Goal: Task Accomplishment & Management: Manage account settings

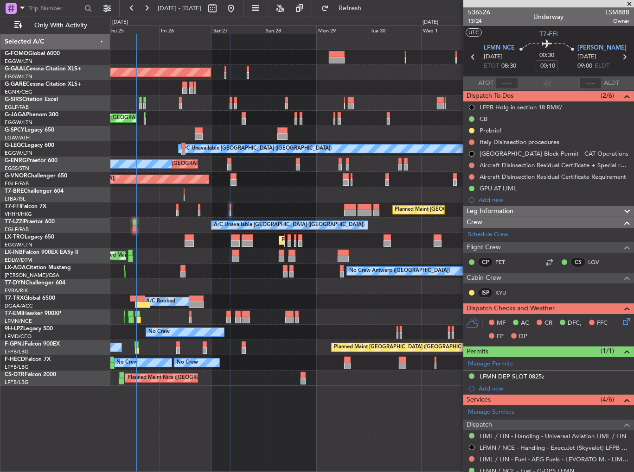
scroll to position [185, 0]
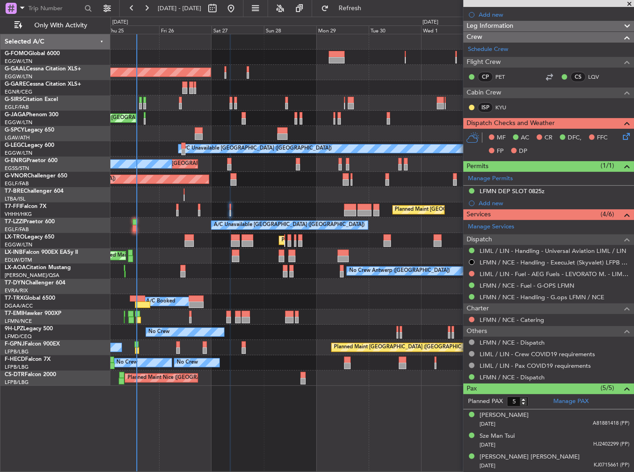
click at [113, 246] on div "Planned Maint [GEOGRAPHIC_DATA] ([GEOGRAPHIC_DATA]) Planned [GEOGRAPHIC_DATA] O…" at bounding box center [371, 210] width 523 height 352
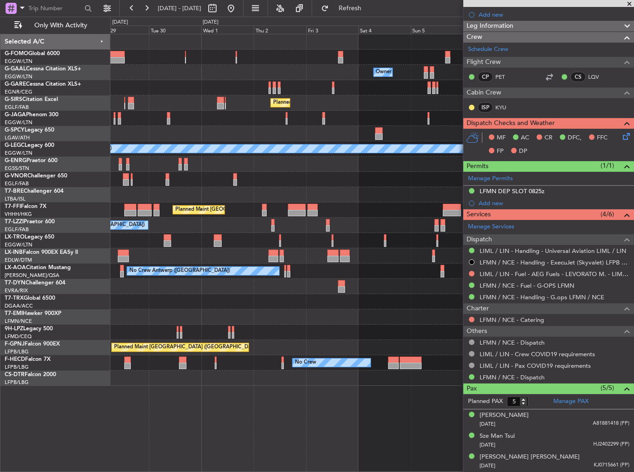
click at [166, 237] on div "A/C Unavailable Planned Maint [GEOGRAPHIC_DATA] ([GEOGRAPHIC_DATA])" at bounding box center [371, 240] width 523 height 15
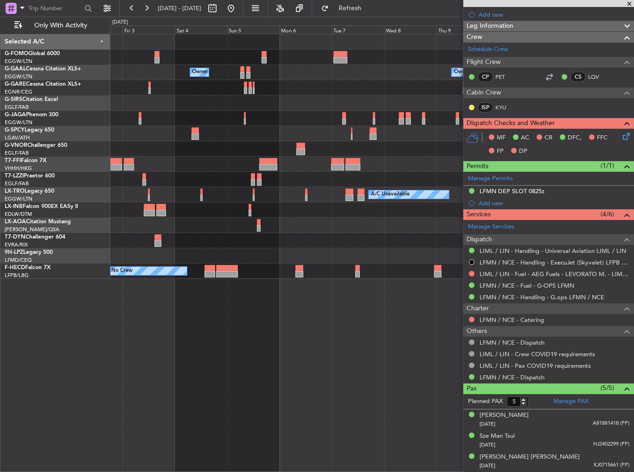
click at [216, 148] on div at bounding box center [371, 148] width 523 height 15
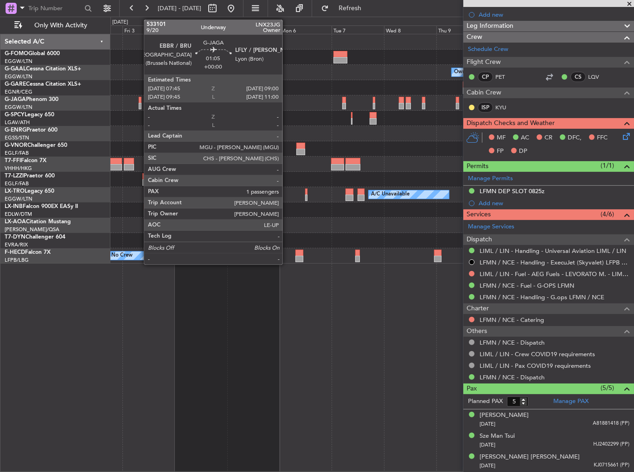
click at [139, 97] on div at bounding box center [140, 100] width 3 height 6
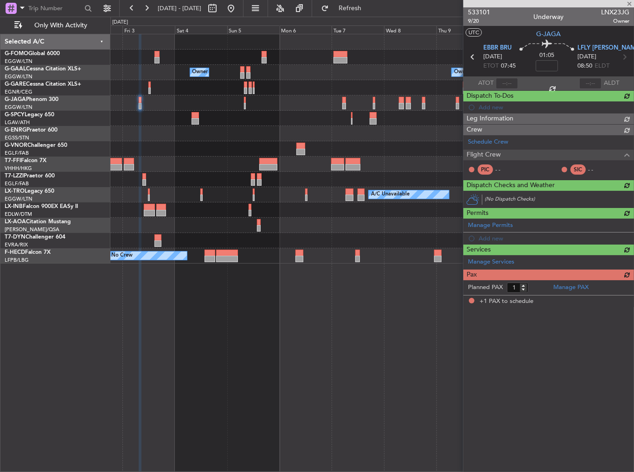
scroll to position [0, 0]
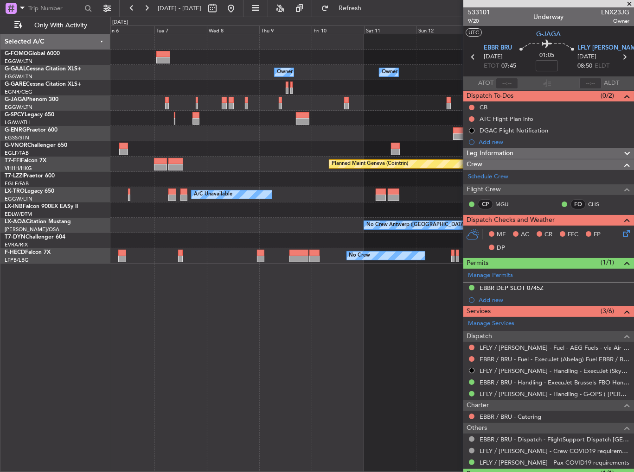
click at [158, 251] on div "Owner Owner Owner Owner Owner No Crew Owner Planned Maint Geneva ([GEOGRAPHIC_D…" at bounding box center [372, 253] width 524 height 438
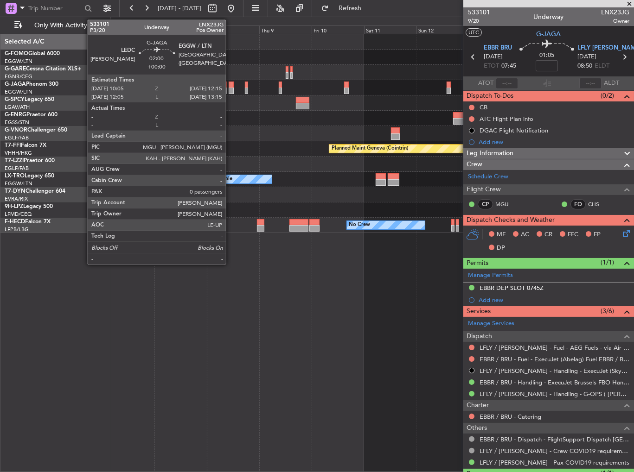
click at [230, 85] on div at bounding box center [230, 85] width 5 height 6
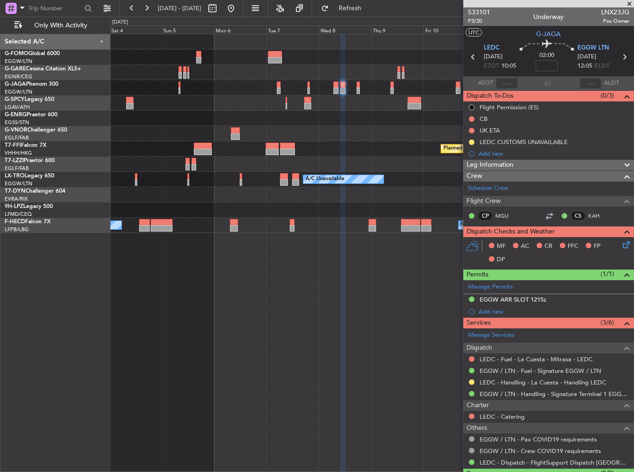
click at [389, 277] on div "Planned Maint Geneva (Cointrin) Planned Maint [GEOGRAPHIC_DATA] (Riga Intl) A/C…" at bounding box center [372, 253] width 524 height 438
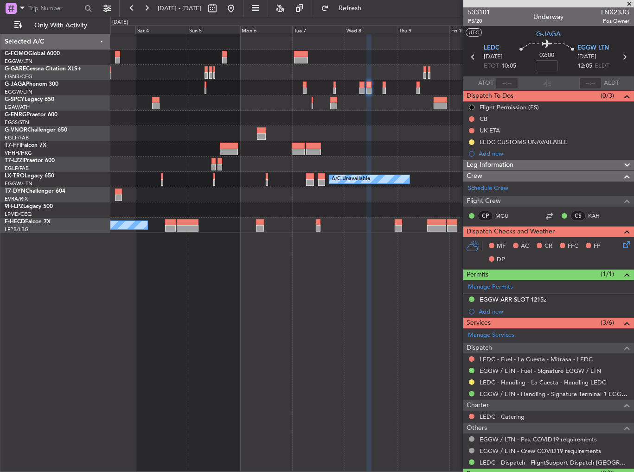
click at [442, 292] on div "Planned Maint Geneva (Cointrin) Planned Maint [GEOGRAPHIC_DATA] ([GEOGRAPHIC_DA…" at bounding box center [372, 253] width 524 height 438
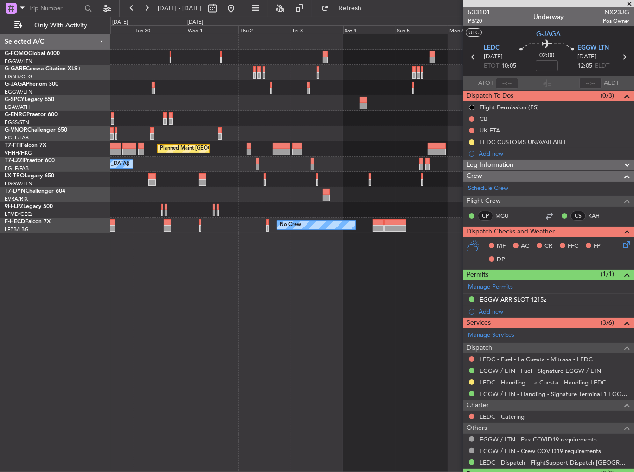
click at [437, 298] on div "Planned Maint [GEOGRAPHIC_DATA] ([GEOGRAPHIC_DATA]) Planned Maint Geneva ([GEOG…" at bounding box center [372, 253] width 524 height 438
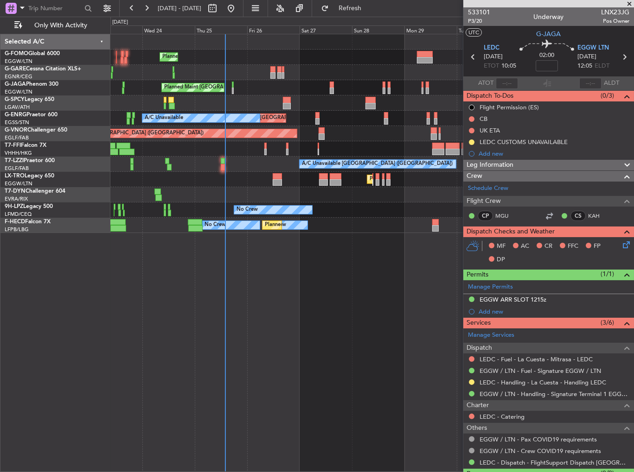
click at [445, 306] on div "Planned Maint [GEOGRAPHIC_DATA] ([GEOGRAPHIC_DATA]) Planned Maint [GEOGRAPHIC_D…" at bounding box center [372, 253] width 524 height 438
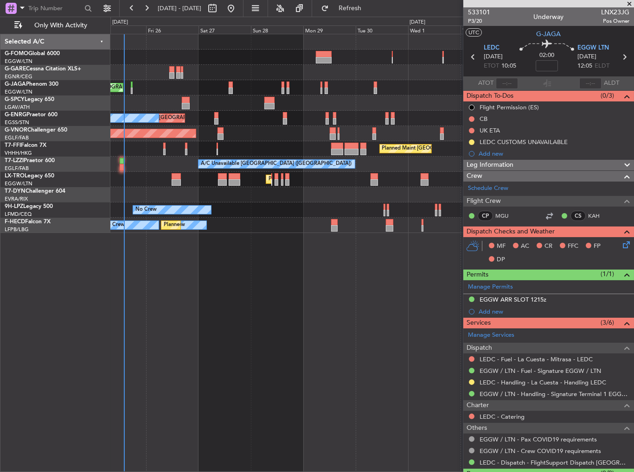
click at [237, 302] on div "Planned Maint [GEOGRAPHIC_DATA] ([GEOGRAPHIC_DATA]) Planned Maint [GEOGRAPHIC_D…" at bounding box center [372, 253] width 524 height 438
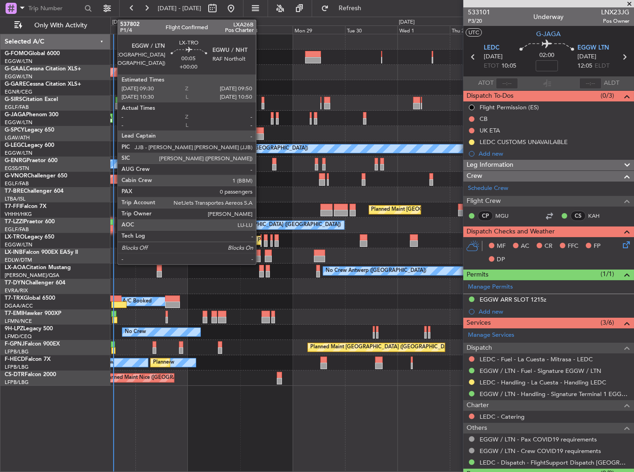
click at [260, 237] on div at bounding box center [260, 237] width 1 height 6
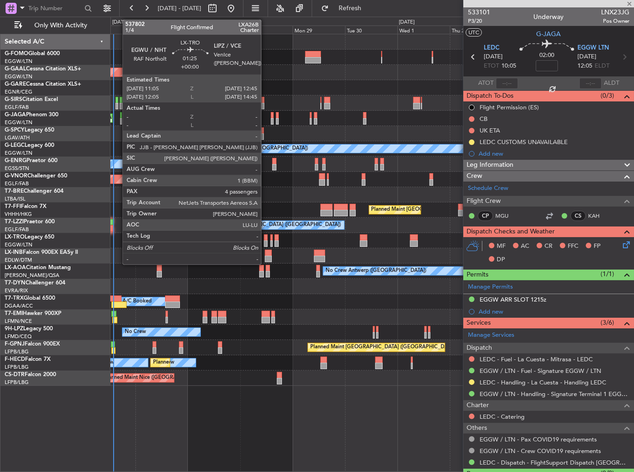
click at [265, 239] on div at bounding box center [266, 237] width 4 height 6
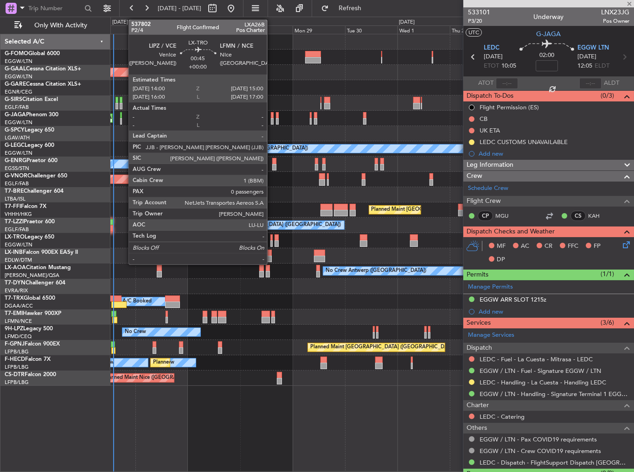
type input "4"
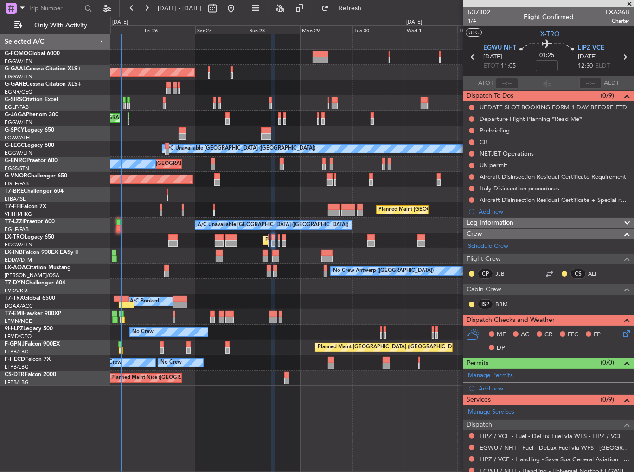
click at [289, 278] on div "Planned Maint [GEOGRAPHIC_DATA] ([GEOGRAPHIC_DATA]) Planned [GEOGRAPHIC_DATA] O…" at bounding box center [371, 210] width 523 height 352
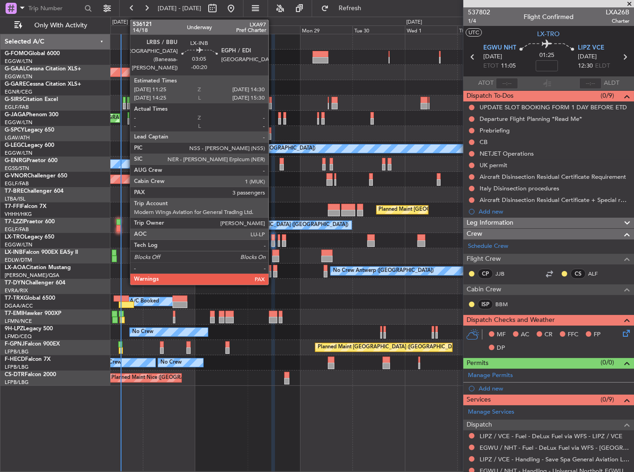
click at [273, 254] on div at bounding box center [275, 253] width 7 height 6
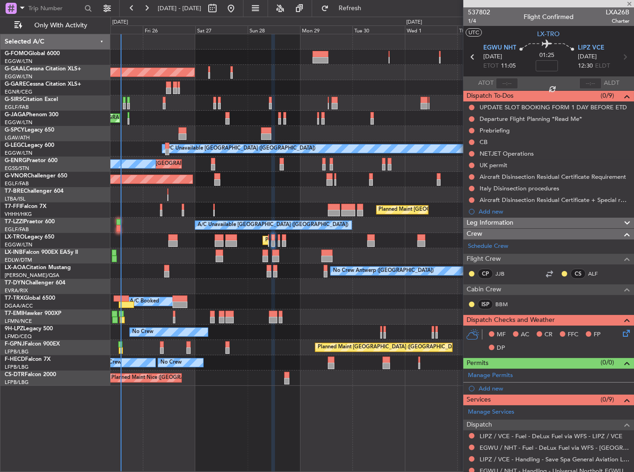
type input "-00:20"
type input "3"
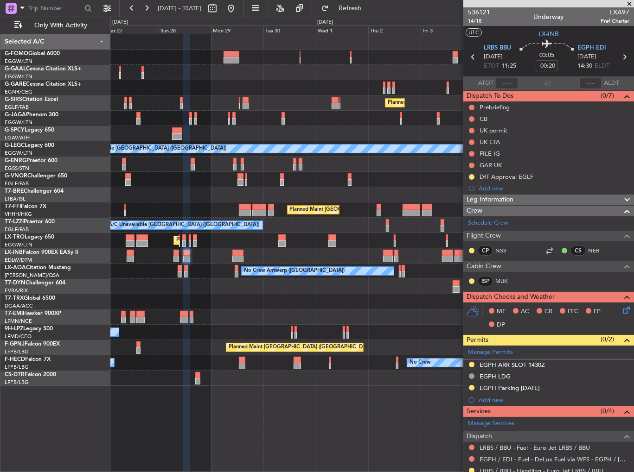
click at [276, 265] on div "Planned Maint [GEOGRAPHIC_DATA] ([GEOGRAPHIC_DATA]) Owner Owner Planned [GEOGRA…" at bounding box center [371, 210] width 523 height 352
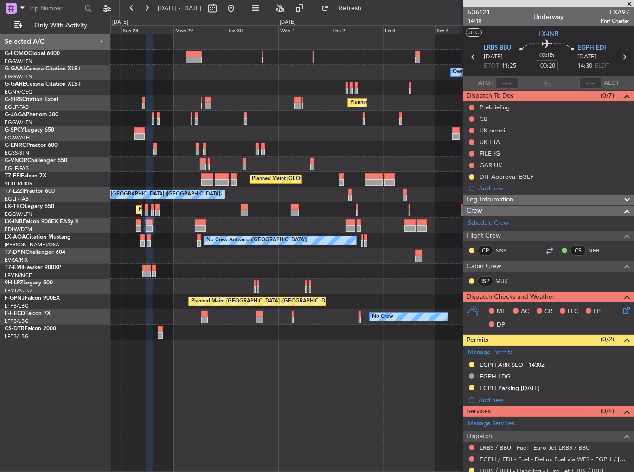
click at [330, 225] on div "Planned Maint [GEOGRAPHIC_DATA] ([GEOGRAPHIC_DATA])" at bounding box center [371, 225] width 523 height 15
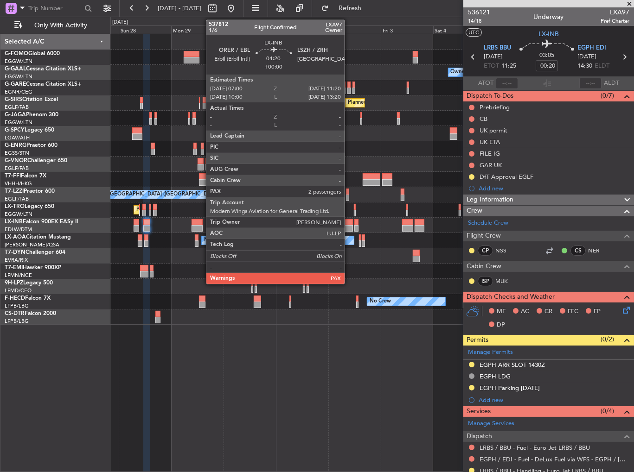
click at [349, 226] on div at bounding box center [348, 228] width 10 height 6
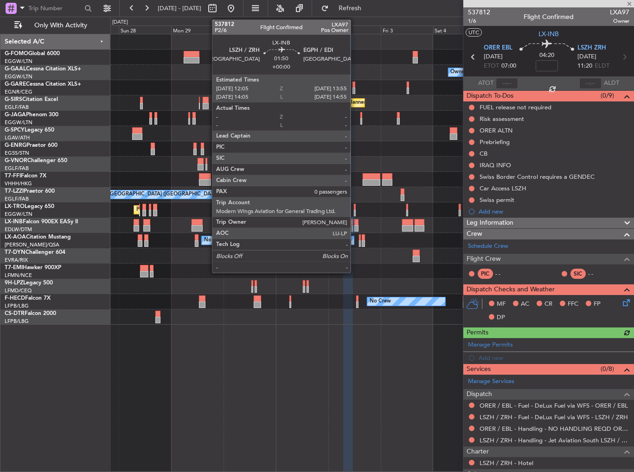
click at [355, 225] on div at bounding box center [356, 228] width 4 height 6
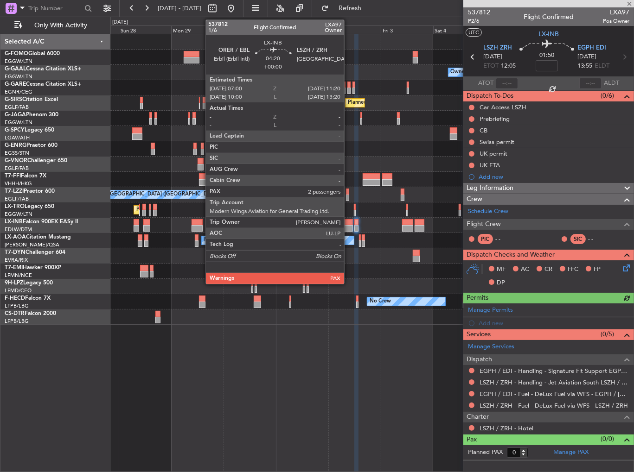
click at [348, 225] on div at bounding box center [348, 228] width 10 height 6
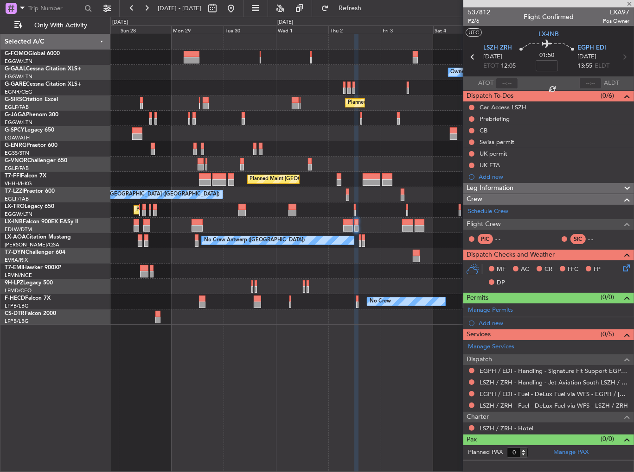
type input "2"
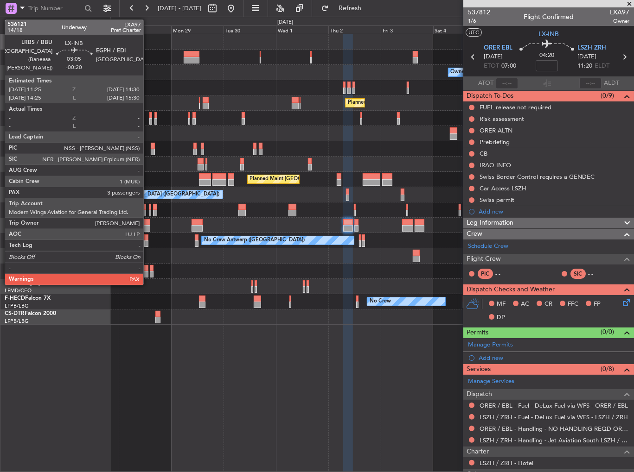
click at [147, 223] on div at bounding box center [146, 222] width 7 height 6
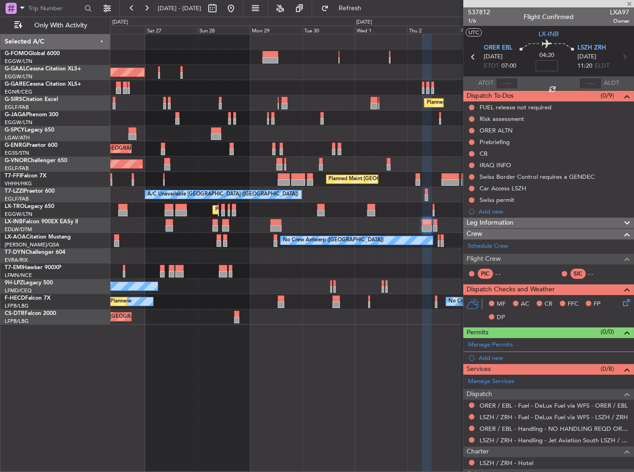
click at [244, 228] on div "Planned Maint [GEOGRAPHIC_DATA] ([GEOGRAPHIC_DATA])" at bounding box center [371, 225] width 523 height 15
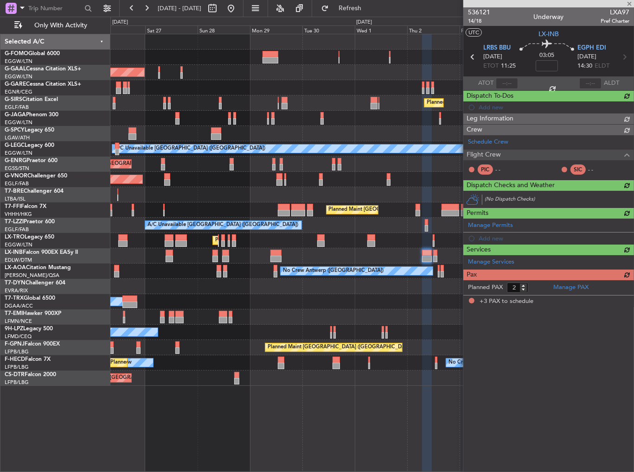
type input "-00:20"
type input "3"
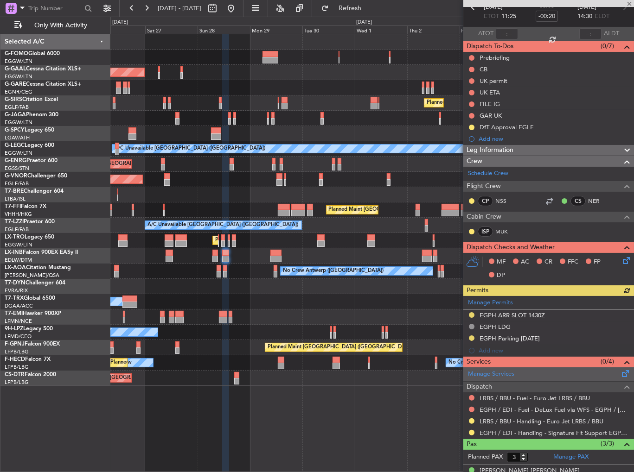
scroll to position [103, 0]
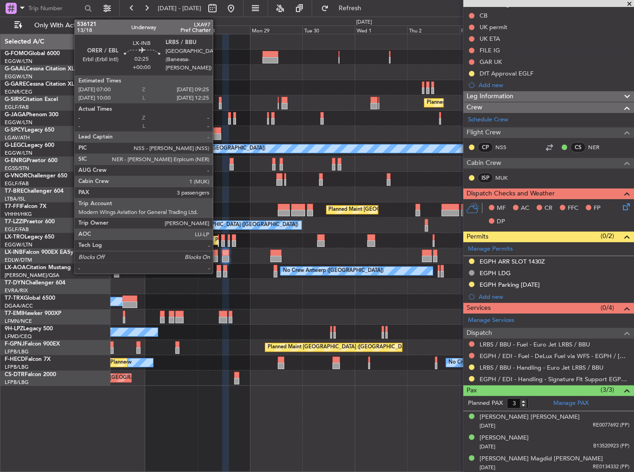
click at [217, 256] on div at bounding box center [215, 259] width 6 height 6
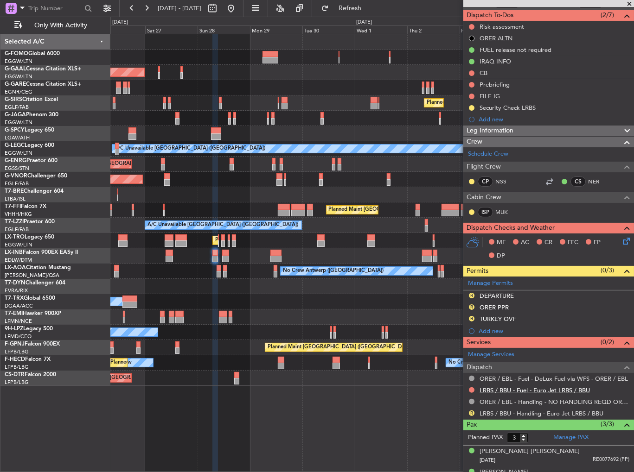
scroll to position [115, 0]
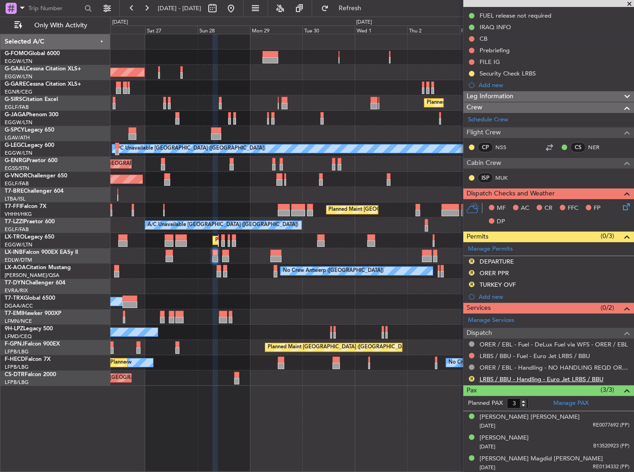
click at [516, 376] on link "LRBS / BBU - Handling - Euro Jet LRBS / BBU" at bounding box center [541, 379] width 124 height 8
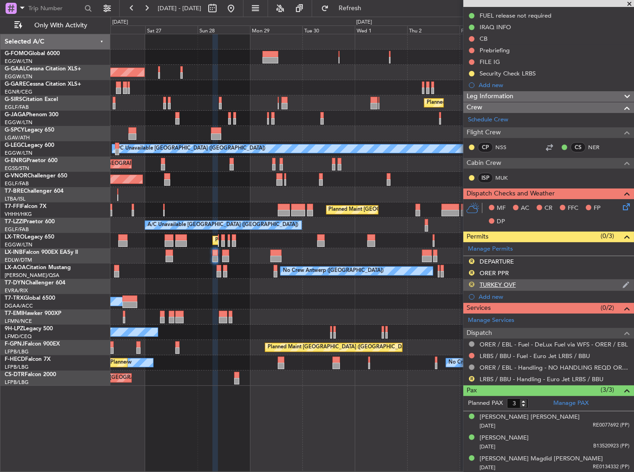
click at [471, 284] on button "R" at bounding box center [472, 285] width 6 height 6
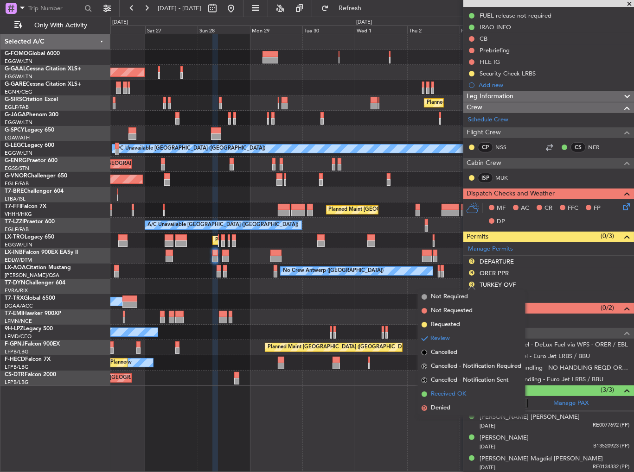
click at [458, 393] on span "Received OK" at bounding box center [448, 394] width 35 height 9
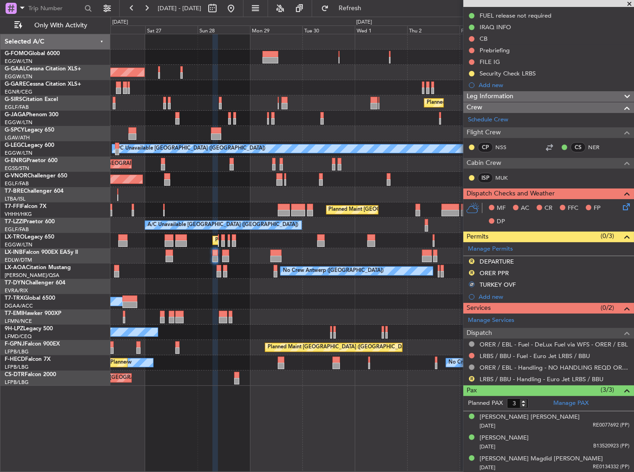
scroll to position [22, 0]
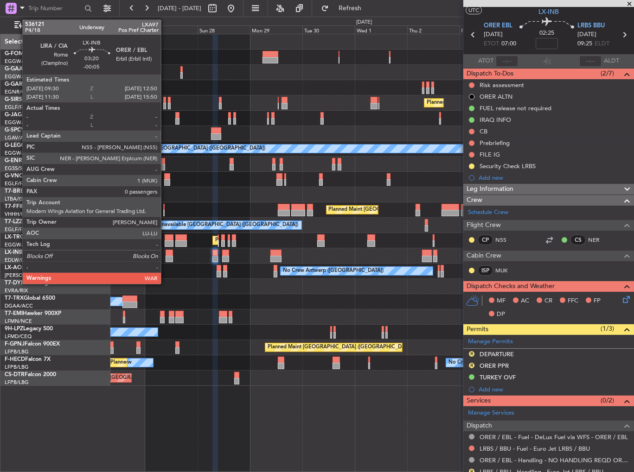
click at [165, 256] on div at bounding box center [168, 259] width 7 height 6
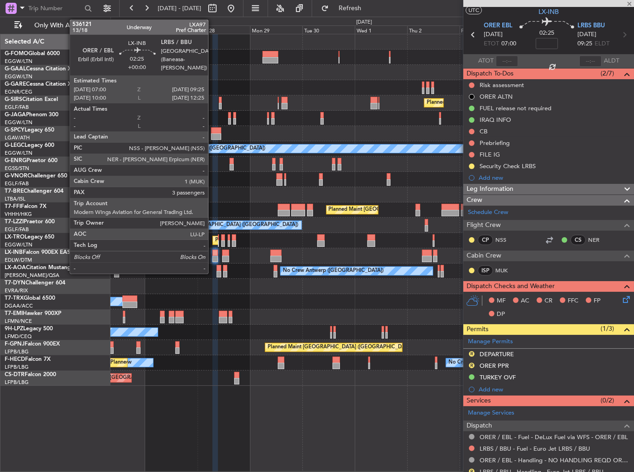
type input "-00:05"
type input "0"
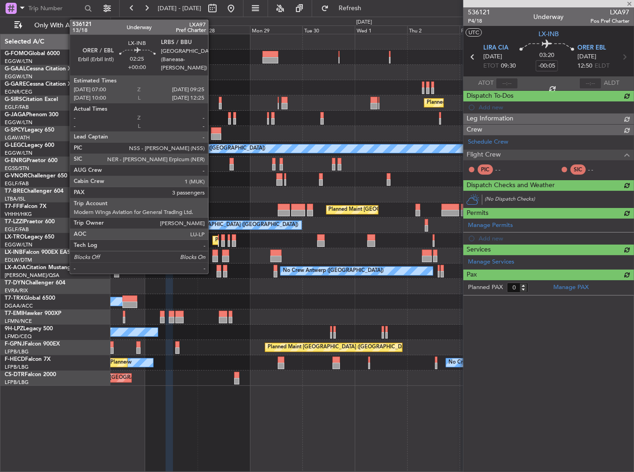
scroll to position [0, 0]
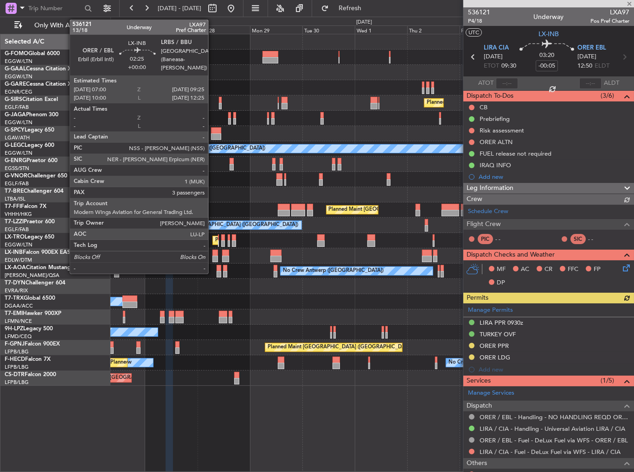
click at [212, 258] on div at bounding box center [215, 259] width 6 height 6
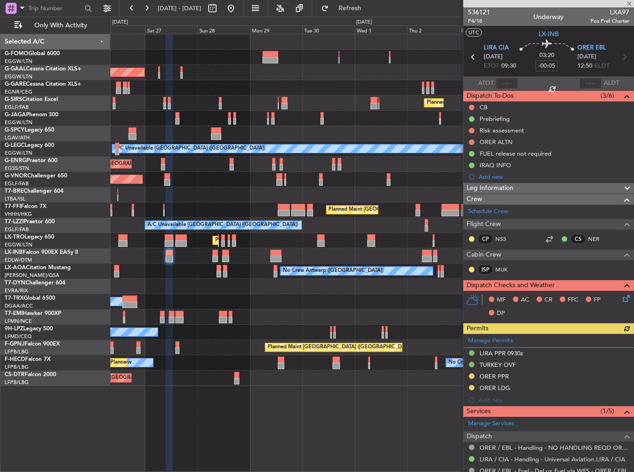
type input "3"
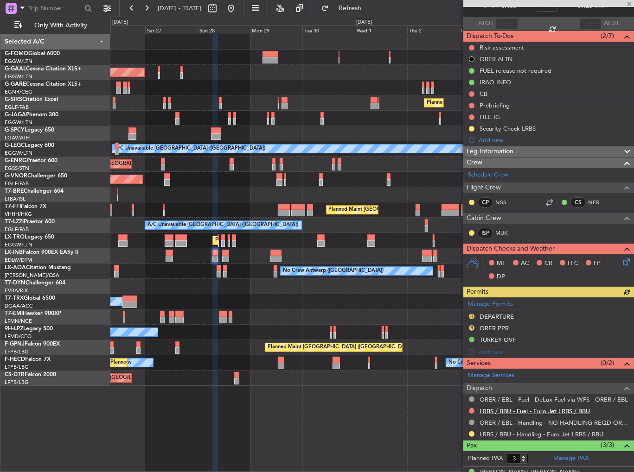
scroll to position [93, 0]
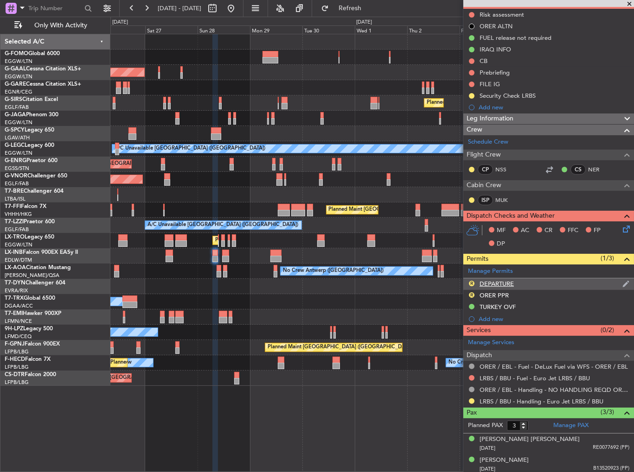
click at [503, 280] on div "DEPARTURE" at bounding box center [496, 284] width 34 height 8
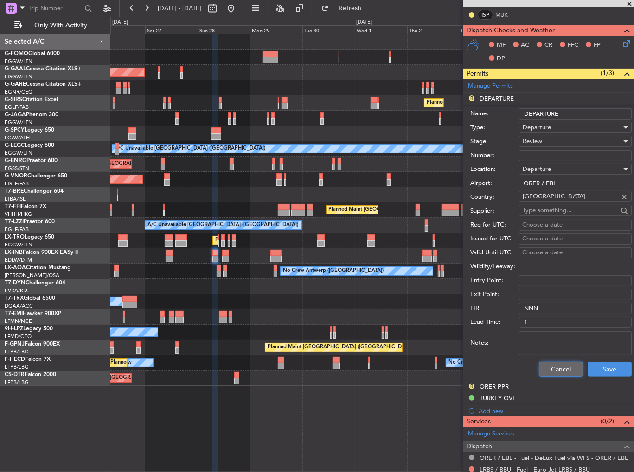
click at [564, 363] on button "Cancel" at bounding box center [561, 369] width 44 height 15
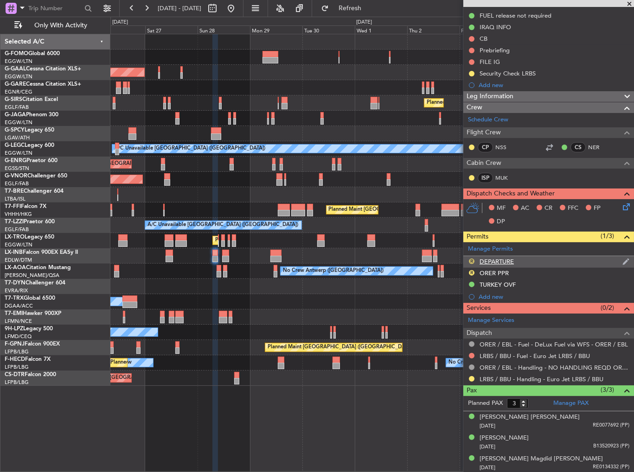
click at [472, 260] on button "R" at bounding box center [472, 262] width 6 height 6
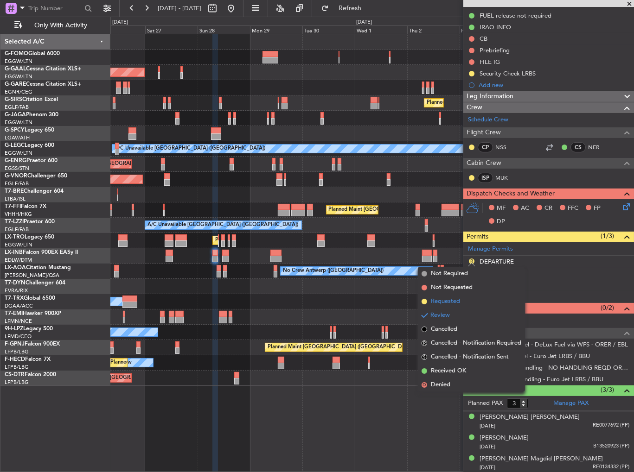
click at [451, 301] on span "Requested" at bounding box center [445, 301] width 29 height 9
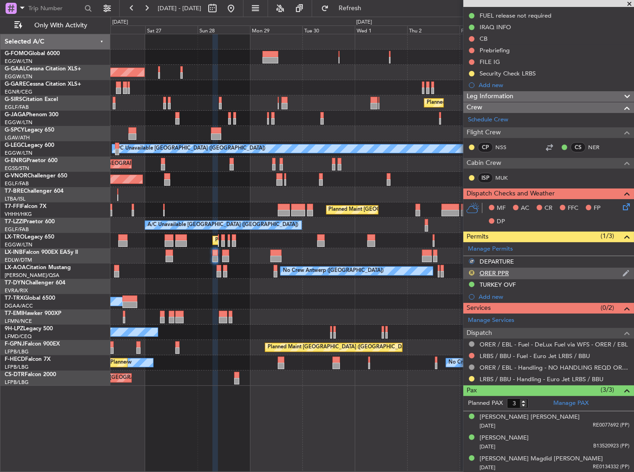
click at [472, 270] on button "R" at bounding box center [472, 273] width 6 height 6
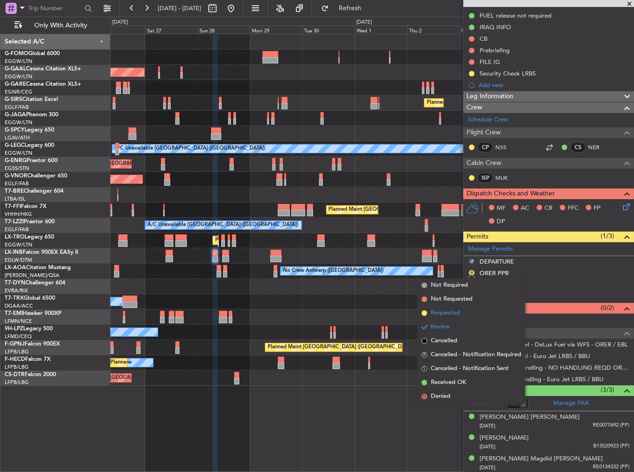
click at [453, 312] on span "Requested" at bounding box center [445, 313] width 29 height 9
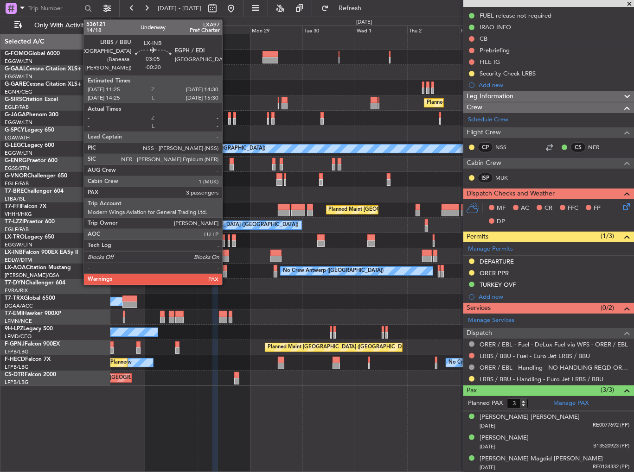
click at [224, 253] on div at bounding box center [225, 253] width 7 height 6
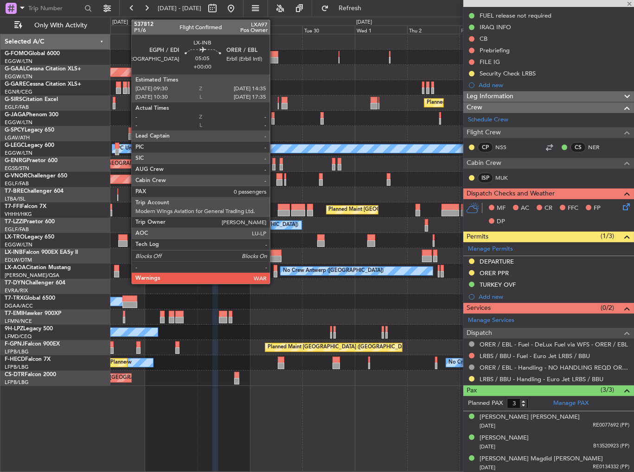
type input "-00:20"
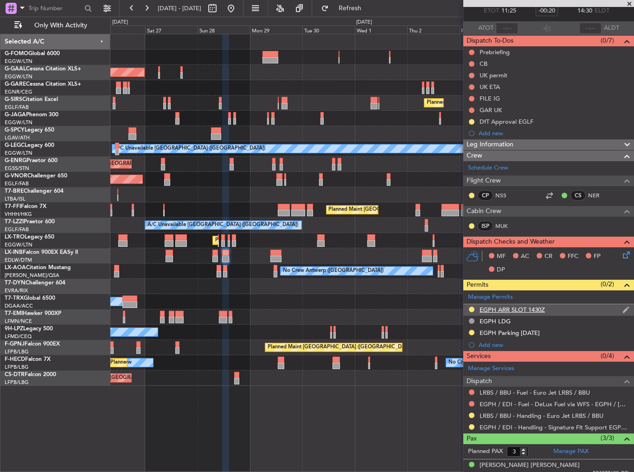
scroll to position [103, 0]
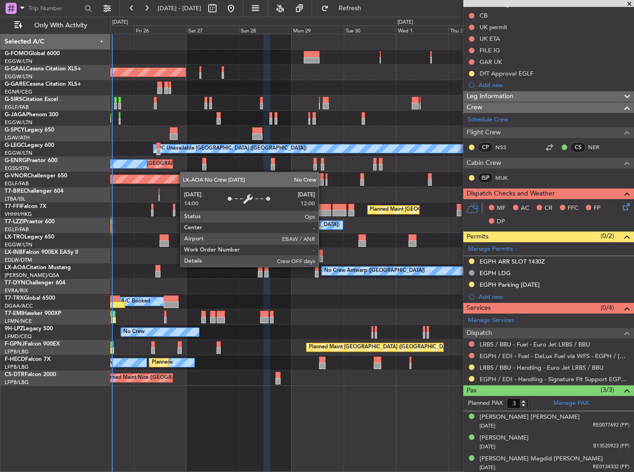
click at [363, 267] on div "No Crew Antwerp ([GEOGRAPHIC_DATA])" at bounding box center [374, 271] width 101 height 14
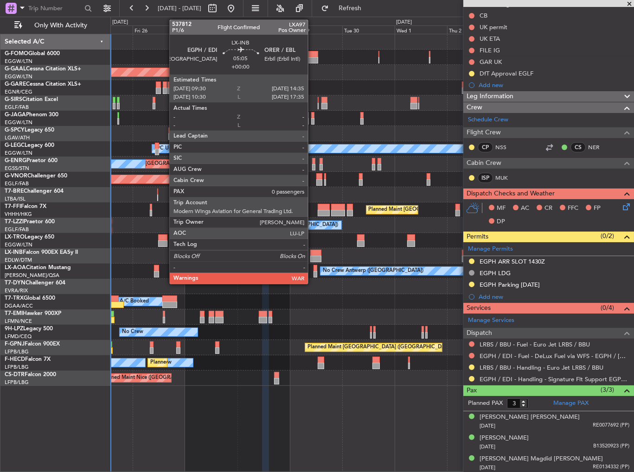
click at [312, 255] on div at bounding box center [315, 253] width 11 height 6
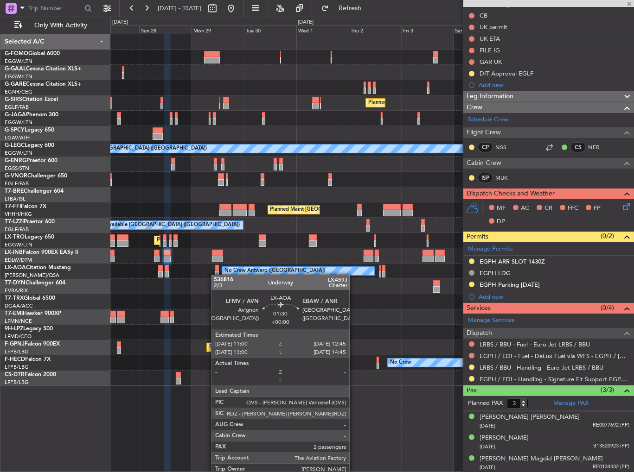
click at [215, 275] on div at bounding box center [217, 274] width 4 height 6
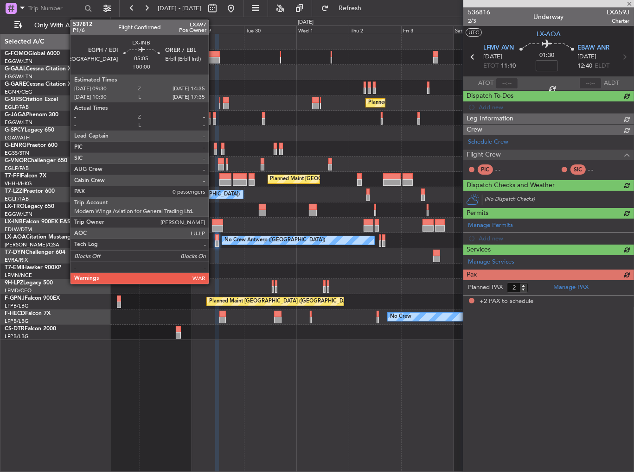
scroll to position [0, 0]
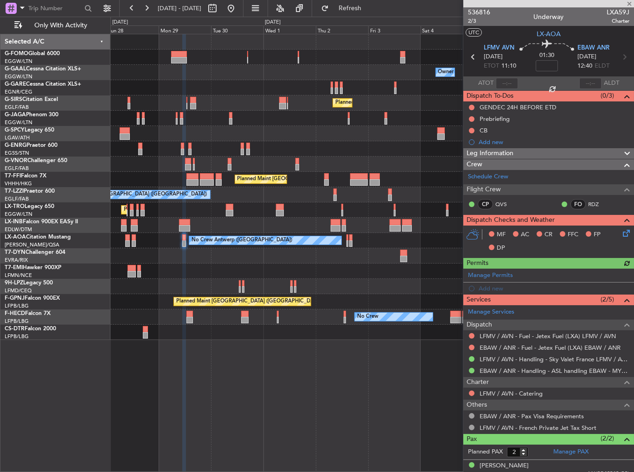
click at [261, 283] on div "No Crew" at bounding box center [371, 286] width 523 height 15
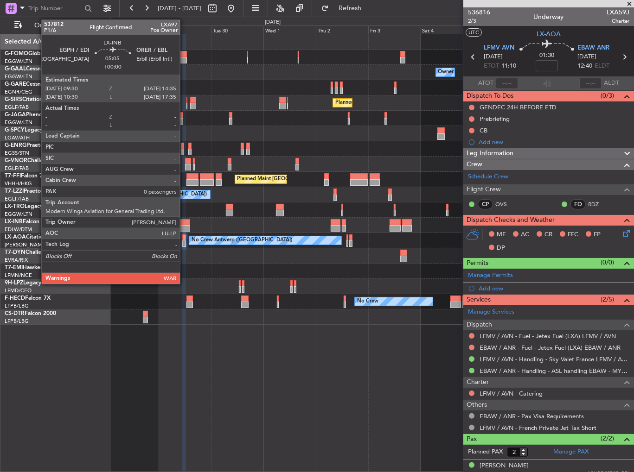
click at [184, 223] on div at bounding box center [184, 222] width 11 height 6
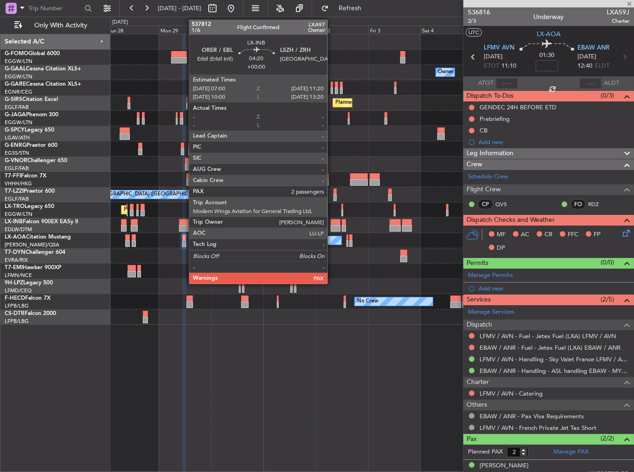
type input "0"
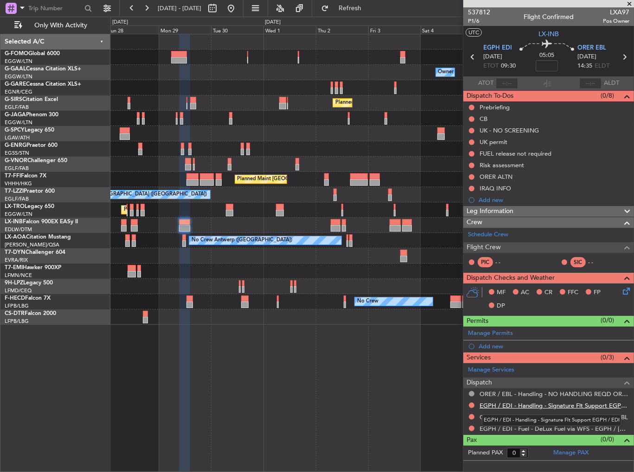
click at [566, 405] on link "EGPH / EDI - Handling - Signature Flt Support EGPH / EDI" at bounding box center [554, 406] width 150 height 8
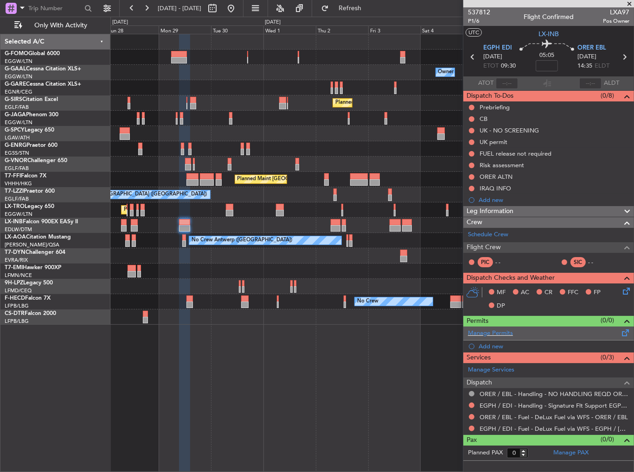
click at [621, 330] on span at bounding box center [625, 331] width 11 height 7
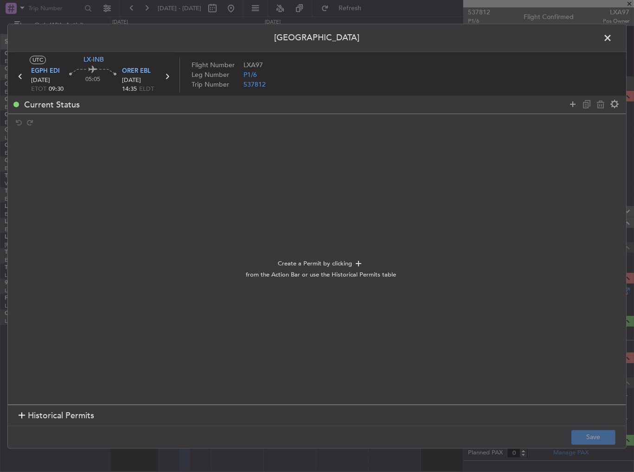
click at [612, 35] on span at bounding box center [612, 40] width 0 height 19
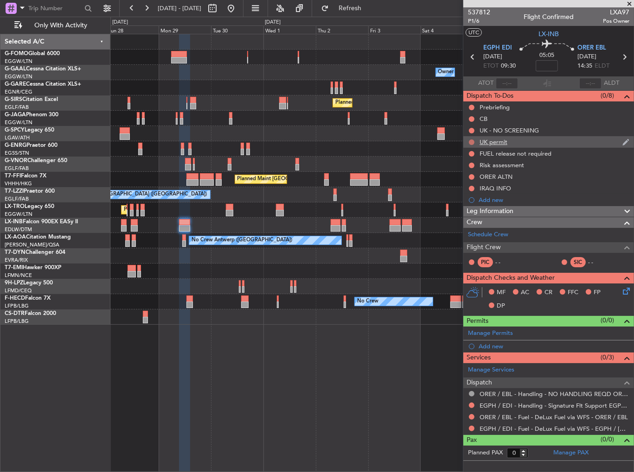
click at [471, 141] on button at bounding box center [472, 142] width 6 height 6
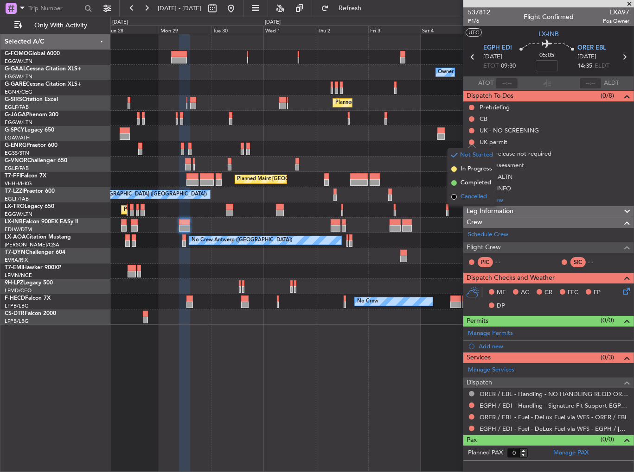
click at [469, 198] on span "Cancelled" at bounding box center [473, 196] width 26 height 9
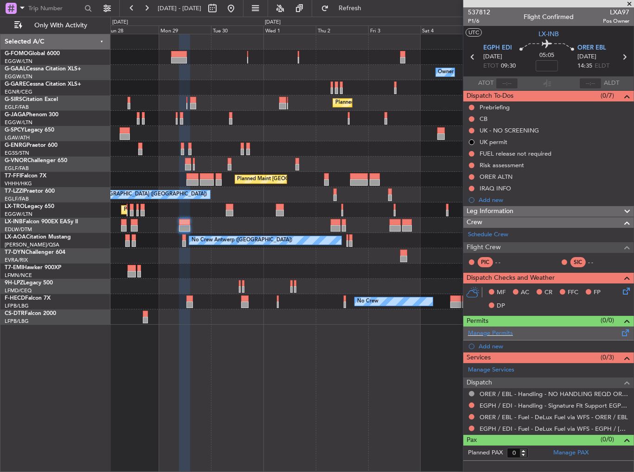
click at [623, 332] on span at bounding box center [625, 331] width 11 height 7
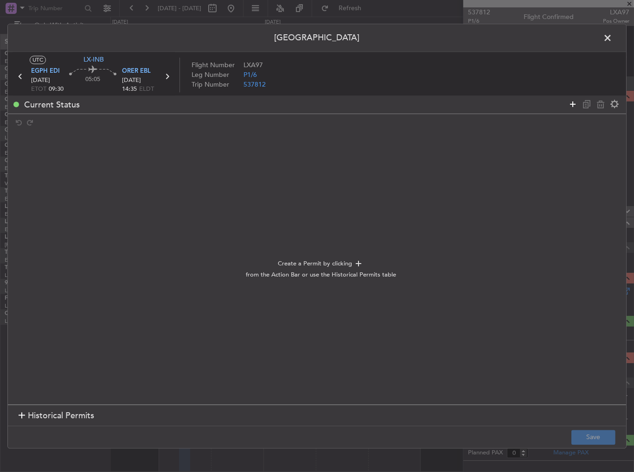
click at [573, 100] on icon at bounding box center [572, 104] width 11 height 11
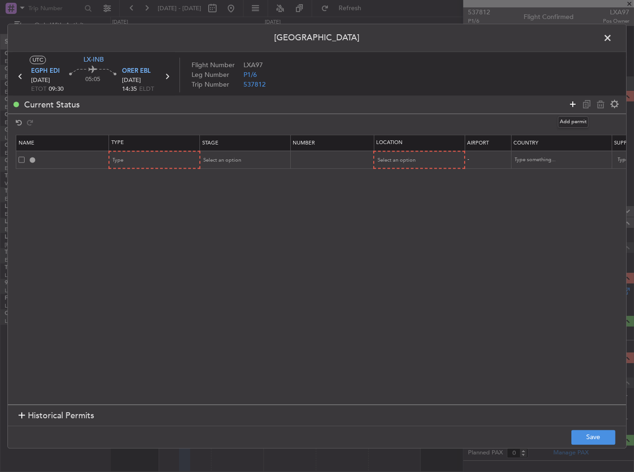
click at [573, 100] on icon at bounding box center [572, 104] width 11 height 11
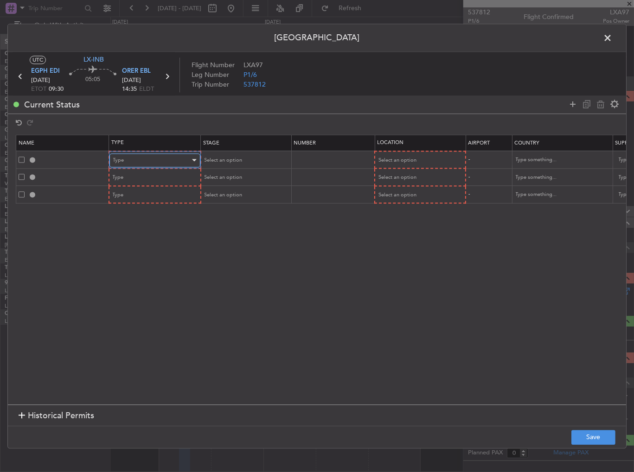
click at [129, 163] on div "Type" at bounding box center [151, 160] width 77 height 14
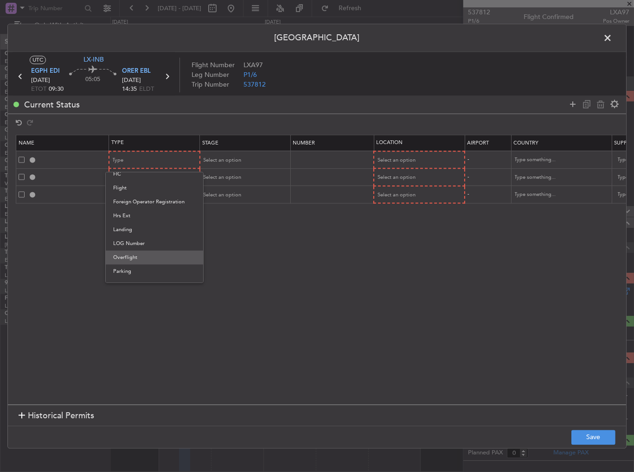
click at [136, 257] on span "Overflight" at bounding box center [154, 258] width 82 height 14
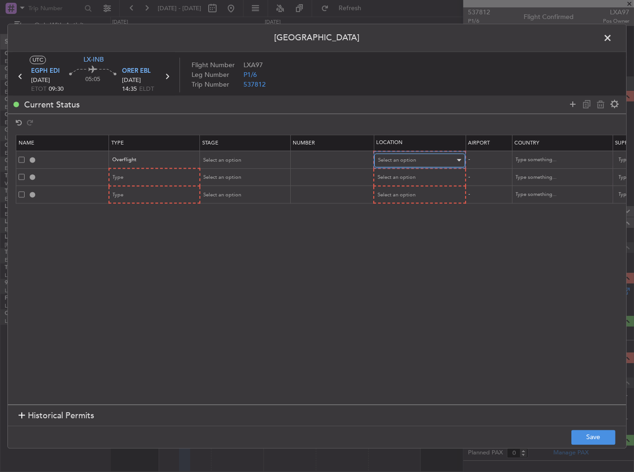
click at [397, 161] on span "Select an option" at bounding box center [397, 160] width 38 height 7
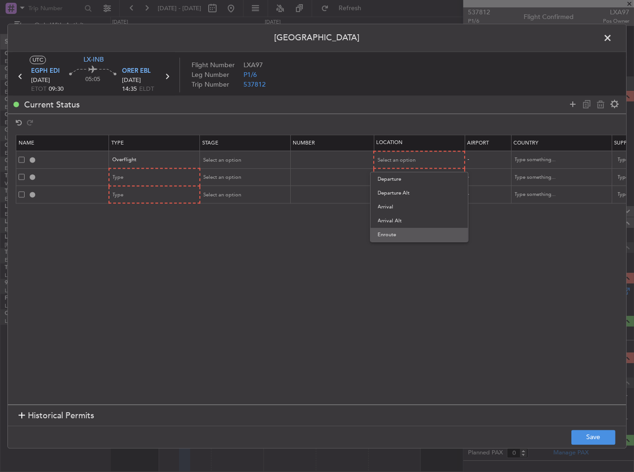
click at [404, 233] on span "Enroute" at bounding box center [419, 235] width 82 height 14
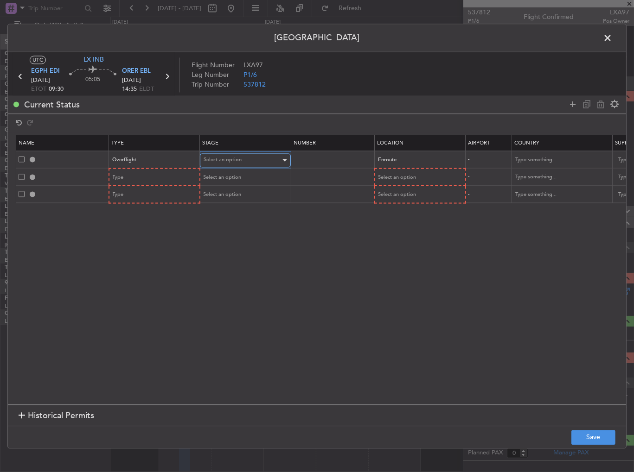
click at [219, 160] on span "Select an option" at bounding box center [222, 160] width 38 height 7
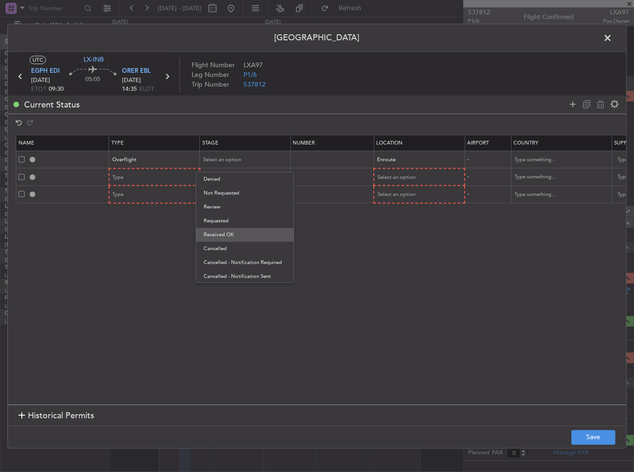
click at [239, 234] on span "Received OK" at bounding box center [244, 235] width 82 height 14
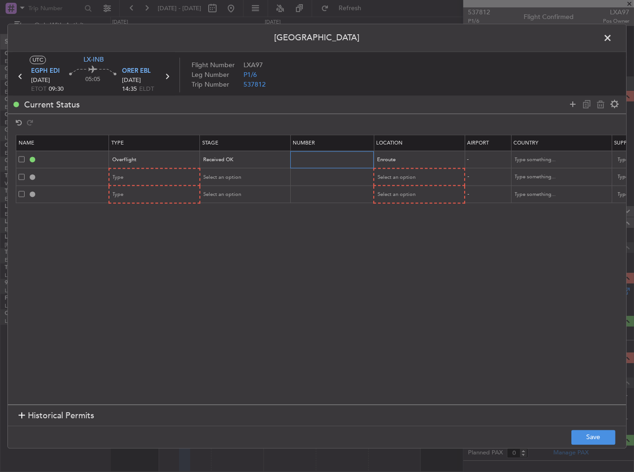
click at [332, 156] on input "text" at bounding box center [333, 160] width 81 height 8
type input "e"
type input "ECAC BUSINESS FLIGHT"
click at [149, 168] on td "Type" at bounding box center [154, 177] width 91 height 18
click at [148, 171] on div "Type" at bounding box center [151, 178] width 77 height 14
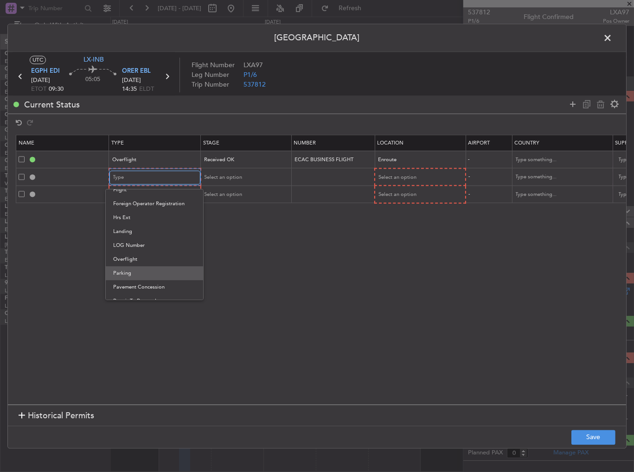
scroll to position [279, 0]
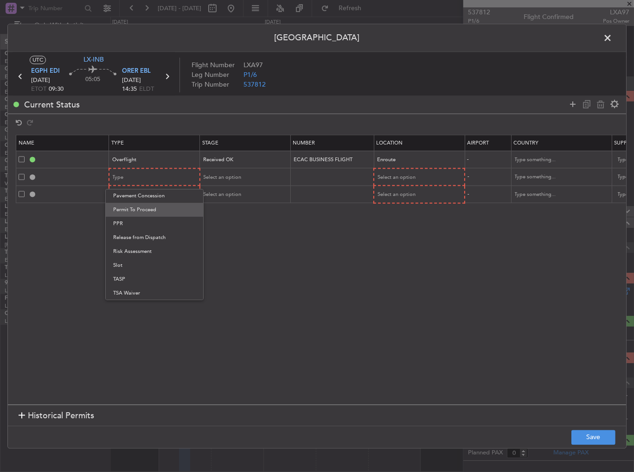
click at [146, 213] on span "Permit To Proceed" at bounding box center [154, 210] width 82 height 14
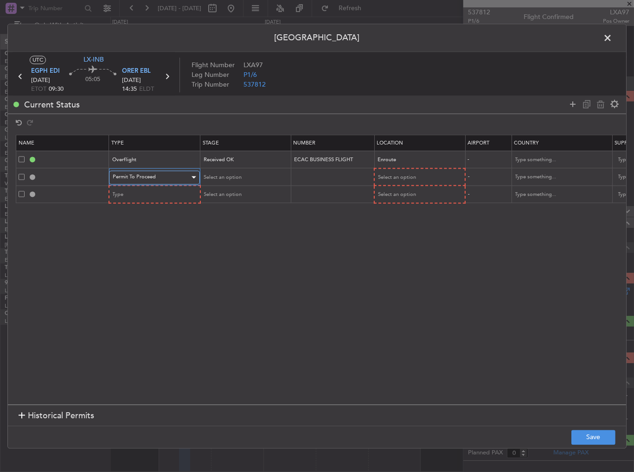
click at [150, 179] on span "Permit To Proceed" at bounding box center [134, 177] width 43 height 7
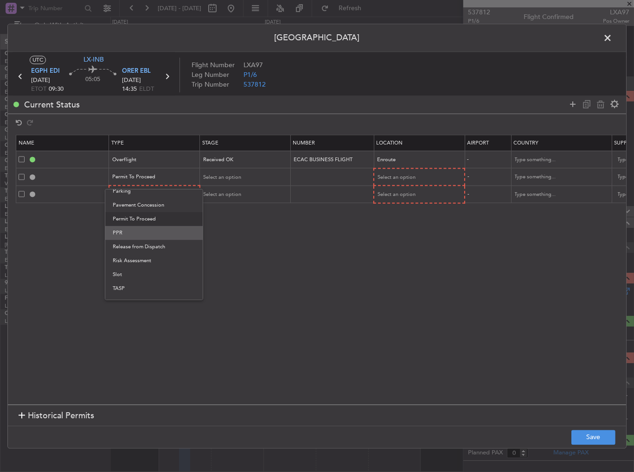
click at [133, 234] on span "PPR" at bounding box center [154, 233] width 82 height 14
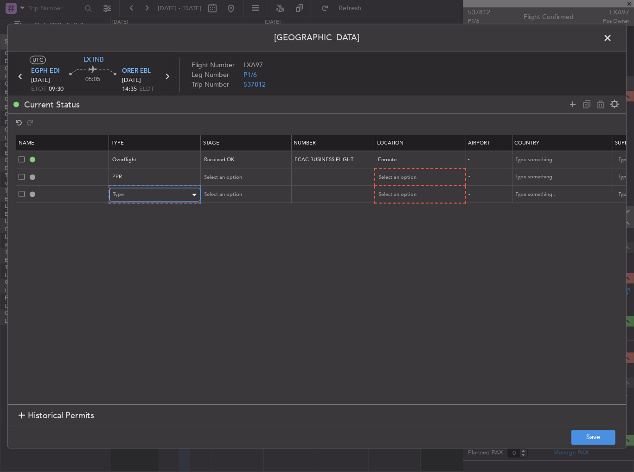
click at [143, 191] on div "Type" at bounding box center [151, 195] width 77 height 14
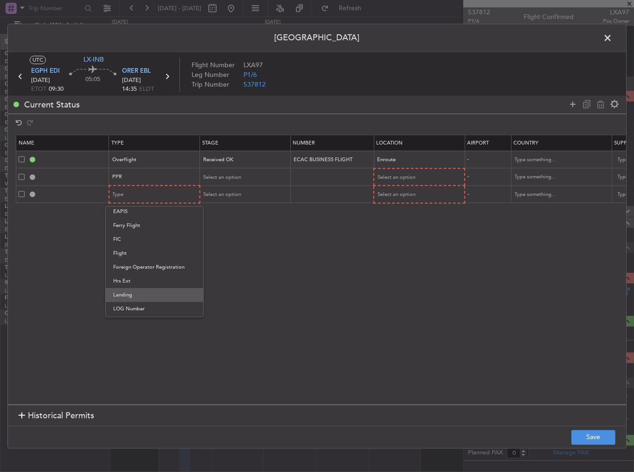
click at [132, 295] on span "Landing" at bounding box center [154, 295] width 82 height 14
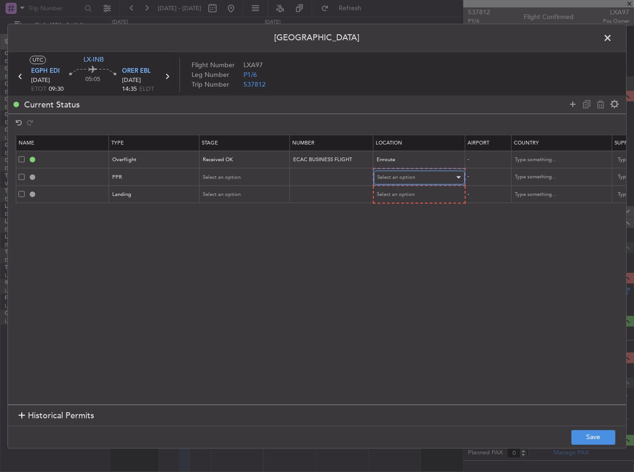
click at [401, 180] on div "Select an option" at bounding box center [415, 178] width 77 height 14
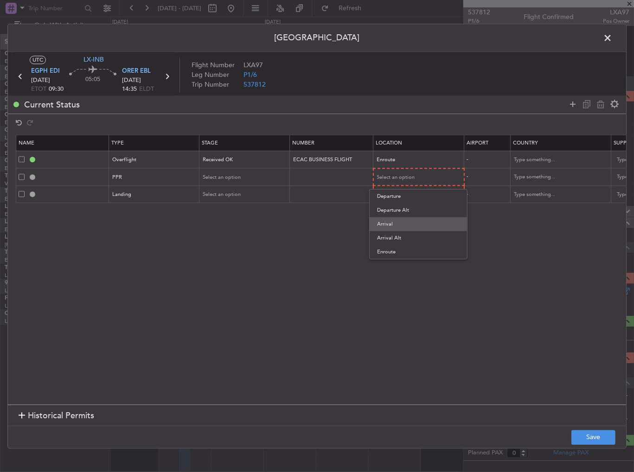
click at [389, 221] on span "Arrival" at bounding box center [418, 224] width 82 height 14
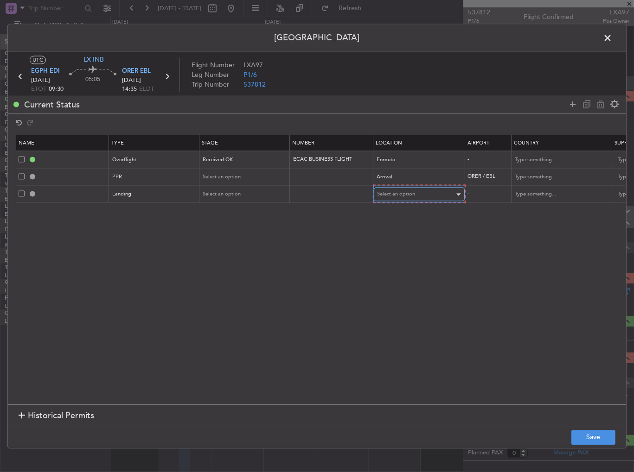
click at [391, 193] on span "Select an option" at bounding box center [396, 194] width 38 height 7
click at [393, 239] on span "Arrival" at bounding box center [418, 241] width 82 height 14
click at [215, 170] on div "Select an option" at bounding box center [241, 177] width 77 height 14
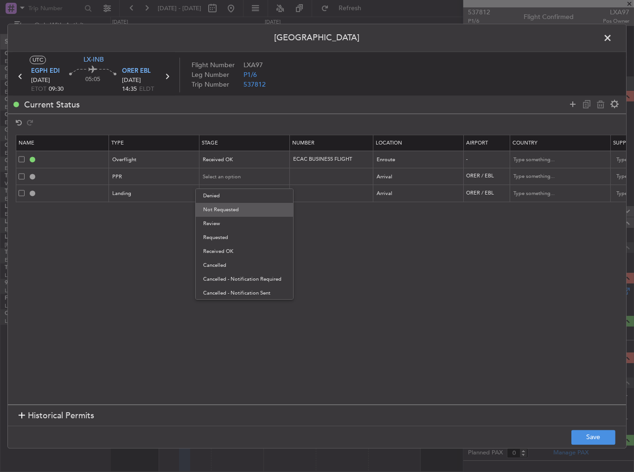
click at [241, 206] on span "Not Requested" at bounding box center [244, 210] width 82 height 14
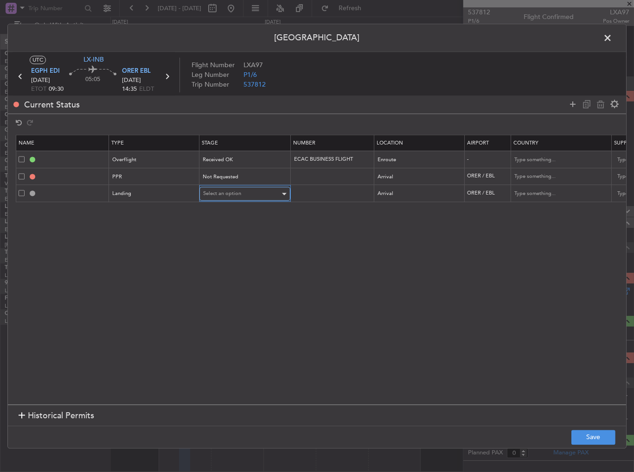
click at [234, 191] on span "Select an option" at bounding box center [222, 193] width 38 height 7
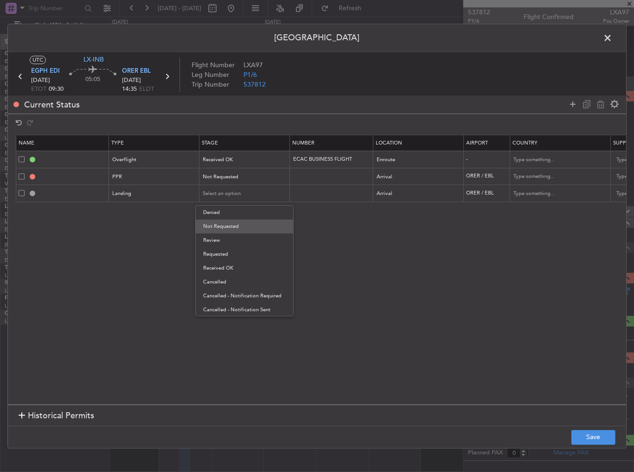
click at [234, 227] on span "Not Requested" at bounding box center [244, 227] width 82 height 14
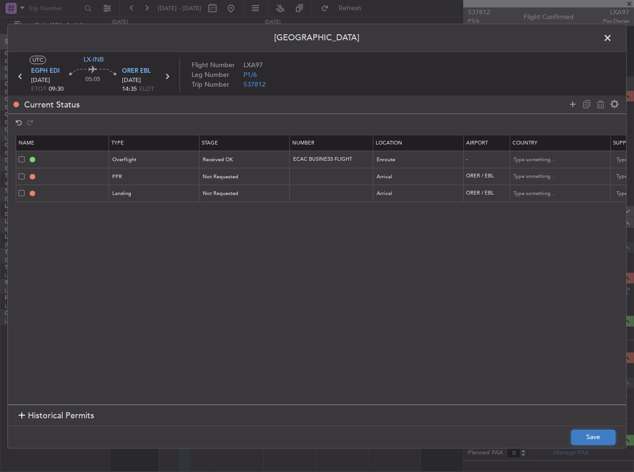
click at [586, 441] on button "Save" at bounding box center [593, 437] width 44 height 15
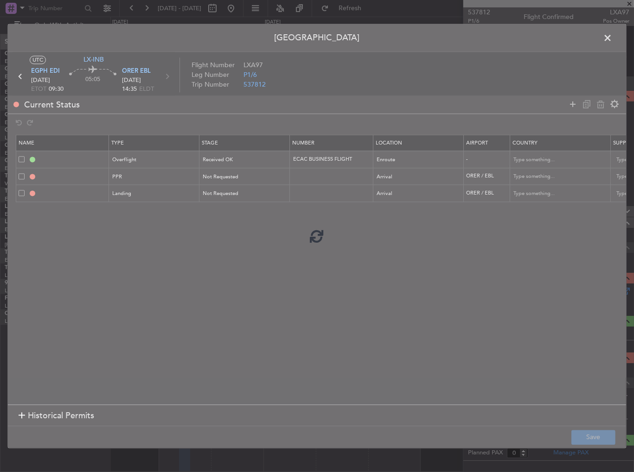
type input "OVF"
type input "ECAC BUSINESS FLIGHT"
type input "NNN"
type input "ORER PPR"
type input "[GEOGRAPHIC_DATA]"
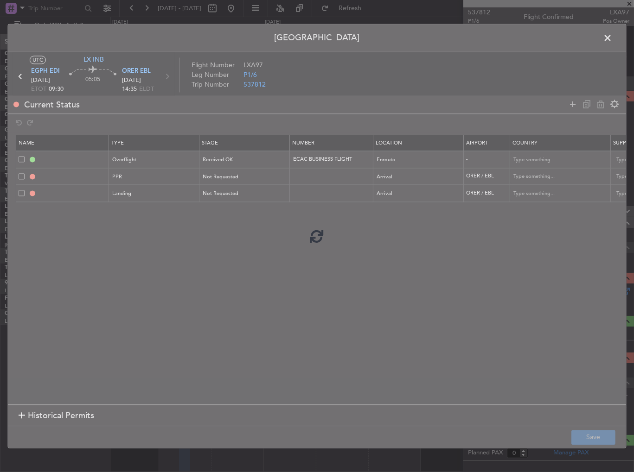
type input "NNN"
type input "1"
type input "ORER LDG"
type input "[GEOGRAPHIC_DATA]"
type input "NNN"
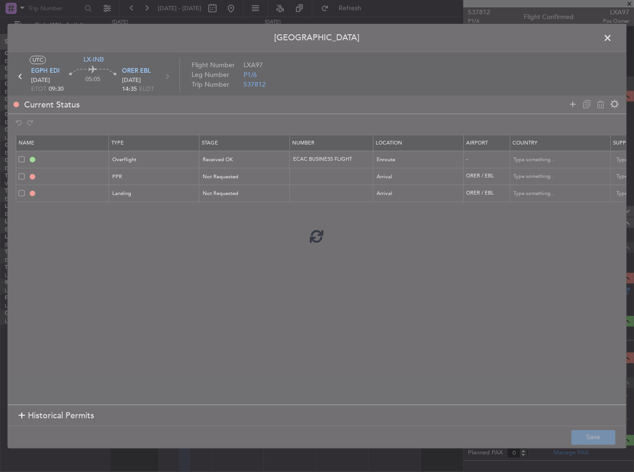
type input "1"
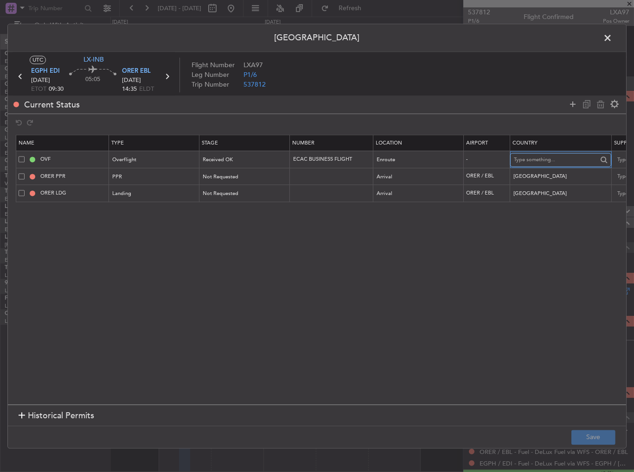
click at [560, 159] on input "text" at bounding box center [554, 160] width 83 height 14
click at [556, 177] on span "[GEOGRAPHIC_DATA]" at bounding box center [560, 175] width 86 height 14
type input "[GEOGRAPHIC_DATA]"
click at [607, 443] on button "Save" at bounding box center [593, 437] width 44 height 15
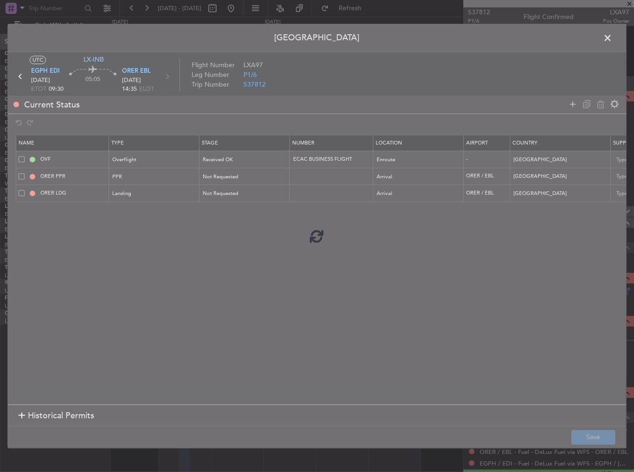
type input "TURKEY OVF"
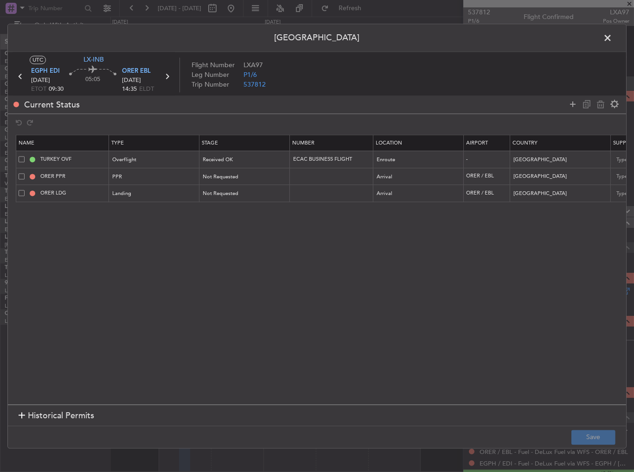
click at [612, 36] on span at bounding box center [612, 40] width 0 height 19
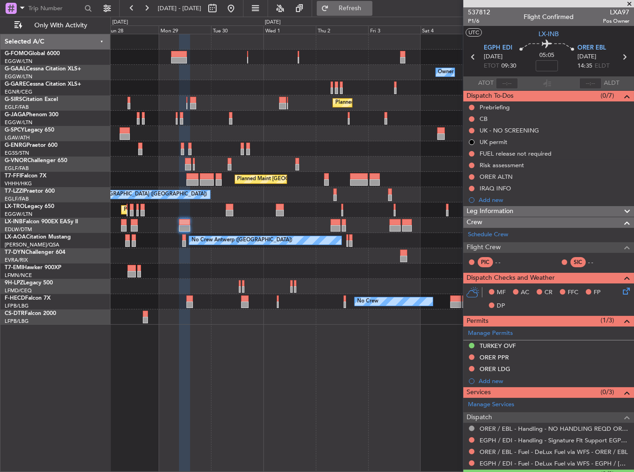
click at [369, 9] on span "Refresh" at bounding box center [349, 8] width 39 height 6
click at [620, 331] on span at bounding box center [625, 331] width 11 height 7
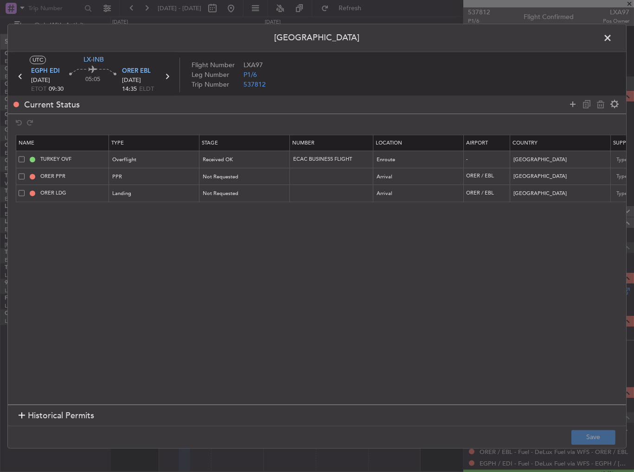
drag, startPoint x: 572, startPoint y: 103, endPoint x: 466, endPoint y: 127, distance: 108.6
click at [569, 103] on icon at bounding box center [572, 104] width 11 height 11
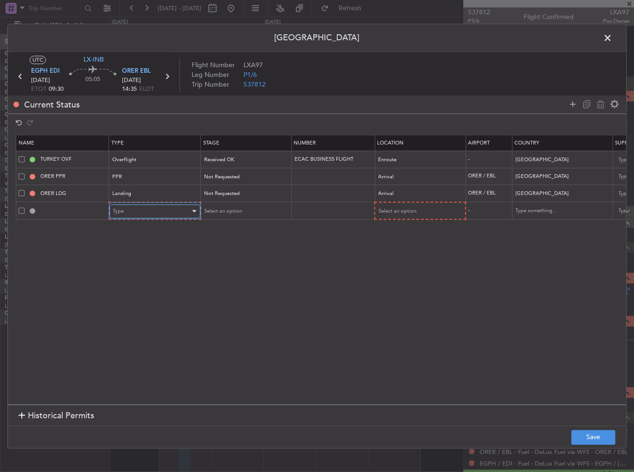
click at [121, 210] on span "Type" at bounding box center [118, 211] width 11 height 7
drag, startPoint x: 135, startPoint y: 301, endPoint x: 261, endPoint y: 233, distance: 142.7
click at [135, 300] on span "Slot" at bounding box center [154, 299] width 82 height 14
click at [429, 216] on div "Select an option" at bounding box center [415, 211] width 77 height 14
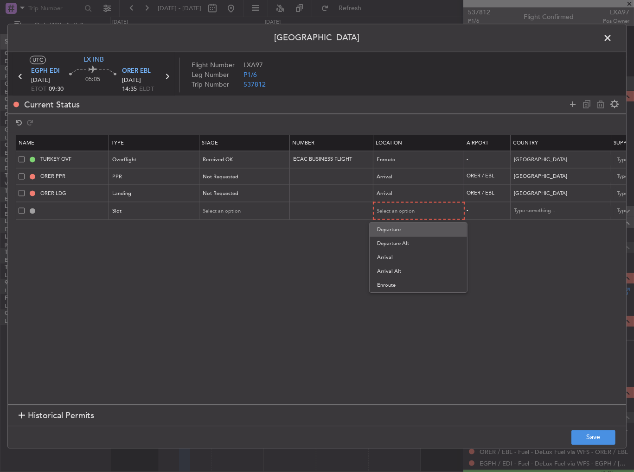
click at [406, 229] on span "Departure" at bounding box center [418, 230] width 82 height 14
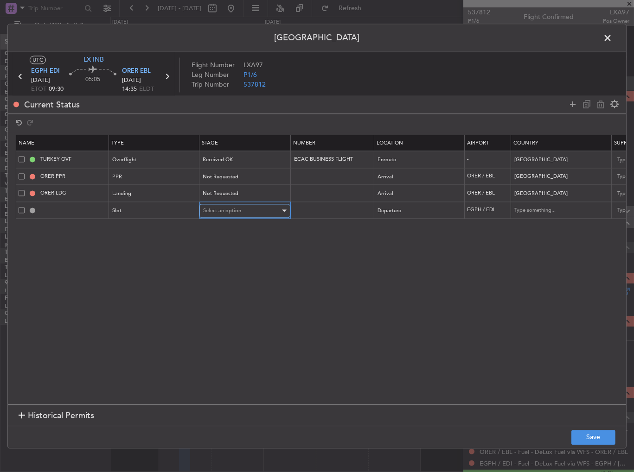
click at [219, 209] on span "Select an option" at bounding box center [222, 210] width 38 height 7
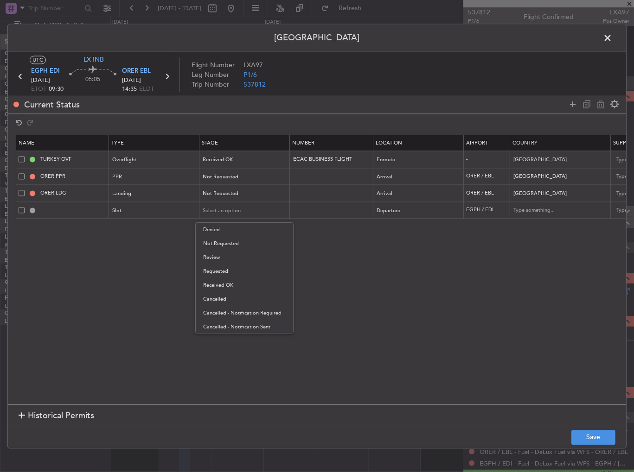
drag, startPoint x: 230, startPoint y: 276, endPoint x: 358, endPoint y: 324, distance: 136.3
click at [230, 276] on span "Requested" at bounding box center [244, 272] width 82 height 14
click at [597, 440] on button "Save" at bounding box center [593, 437] width 44 height 15
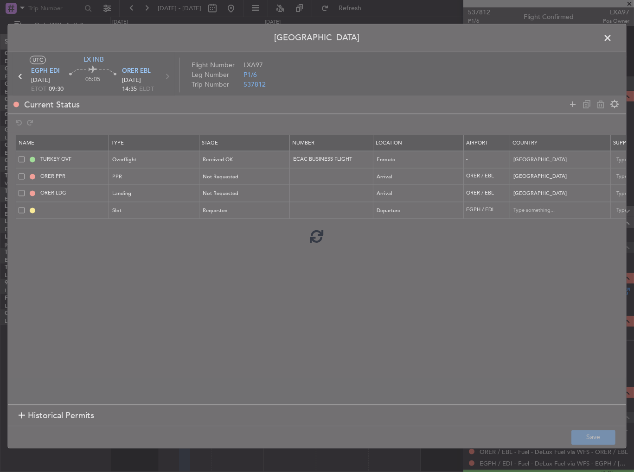
type input "EGPH DEP SLOT"
type input "[GEOGRAPHIC_DATA]"
type input "NNN"
type input "2"
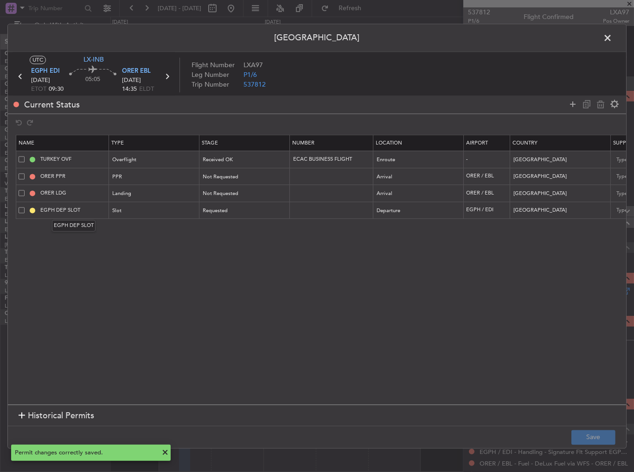
click at [95, 214] on mat-tooltip-component "EGPH DEP SLOT" at bounding box center [73, 226] width 57 height 25
click at [93, 211] on input "EGPH DEP SLOT" at bounding box center [73, 210] width 70 height 8
type input "EGPH DEP SLOT 0930Z"
click at [597, 444] on button "Save" at bounding box center [593, 437] width 44 height 15
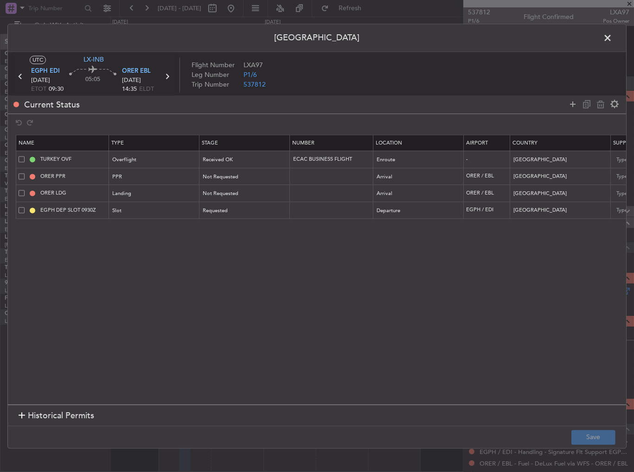
click at [612, 36] on span at bounding box center [612, 40] width 0 height 19
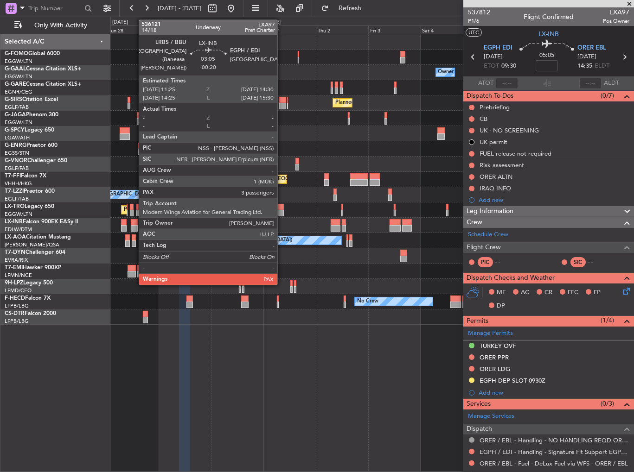
click at [134, 220] on div at bounding box center [134, 222] width 7 height 6
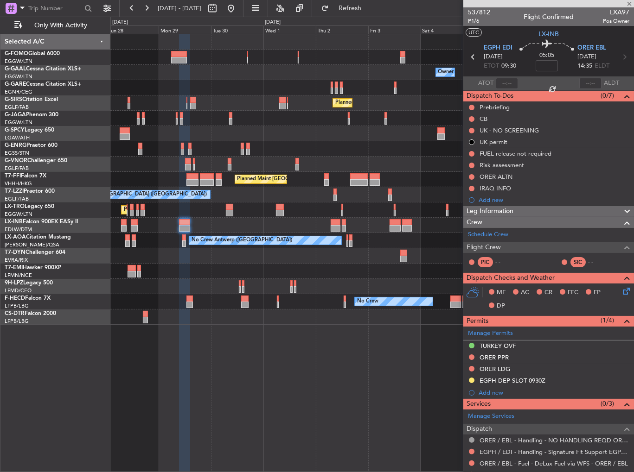
type input "-00:20"
type input "3"
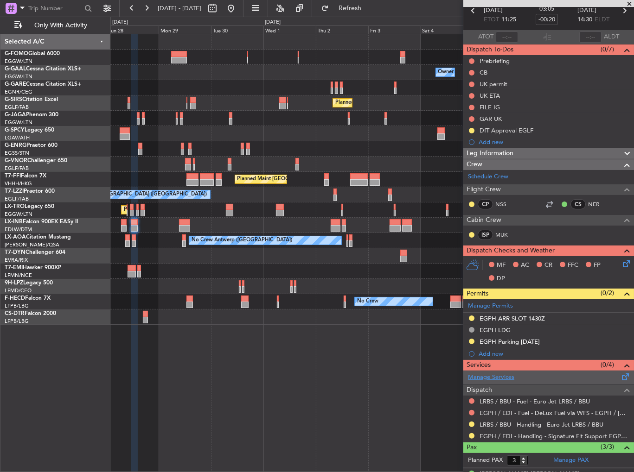
scroll to position [0, 0]
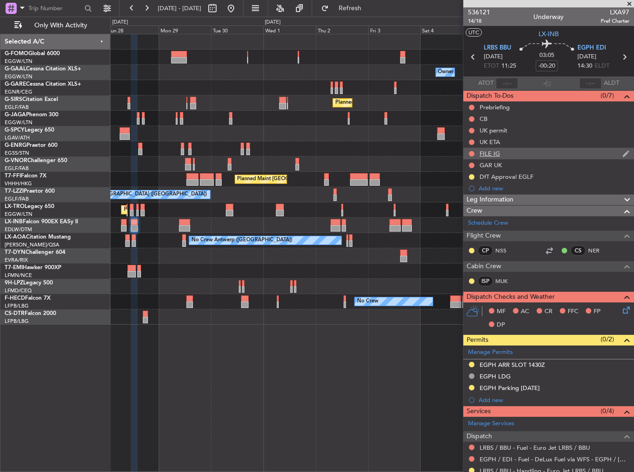
click at [505, 158] on div "FILE IG" at bounding box center [548, 154] width 171 height 12
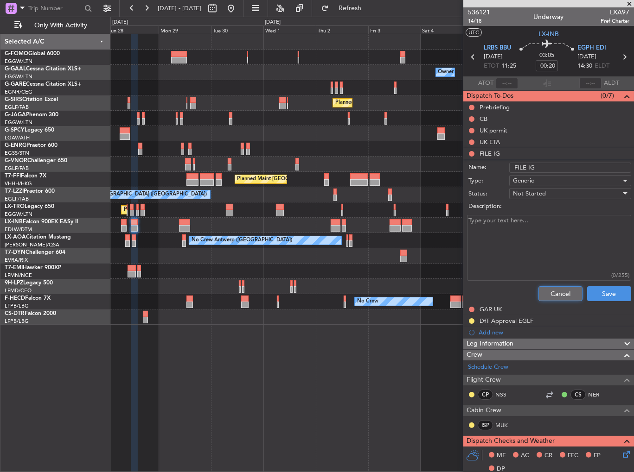
click at [569, 292] on button "Cancel" at bounding box center [560, 293] width 44 height 15
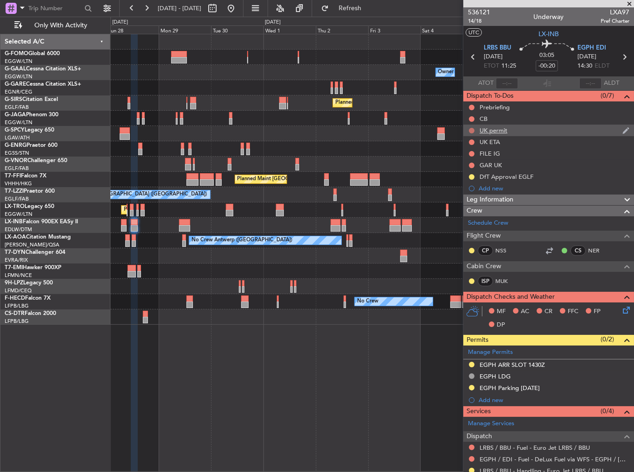
click at [473, 129] on button at bounding box center [472, 131] width 6 height 6
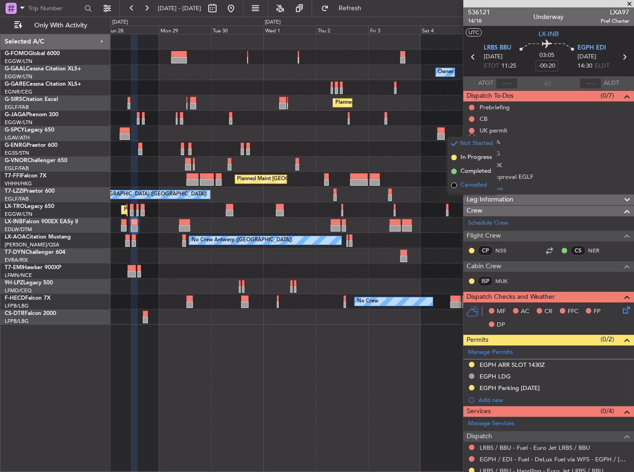
click at [469, 185] on span "Cancelled" at bounding box center [473, 185] width 26 height 9
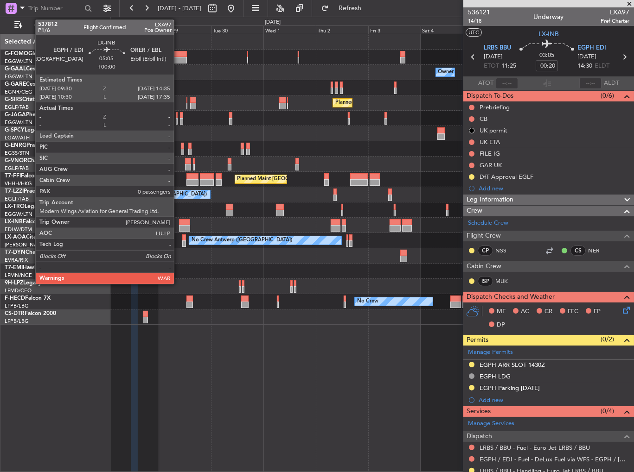
click at [178, 224] on div at bounding box center [371, 225] width 523 height 15
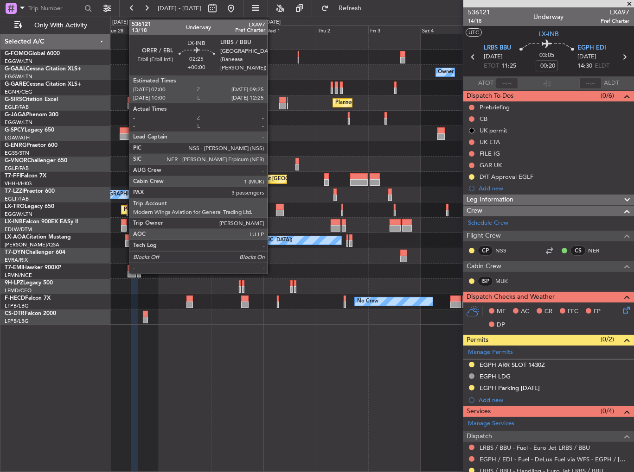
click at [124, 223] on div at bounding box center [124, 222] width 6 height 6
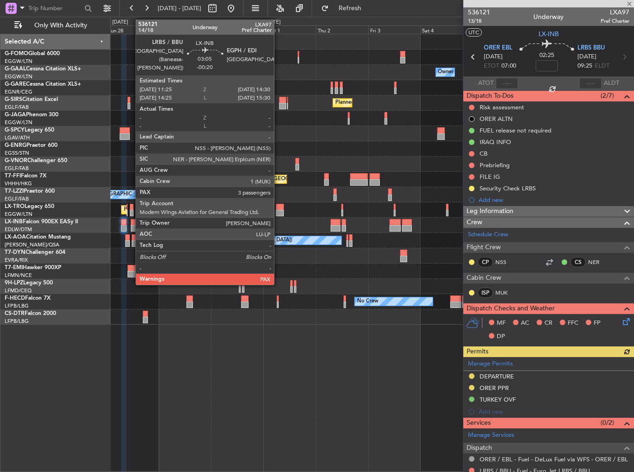
click at [131, 223] on div at bounding box center [134, 222] width 7 height 6
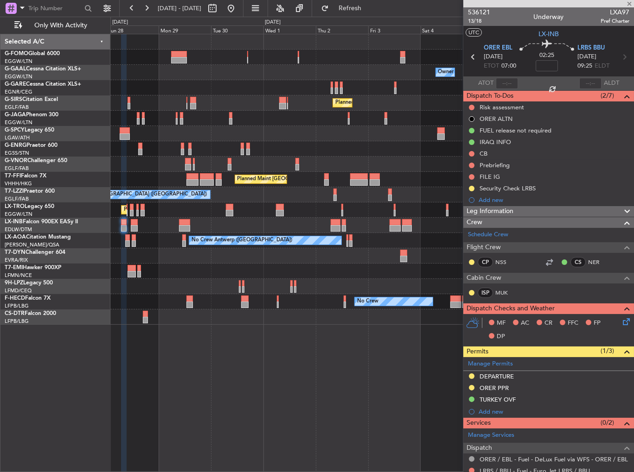
type input "-00:20"
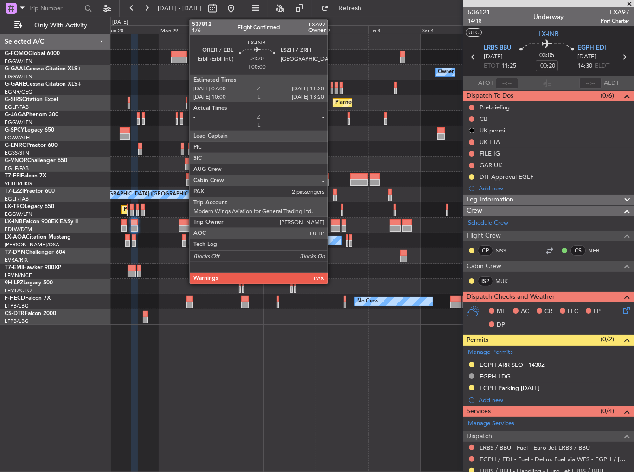
click at [332, 222] on div at bounding box center [335, 222] width 10 height 6
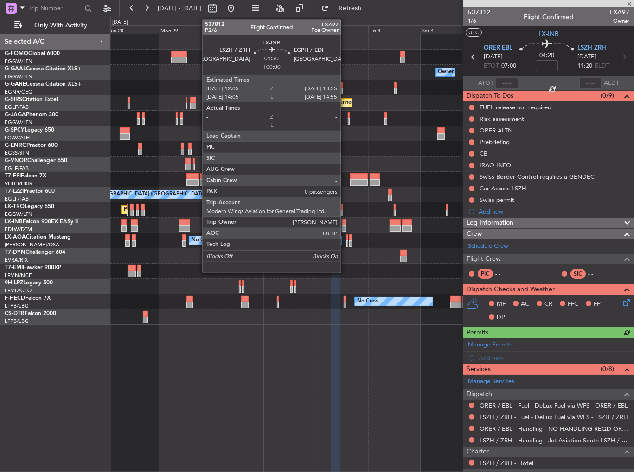
click at [345, 226] on div at bounding box center [344, 228] width 4 height 6
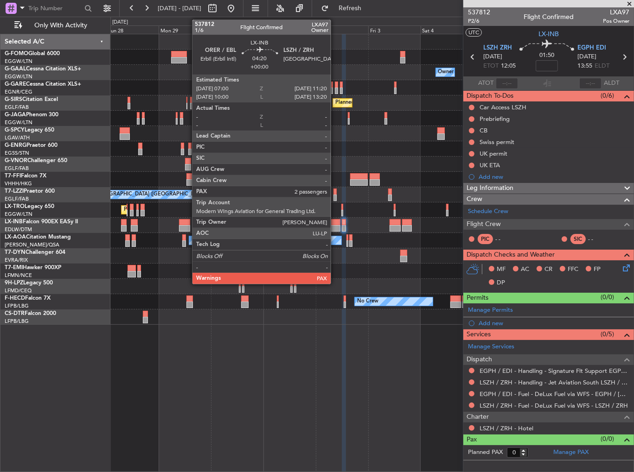
click at [335, 224] on div at bounding box center [335, 222] width 10 height 6
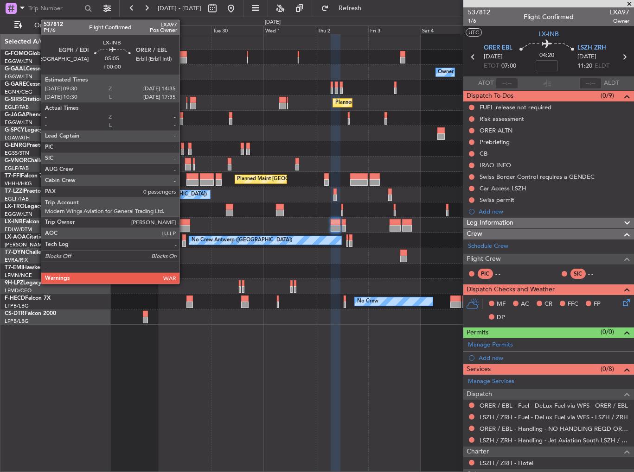
click at [182, 224] on div at bounding box center [184, 222] width 11 height 6
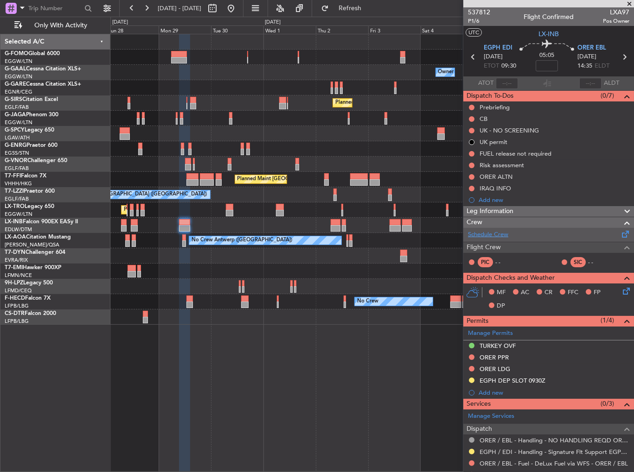
click at [499, 233] on link "Schedule Crew" at bounding box center [488, 234] width 40 height 9
drag, startPoint x: 472, startPoint y: 152, endPoint x: 472, endPoint y: 160, distance: 7.4
click at [472, 152] on button at bounding box center [472, 154] width 6 height 6
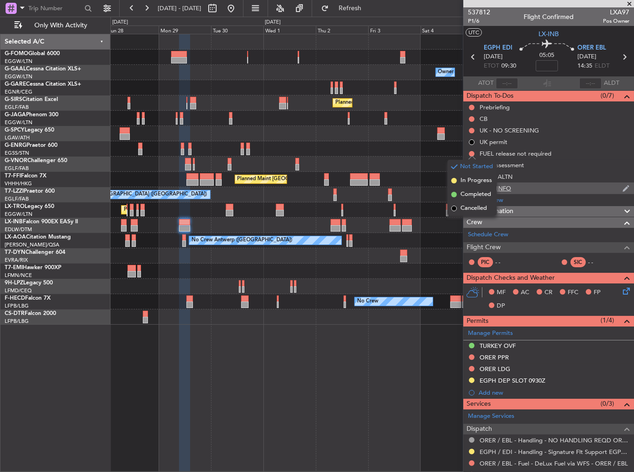
drag, startPoint x: 465, startPoint y: 210, endPoint x: 472, endPoint y: 186, distance: 25.1
click at [465, 209] on span "Cancelled" at bounding box center [473, 208] width 26 height 9
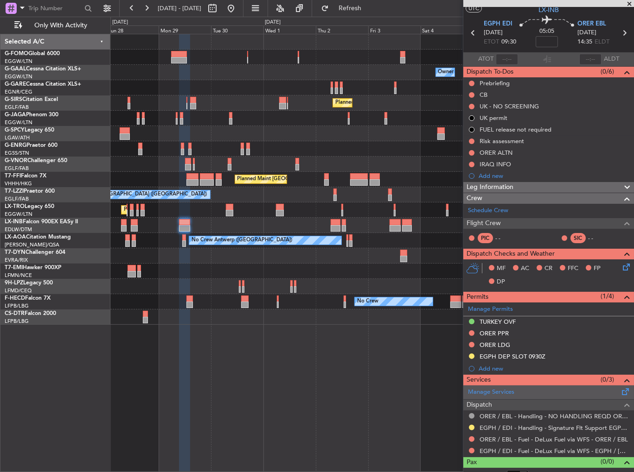
scroll to position [33, 0]
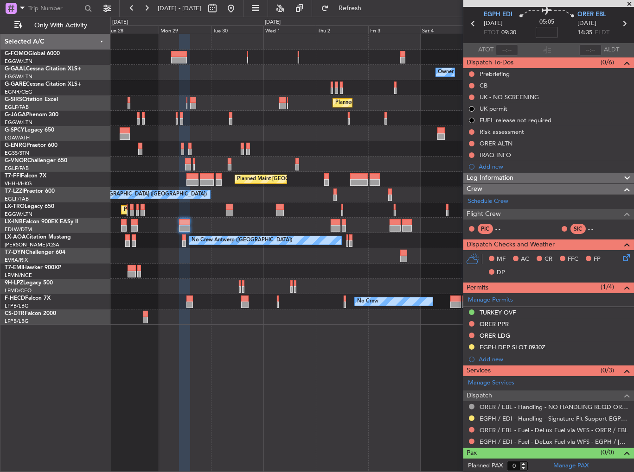
drag, startPoint x: 371, startPoint y: 7, endPoint x: 363, endPoint y: 22, distance: 16.8
click at [369, 7] on span "Refresh" at bounding box center [349, 8] width 39 height 6
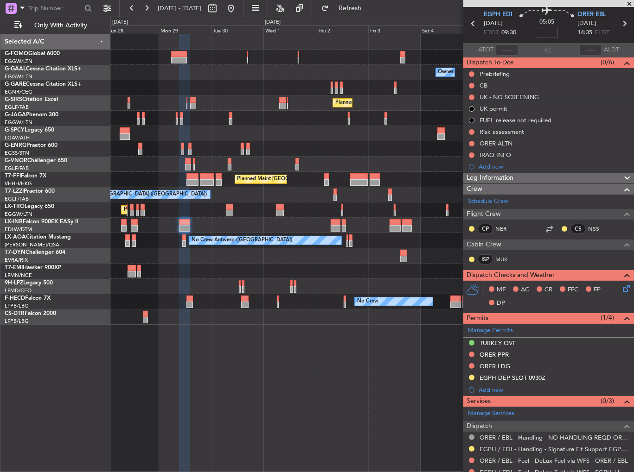
scroll to position [64, 0]
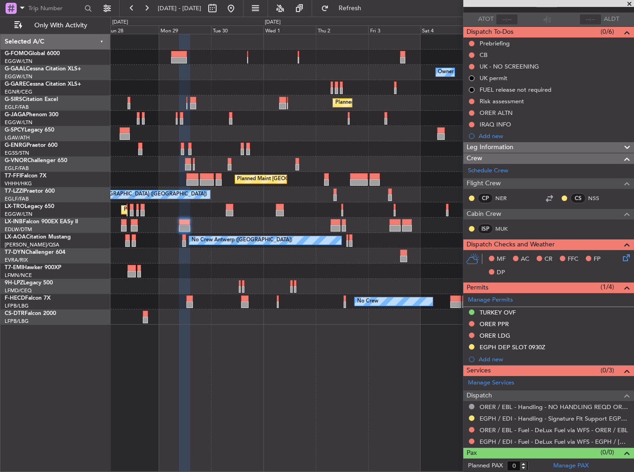
click at [613, 261] on div "MF AC CR FFC FP DP" at bounding box center [552, 266] width 136 height 27
click at [621, 254] on icon at bounding box center [624, 256] width 7 height 7
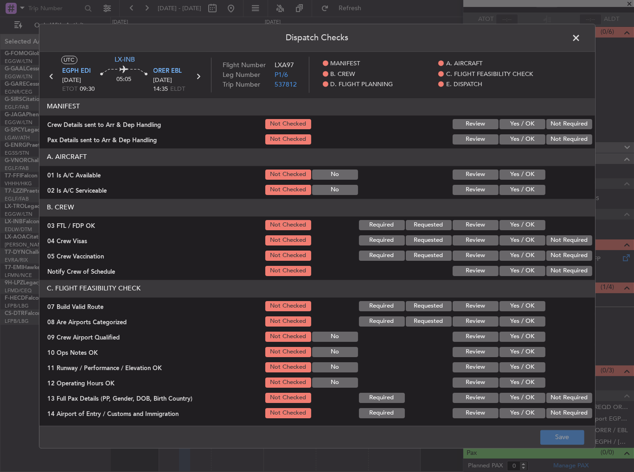
click at [515, 222] on button "Yes / OK" at bounding box center [522, 225] width 46 height 10
click at [562, 240] on button "Not Required" at bounding box center [569, 240] width 46 height 10
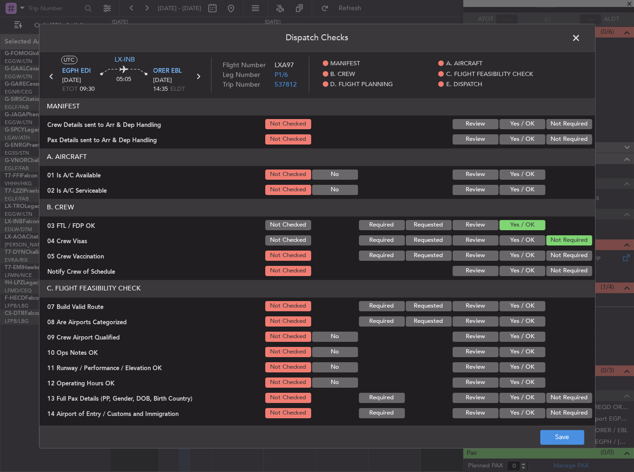
drag, startPoint x: 555, startPoint y: 257, endPoint x: 510, endPoint y: 274, distance: 48.1
click at [554, 257] on button "Not Required" at bounding box center [569, 256] width 46 height 10
click at [510, 274] on button "Yes / OK" at bounding box center [522, 271] width 46 height 10
click at [512, 342] on div "Yes / OK" at bounding box center [521, 336] width 47 height 13
click at [512, 338] on button "Yes / OK" at bounding box center [522, 337] width 46 height 10
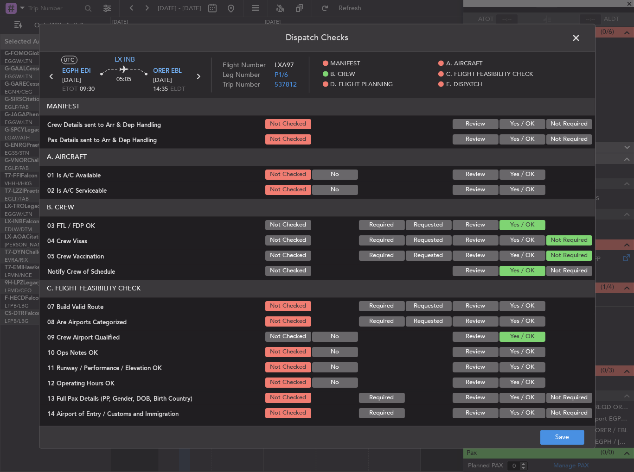
click at [509, 353] on button "Yes / OK" at bounding box center [522, 352] width 46 height 10
click at [554, 439] on button "Save" at bounding box center [562, 437] width 44 height 15
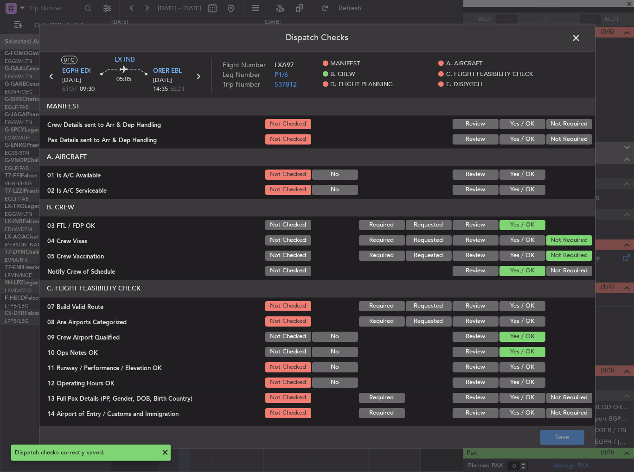
click at [581, 36] on span at bounding box center [581, 40] width 0 height 19
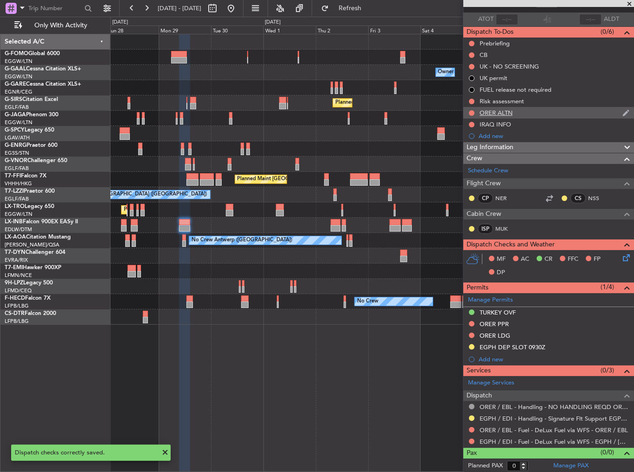
click at [522, 110] on div "ORER ALTN" at bounding box center [548, 113] width 171 height 12
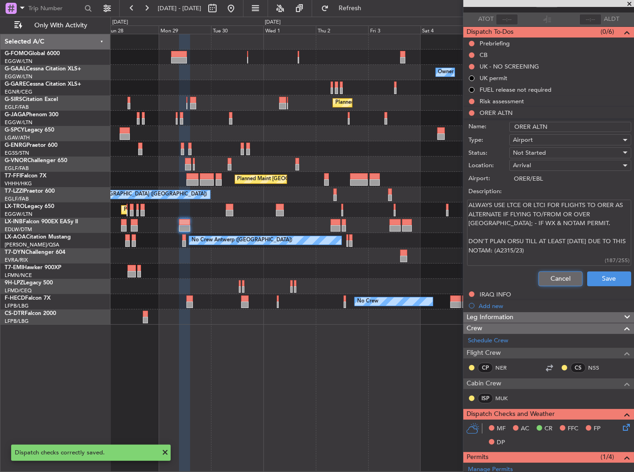
click at [565, 279] on button "Cancel" at bounding box center [560, 279] width 44 height 15
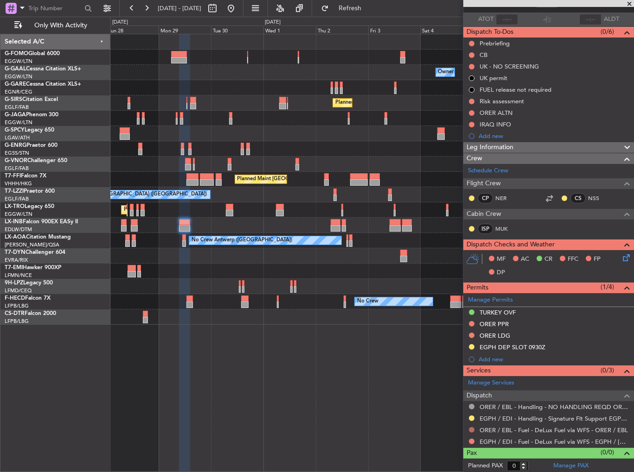
click at [470, 431] on button at bounding box center [472, 430] width 6 height 6
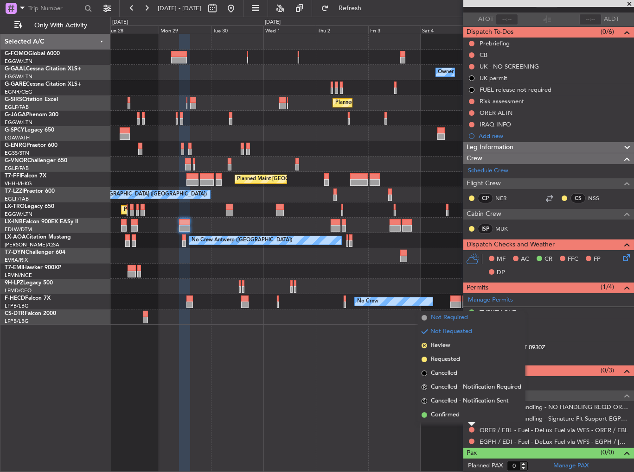
click at [464, 317] on span "Not Required" at bounding box center [449, 317] width 37 height 9
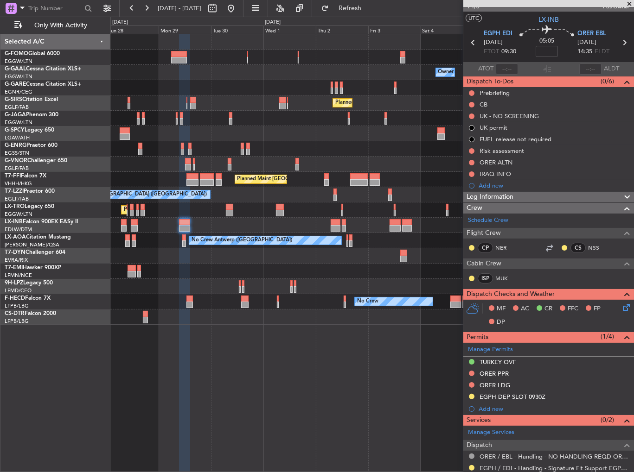
scroll to position [0, 0]
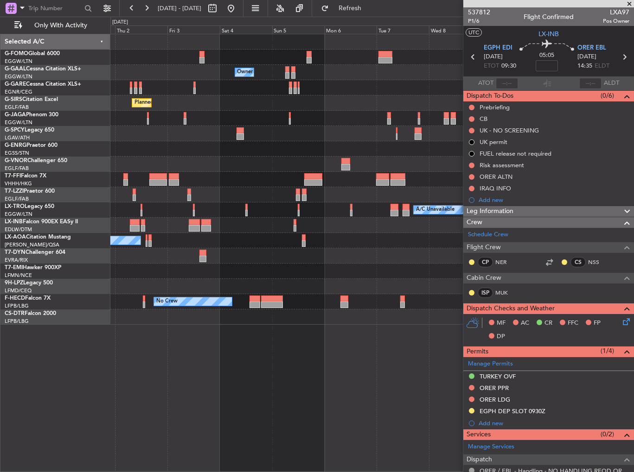
click at [209, 234] on div "Owner Owner Owner Planned Maint [GEOGRAPHIC_DATA] ([GEOGRAPHIC_DATA]) Planned M…" at bounding box center [371, 179] width 523 height 291
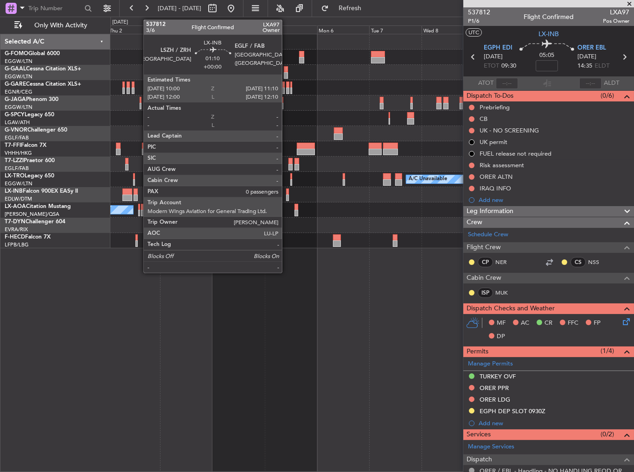
click at [286, 193] on div at bounding box center [287, 192] width 3 height 6
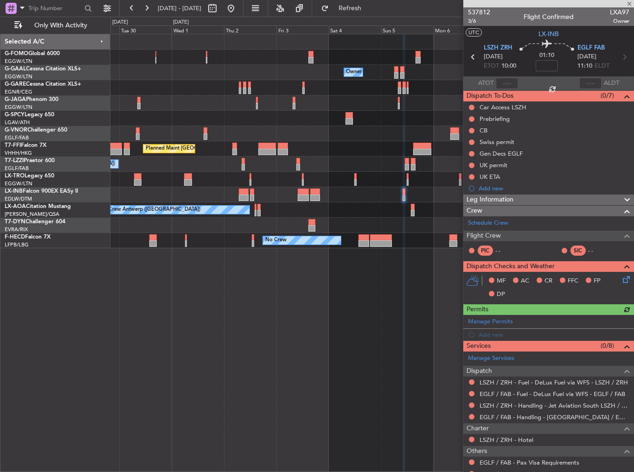
click at [317, 203] on div "No Crew Antwerp ([GEOGRAPHIC_DATA]) No Crew [GEOGRAPHIC_DATA] ([GEOGRAPHIC_DATA…" at bounding box center [371, 210] width 523 height 15
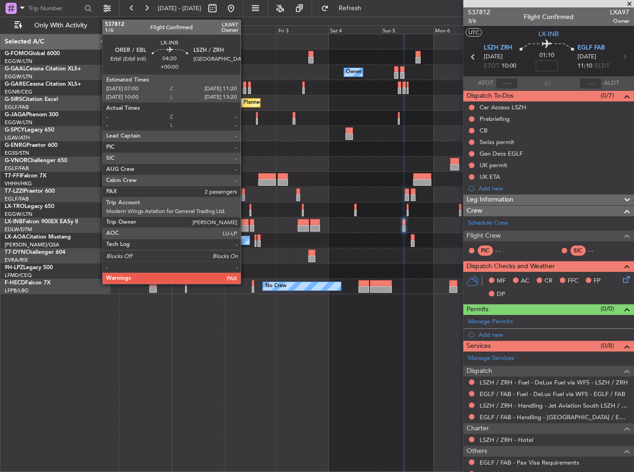
click at [245, 222] on div at bounding box center [244, 222] width 10 height 6
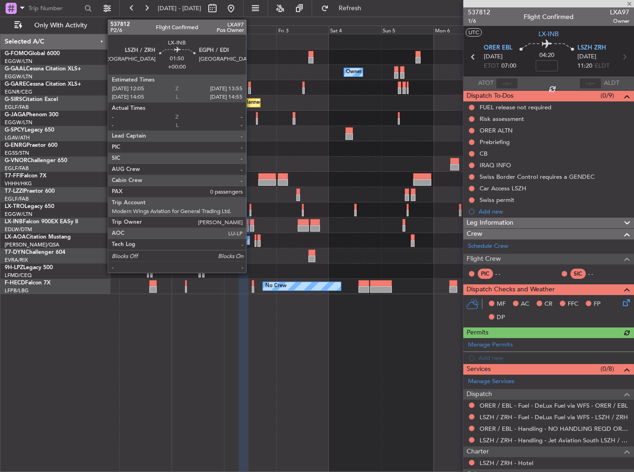
click at [250, 225] on div at bounding box center [252, 228] width 4 height 6
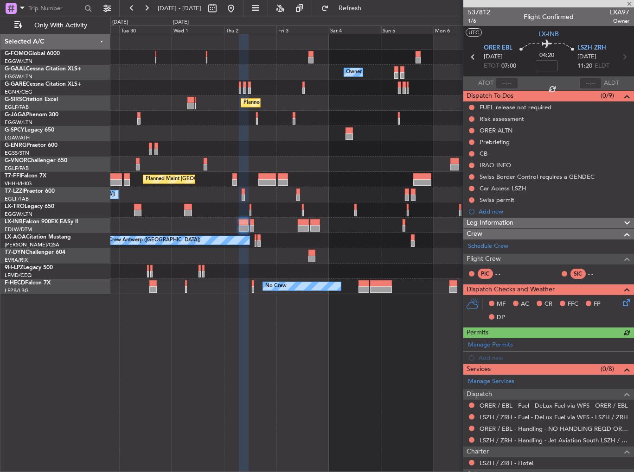
type input "0"
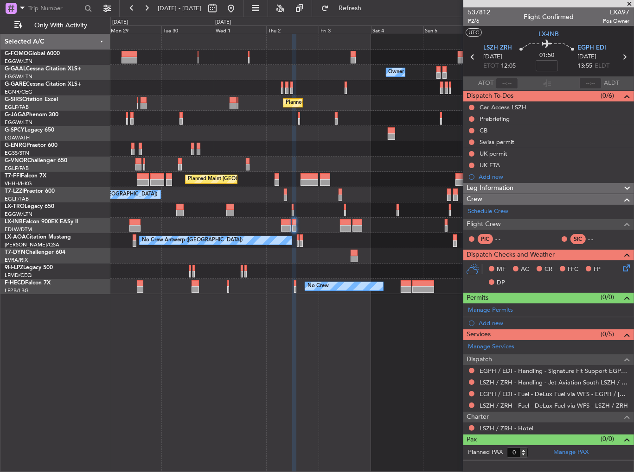
click at [434, 224] on div "Owner Owner Owner Planned [GEOGRAPHIC_DATA] Planned Maint [GEOGRAPHIC_DATA] ([G…" at bounding box center [371, 164] width 523 height 260
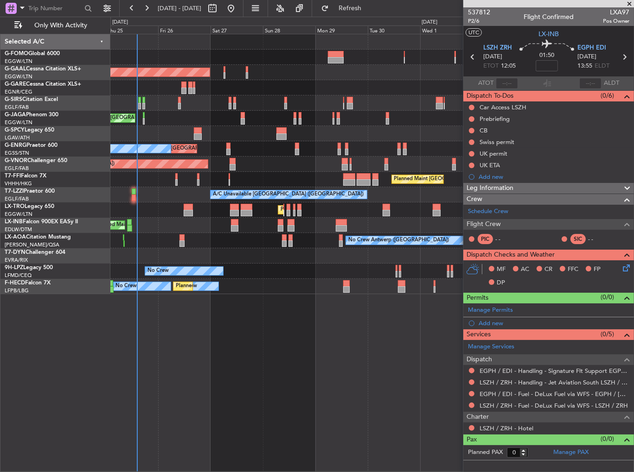
click at [422, 234] on div "No Crew Antwerp ([GEOGRAPHIC_DATA])" at bounding box center [371, 240] width 523 height 15
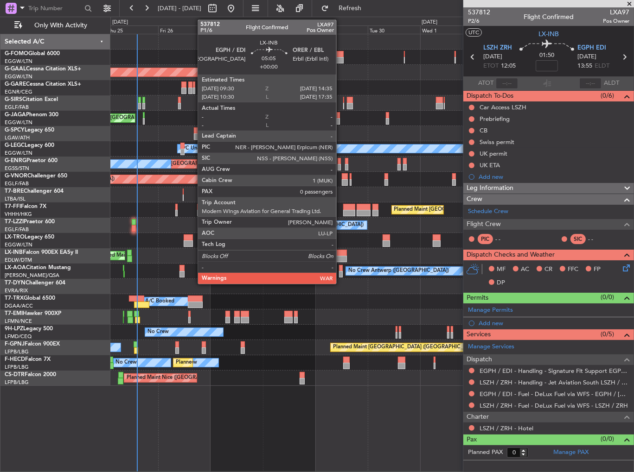
click at [340, 250] on div at bounding box center [341, 253] width 11 height 6
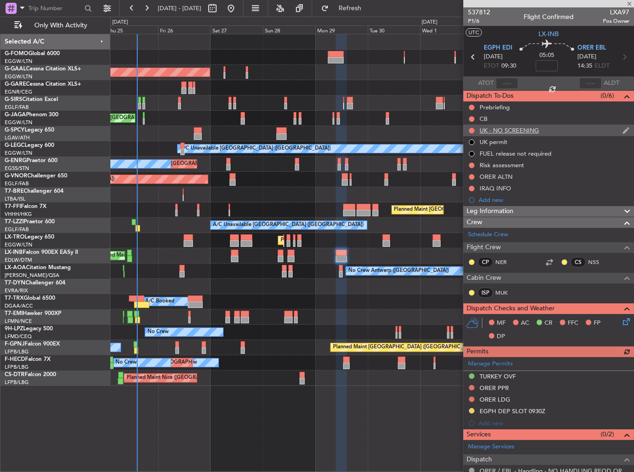
click at [516, 127] on div "UK - NO SCREENING" at bounding box center [508, 131] width 59 height 8
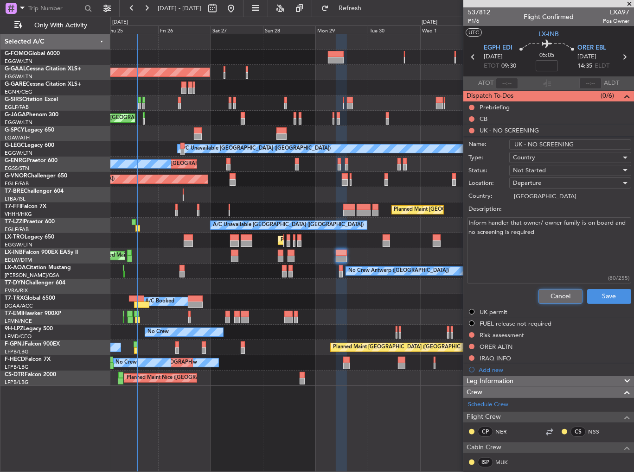
click at [541, 300] on button "Cancel" at bounding box center [560, 296] width 44 height 15
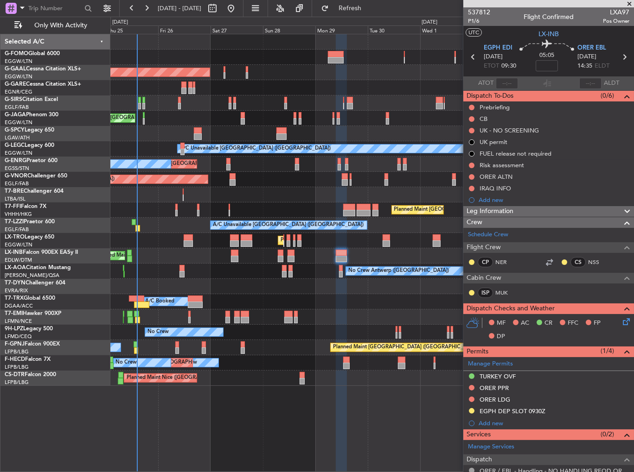
click at [516, 209] on div "Leg Information" at bounding box center [548, 211] width 171 height 11
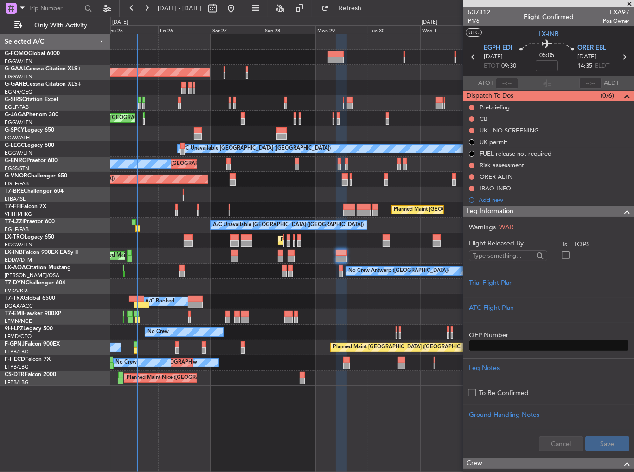
click at [509, 206] on span "Leg Information" at bounding box center [489, 211] width 47 height 11
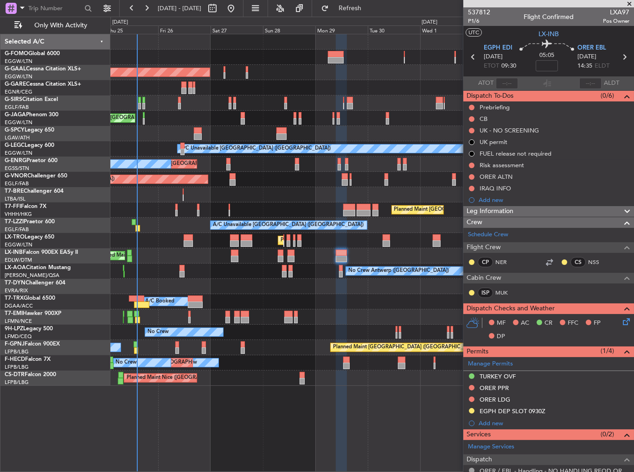
click at [511, 211] on span "Leg Information" at bounding box center [489, 211] width 47 height 11
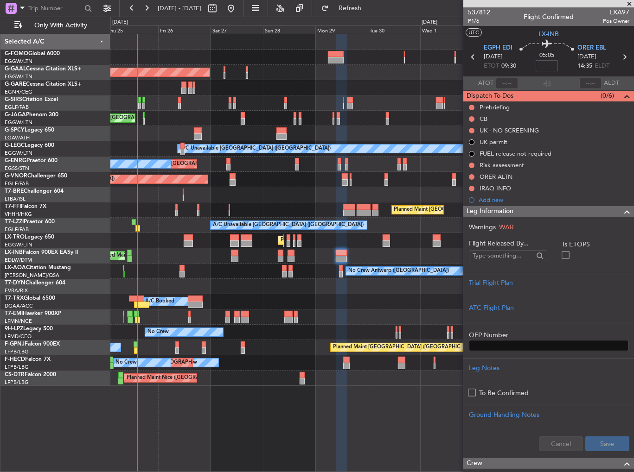
click at [549, 63] on input at bounding box center [546, 65] width 22 height 11
click at [558, 62] on div "05:05 5" at bounding box center [546, 57] width 61 height 34
type input "+00:05"
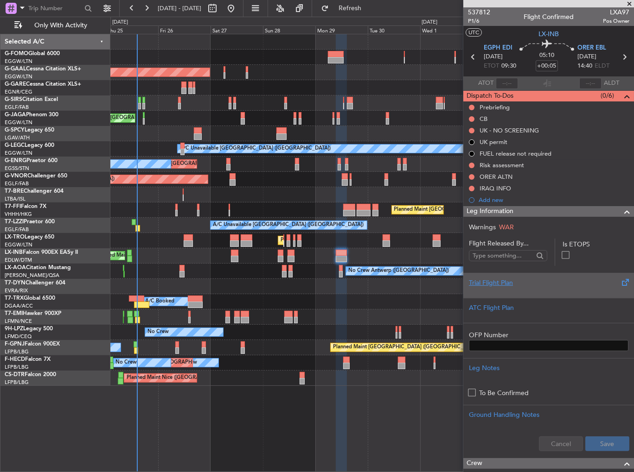
click at [498, 282] on div "Trial Flight Plan" at bounding box center [548, 283] width 159 height 10
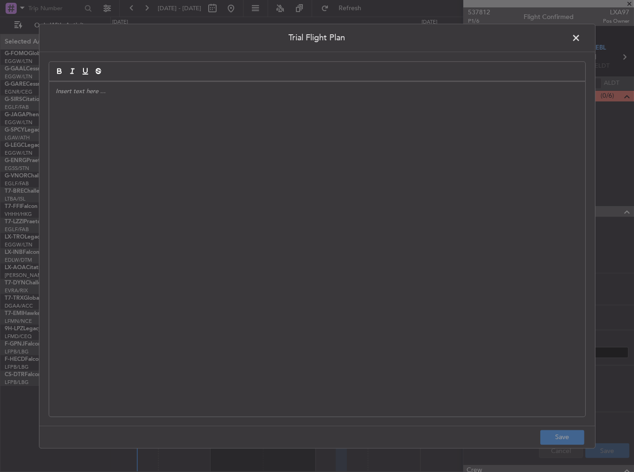
click at [207, 221] on div at bounding box center [317, 249] width 536 height 335
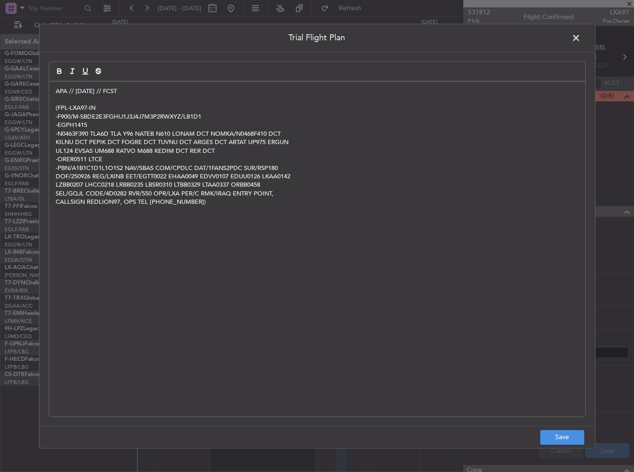
click at [545, 429] on footer "Save" at bounding box center [316, 437] width 555 height 22
drag, startPoint x: 552, startPoint y: 431, endPoint x: 590, endPoint y: 448, distance: 41.3
click at [554, 432] on button "Save" at bounding box center [562, 437] width 44 height 15
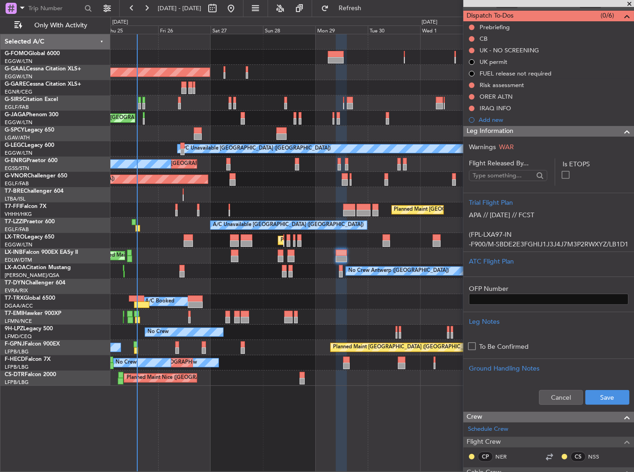
scroll to position [93, 0]
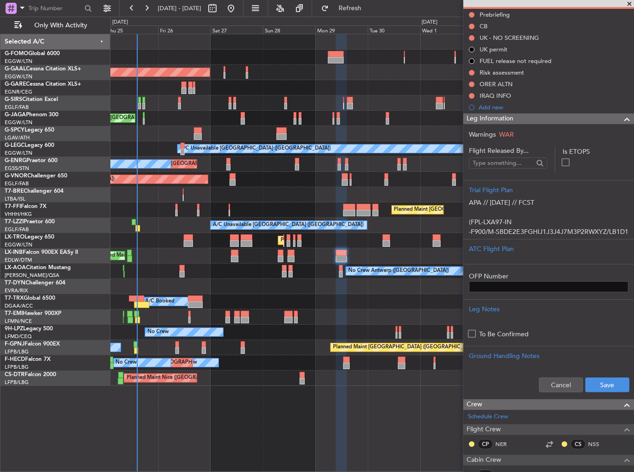
click at [607, 393] on div "Cancel Save" at bounding box center [548, 385] width 171 height 28
click at [604, 382] on button "Save" at bounding box center [607, 385] width 44 height 15
drag, startPoint x: 537, startPoint y: 120, endPoint x: 544, endPoint y: 144, distance: 24.8
click at [537, 120] on div "Leg Information" at bounding box center [548, 119] width 171 height 11
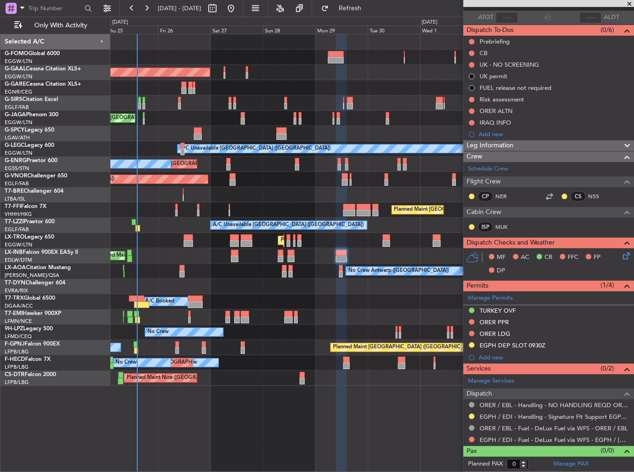
scroll to position [64, 0]
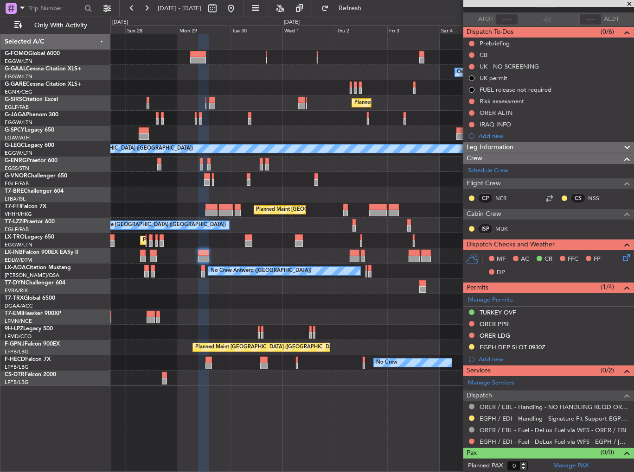
click at [247, 249] on div "Owner Owner Planned Maint Dusseldorf Planned Maint London (Luton) Planned Maint…" at bounding box center [371, 210] width 523 height 352
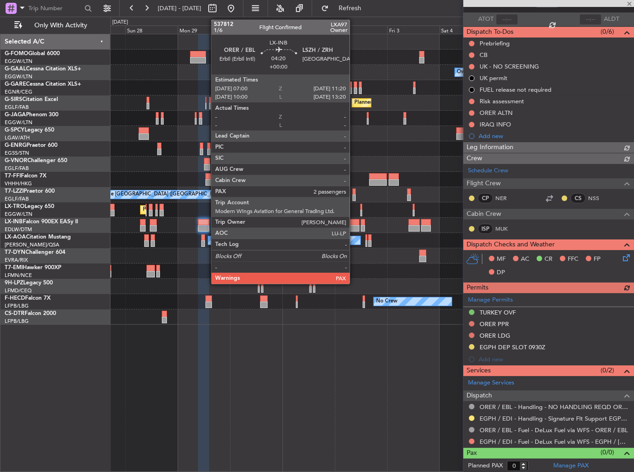
scroll to position [81, 0]
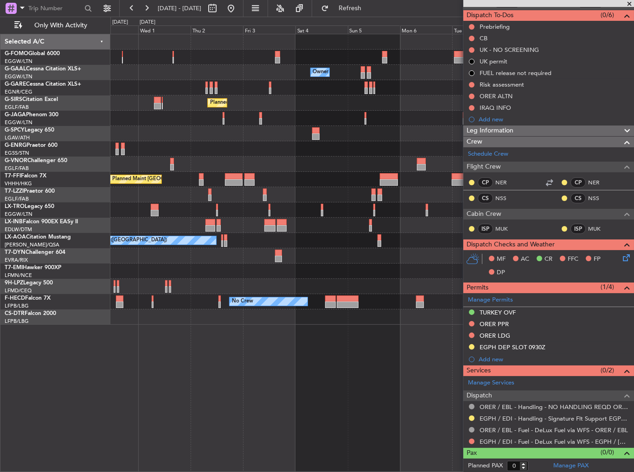
click at [406, 281] on div "Owner Owner Owner Planned Maint London (Luton) Planned Maint Beijing (Beijing C…" at bounding box center [371, 179] width 523 height 291
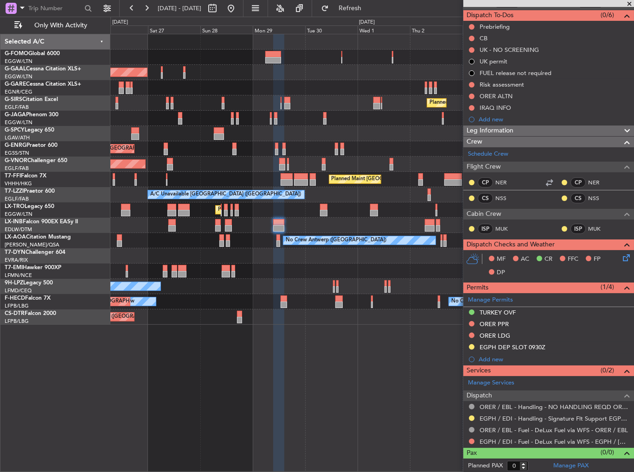
click at [206, 279] on div "No Crew" at bounding box center [371, 286] width 523 height 15
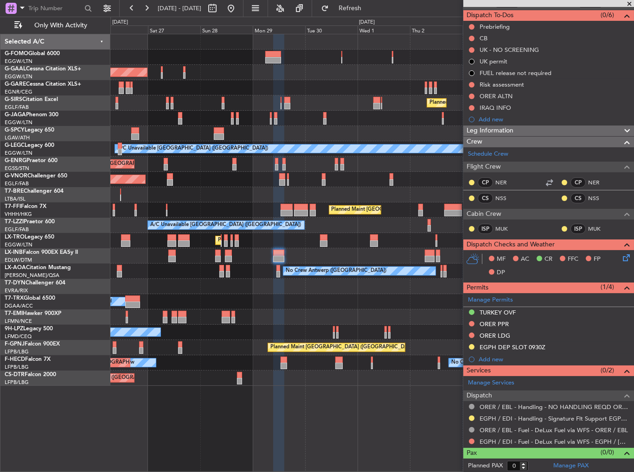
click at [215, 310] on div at bounding box center [371, 317] width 523 height 15
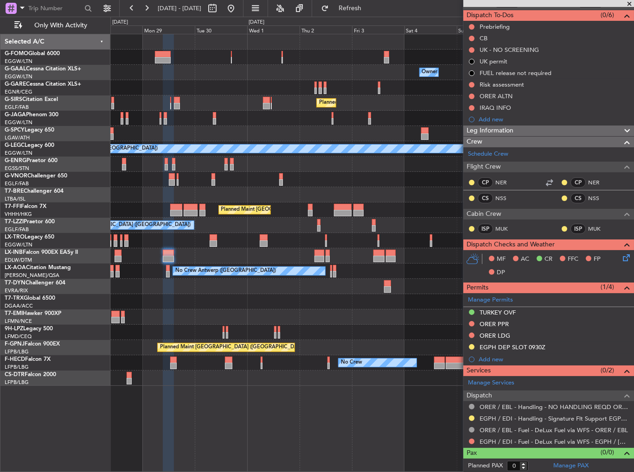
click at [164, 305] on div "A/C Booked" at bounding box center [371, 301] width 523 height 15
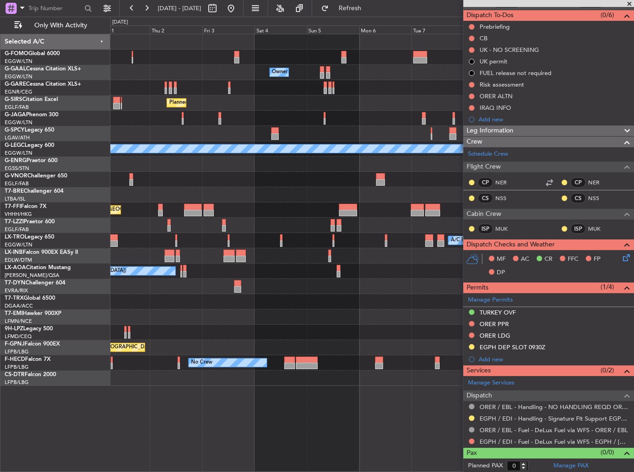
click at [169, 289] on div at bounding box center [371, 286] width 523 height 15
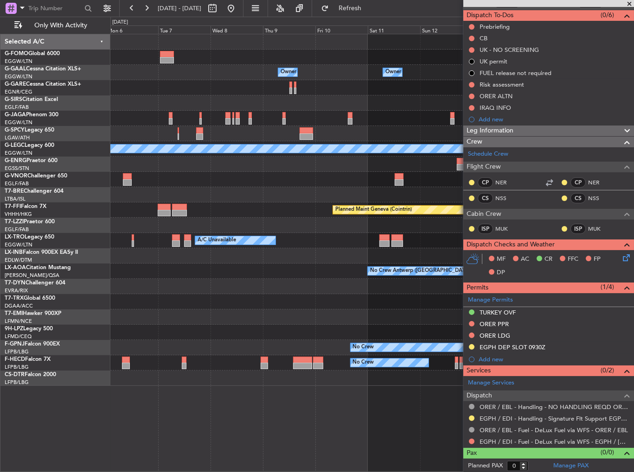
click at [180, 285] on div at bounding box center [371, 286] width 523 height 15
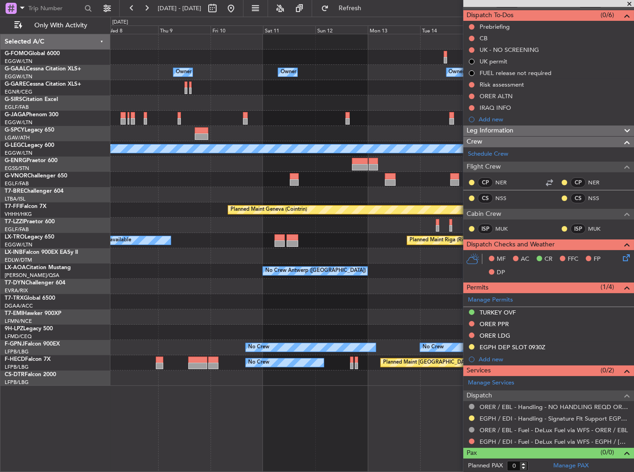
click at [169, 274] on div "Owner Owner Owner Owner No Crew Owner Planned Maint Oxford (Kidlington) A/C Una…" at bounding box center [371, 210] width 523 height 352
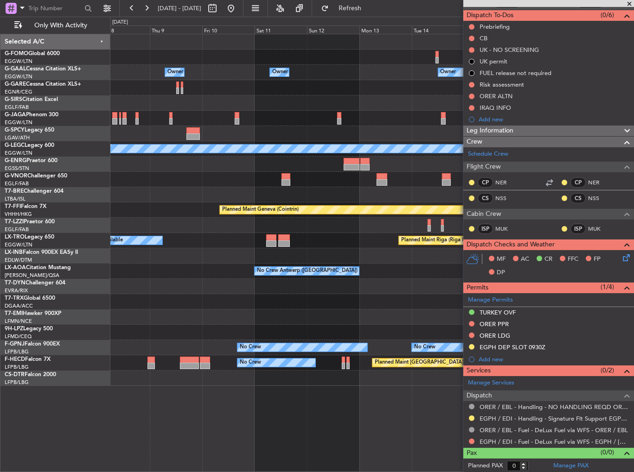
click at [146, 268] on div "No Crew Antwerp (Deurne) Planned Maint Monchengladbach" at bounding box center [371, 271] width 523 height 15
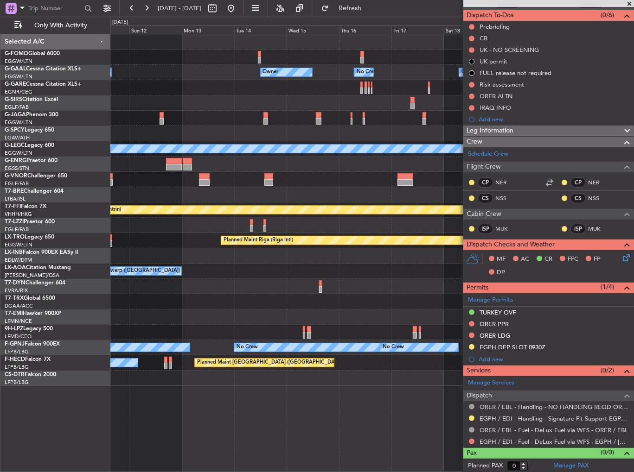
click at [218, 259] on div at bounding box center [371, 255] width 523 height 15
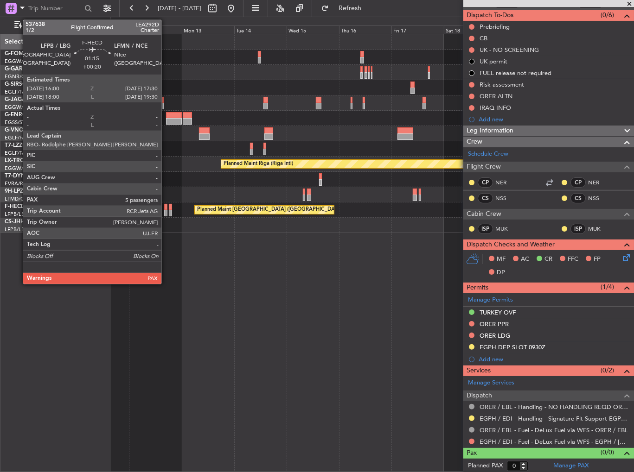
click at [165, 208] on div at bounding box center [166, 207] width 4 height 6
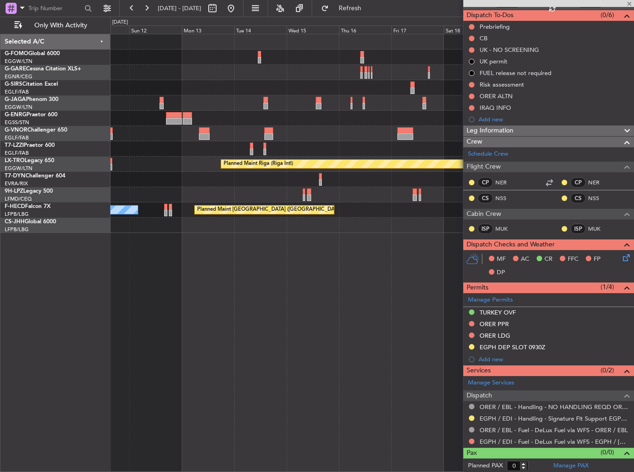
type input "+00:20"
type input "5"
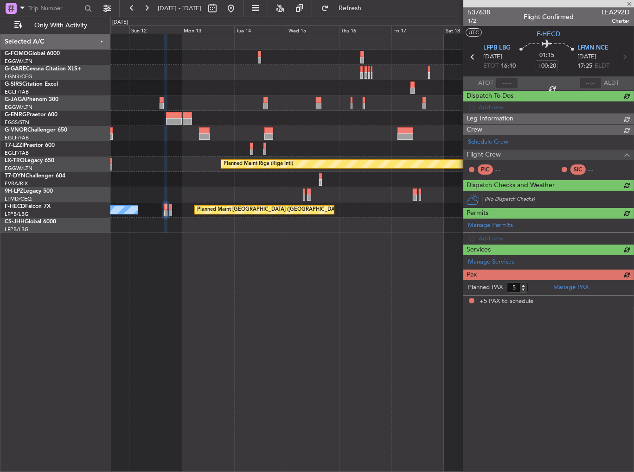
scroll to position [0, 0]
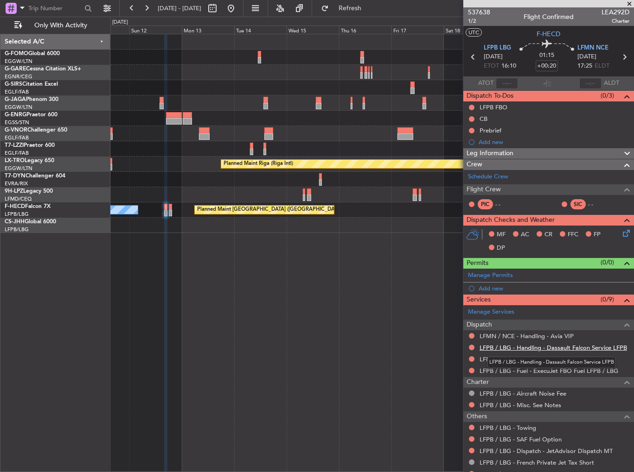
click at [554, 346] on link "LFPB / LBG - Handling - Dassault Falcon Service LFPB" at bounding box center [552, 348] width 147 height 8
click at [620, 274] on span at bounding box center [625, 273] width 11 height 7
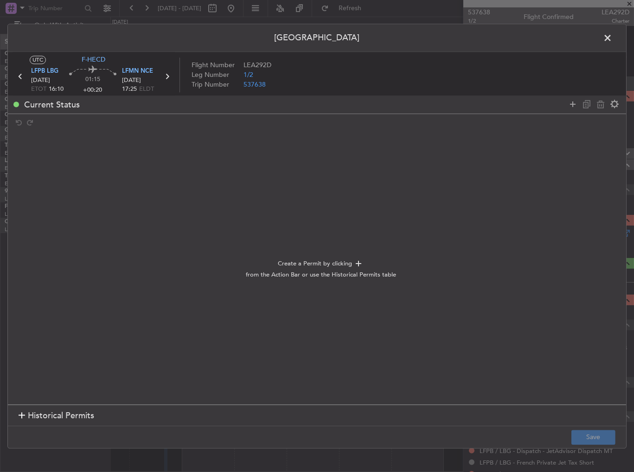
click at [566, 105] on div at bounding box center [593, 104] width 56 height 13
click at [574, 99] on icon at bounding box center [572, 104] width 11 height 11
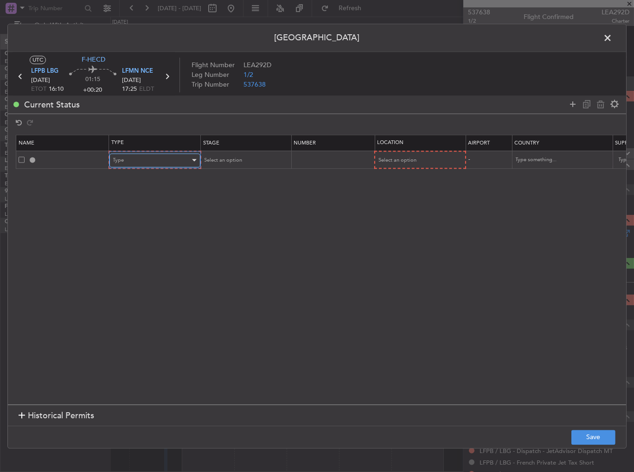
click at [127, 155] on div "Type" at bounding box center [151, 160] width 77 height 14
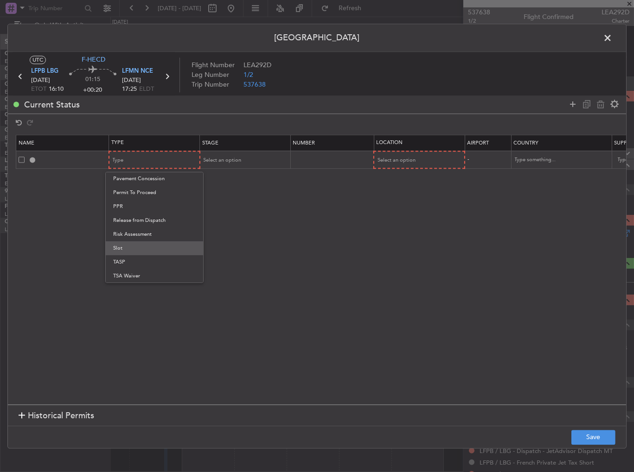
click at [141, 242] on span "Slot" at bounding box center [154, 248] width 82 height 14
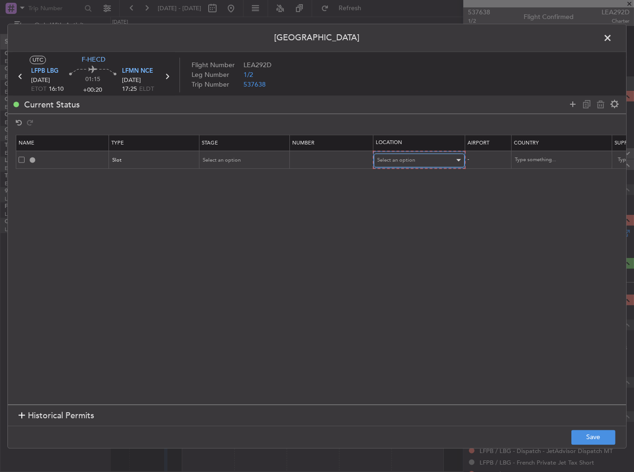
click at [389, 159] on span "Select an option" at bounding box center [396, 160] width 38 height 7
drag, startPoint x: 398, startPoint y: 203, endPoint x: 354, endPoint y: 178, distance: 50.4
click at [393, 200] on span "Arrival" at bounding box center [418, 207] width 82 height 14
click at [221, 155] on div "Select an option" at bounding box center [241, 160] width 77 height 14
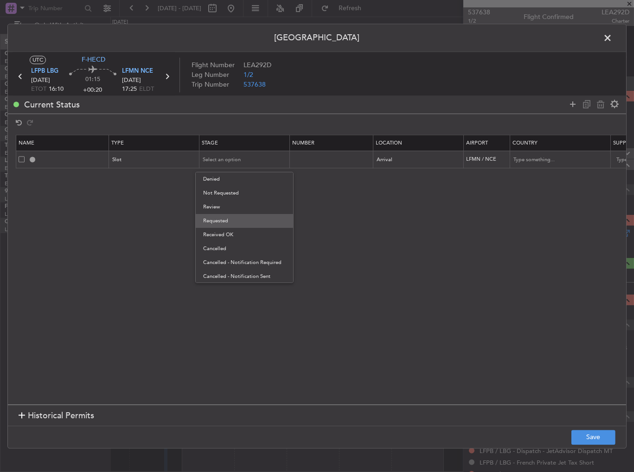
drag, startPoint x: 221, startPoint y: 157, endPoint x: 227, endPoint y: 221, distance: 64.2
click at [227, 221] on span "Requested" at bounding box center [244, 221] width 82 height 14
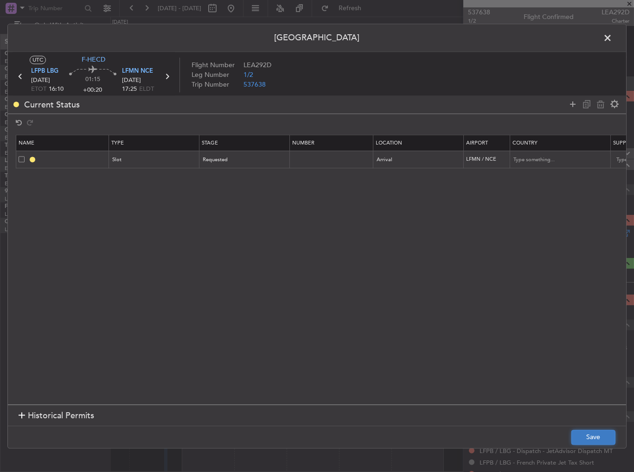
click at [595, 439] on button "Save" at bounding box center [593, 437] width 44 height 15
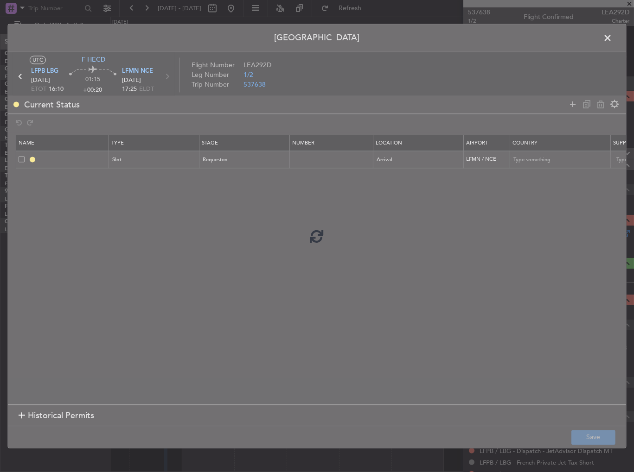
type input "LFMN ARR SLOT"
type input "[GEOGRAPHIC_DATA]"
type input "NNN"
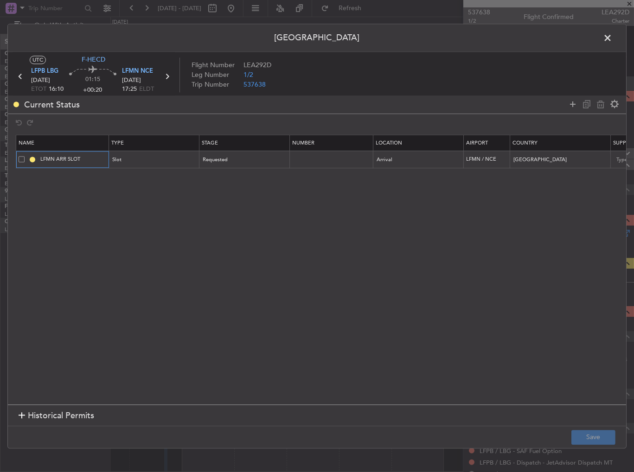
click at [89, 160] on input "LFMN ARR SLOT" at bounding box center [73, 160] width 70 height 8
type input "LFMN ARR SLOT 1725z"
drag, startPoint x: 595, startPoint y: 435, endPoint x: 626, endPoint y: 365, distance: 77.0
click at [595, 435] on button "Save" at bounding box center [593, 437] width 44 height 15
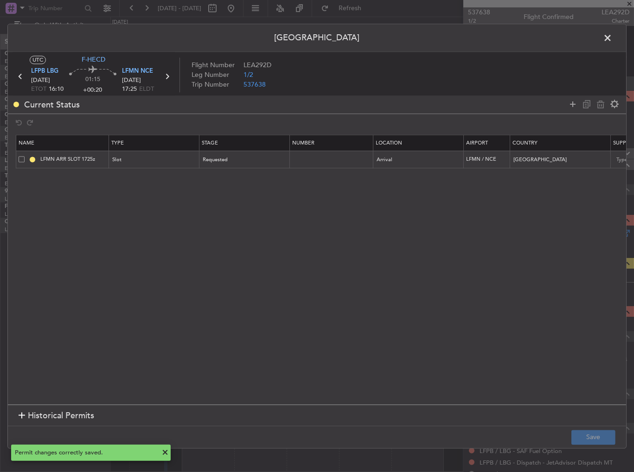
click at [612, 37] on span at bounding box center [612, 40] width 0 height 19
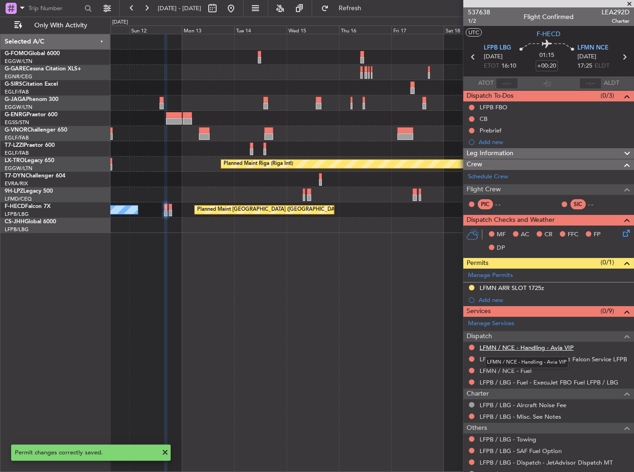
click at [527, 346] on link "LFMN / NCE - Handling - Avia VIP" at bounding box center [526, 348] width 94 height 8
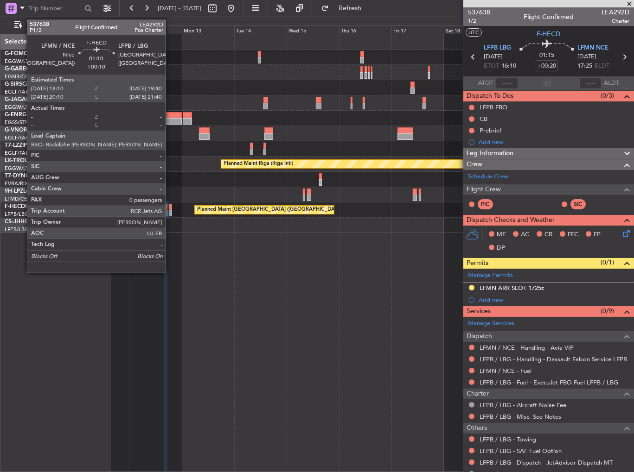
click at [170, 209] on div at bounding box center [171, 207] width 4 height 6
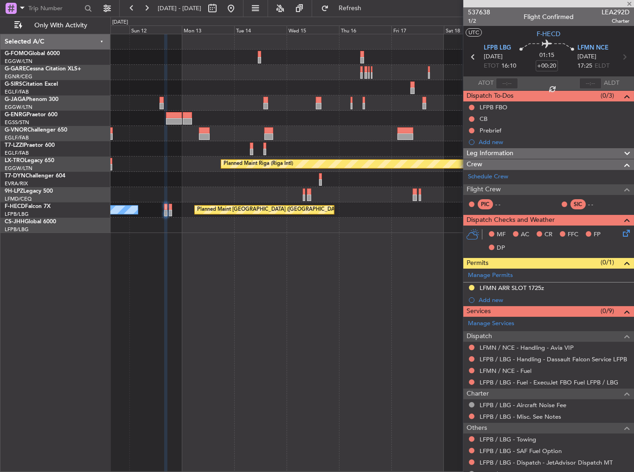
type input "+00:10"
type input "0"
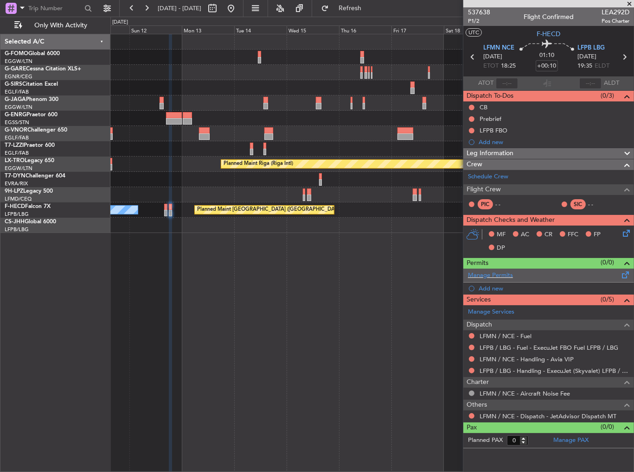
click at [628, 273] on span at bounding box center [625, 273] width 11 height 7
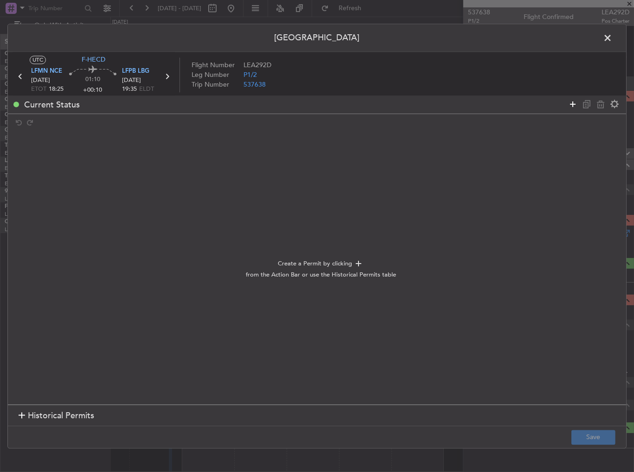
click at [572, 105] on icon at bounding box center [572, 104] width 11 height 11
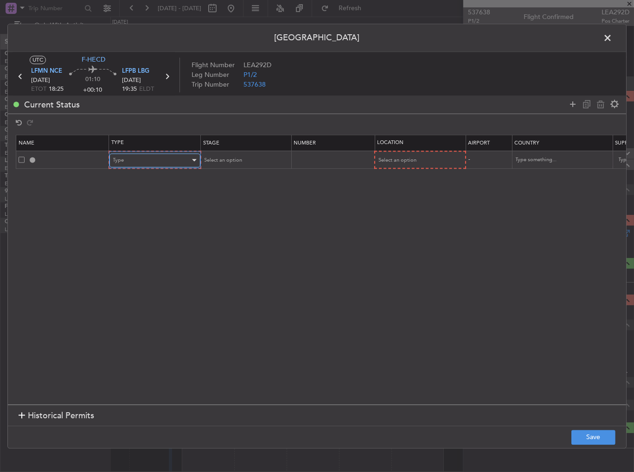
click at [167, 159] on div "Type" at bounding box center [151, 160] width 77 height 14
click at [145, 250] on span "Slot" at bounding box center [154, 248] width 82 height 14
click at [402, 157] on span "Select an option" at bounding box center [396, 160] width 38 height 7
click at [399, 177] on span "Departure" at bounding box center [418, 179] width 82 height 14
click at [244, 158] on div "Select an option" at bounding box center [241, 160] width 77 height 14
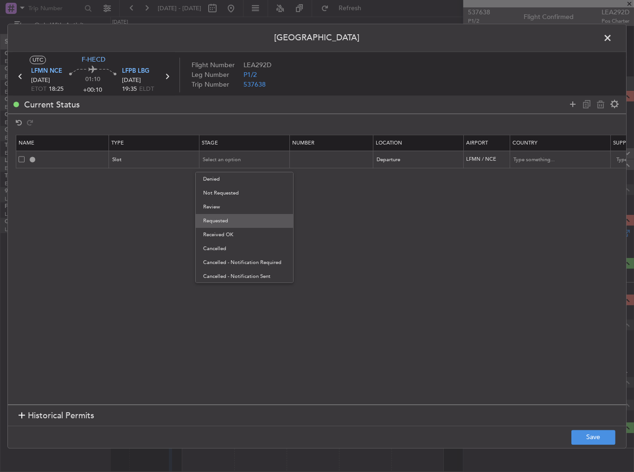
click at [233, 219] on span "Requested" at bounding box center [244, 221] width 82 height 14
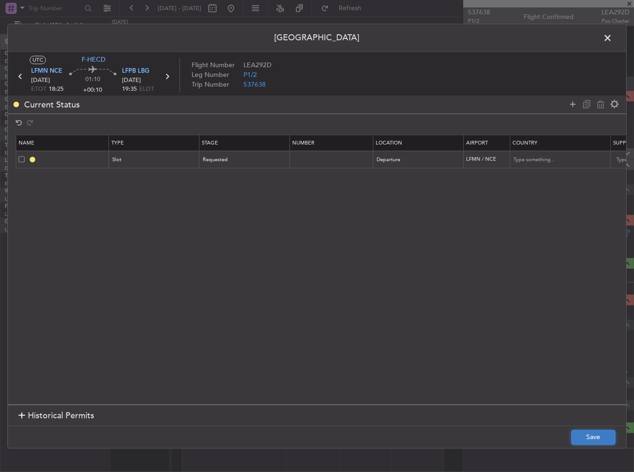
click at [589, 443] on button "Save" at bounding box center [593, 437] width 44 height 15
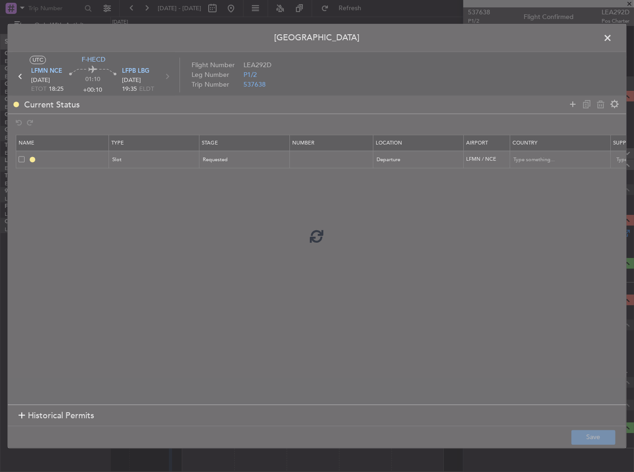
type input "LFMN DEP SLOT"
type input "[GEOGRAPHIC_DATA]"
type input "NNN"
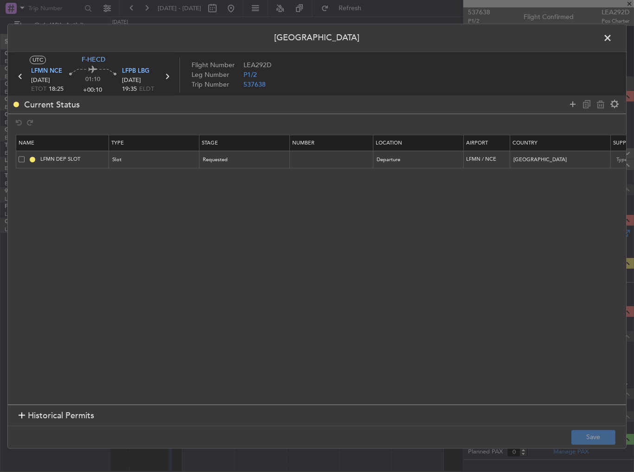
click at [615, 35] on header "[GEOGRAPHIC_DATA]" at bounding box center [317, 38] width 618 height 28
click at [85, 158] on input "LFMN DEP SLOT" at bounding box center [73, 160] width 70 height 8
type input "LFMN DEP SLOT 1815z"
click at [587, 430] on button "Save" at bounding box center [593, 437] width 44 height 15
click at [612, 35] on span at bounding box center [612, 40] width 0 height 19
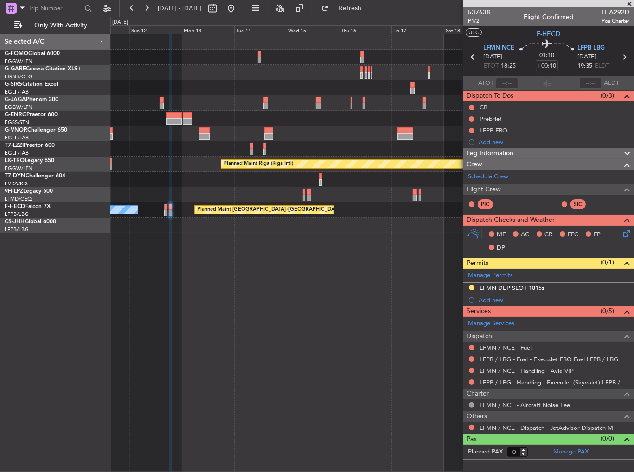
click at [545, 287] on div "LFMN DEP SLOT 1815z" at bounding box center [548, 289] width 171 height 12
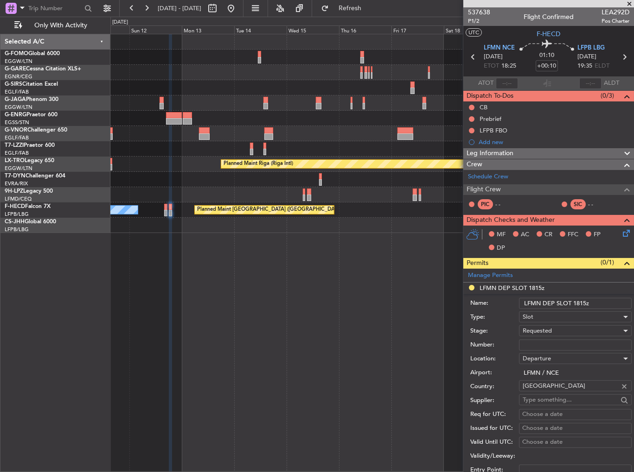
click at [584, 305] on input "LFMN DEP SLOT 1815z" at bounding box center [575, 303] width 113 height 11
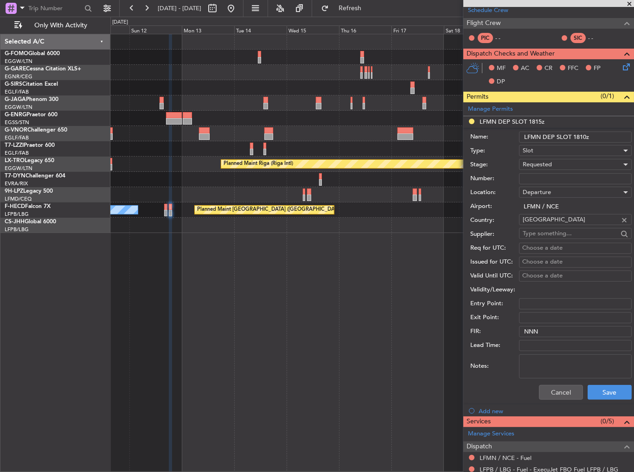
scroll to position [232, 0]
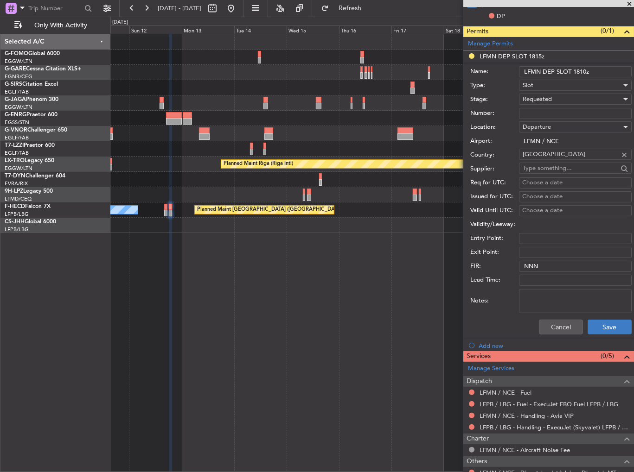
type input "LFMN DEP SLOT 1810z"
click at [606, 327] on button "Save" at bounding box center [609, 327] width 44 height 15
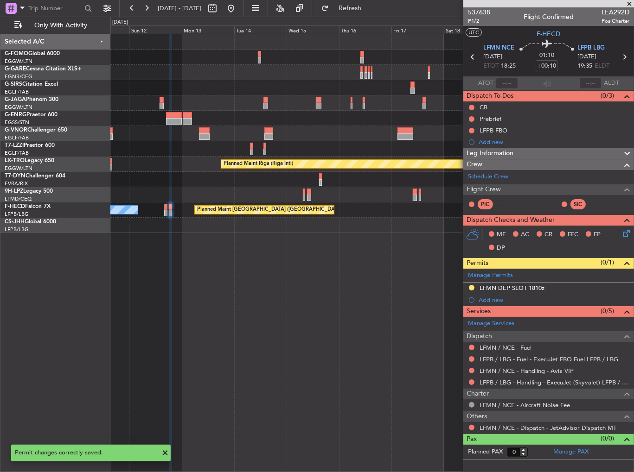
scroll to position [0, 0]
click at [558, 380] on link "LFPB / LBG - Handling - ExecuJet (Skyvalet) LFPB / LBG" at bounding box center [554, 383] width 150 height 8
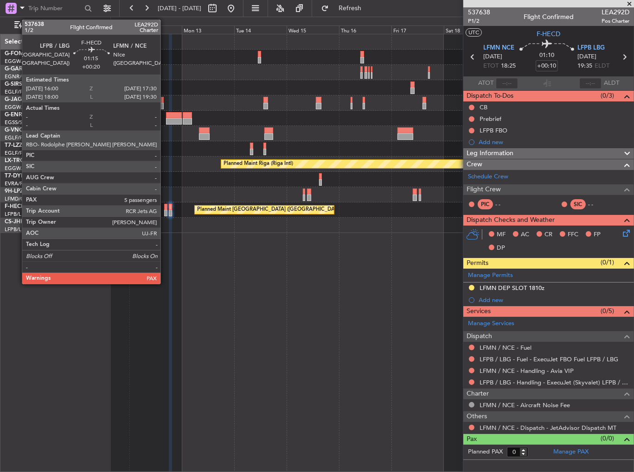
click at [165, 205] on div at bounding box center [166, 207] width 4 height 6
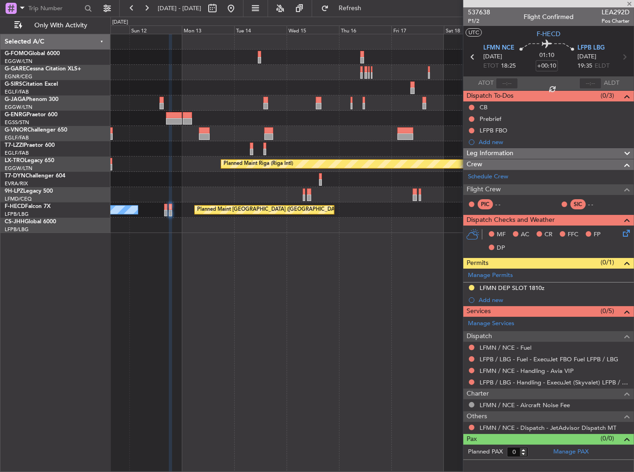
type input "+00:20"
type input "5"
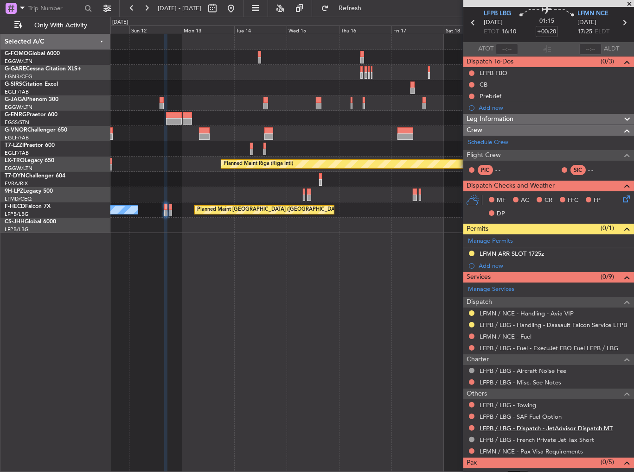
scroll to position [56, 0]
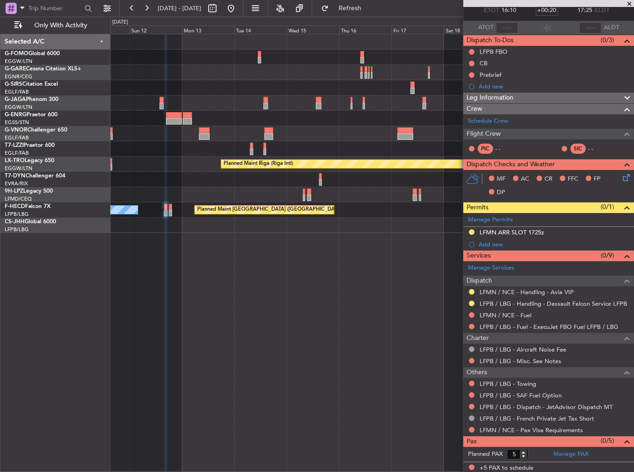
drag, startPoint x: 471, startPoint y: 406, endPoint x: 474, endPoint y: 411, distance: 6.0
click at [471, 406] on button at bounding box center [472, 407] width 6 height 6
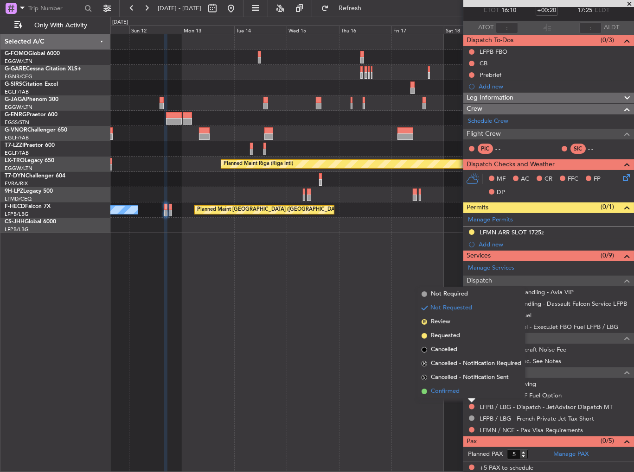
click at [443, 393] on span "Confirmed" at bounding box center [445, 391] width 29 height 9
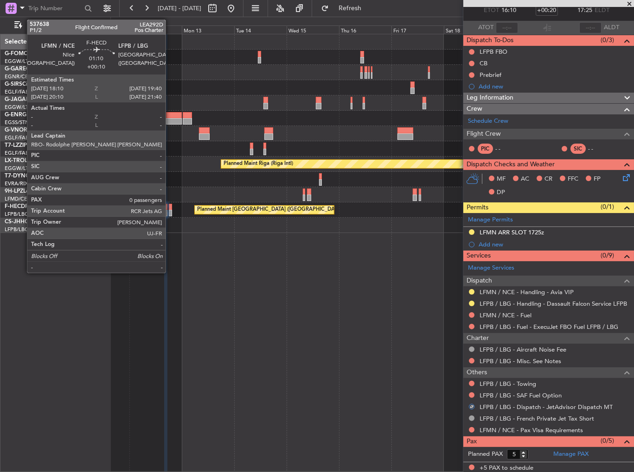
click at [170, 208] on div at bounding box center [171, 207] width 4 height 6
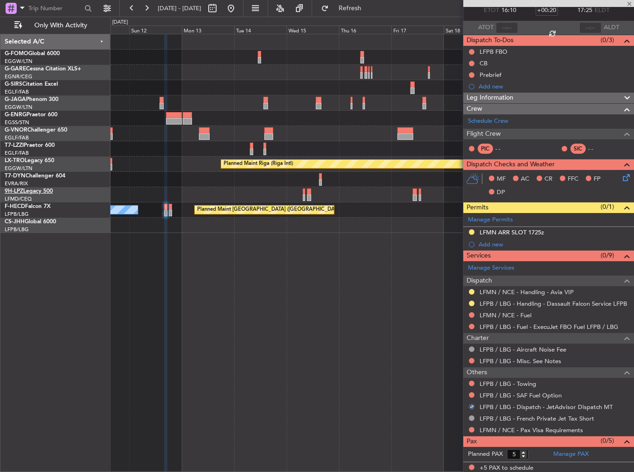
type input "+00:10"
type input "0"
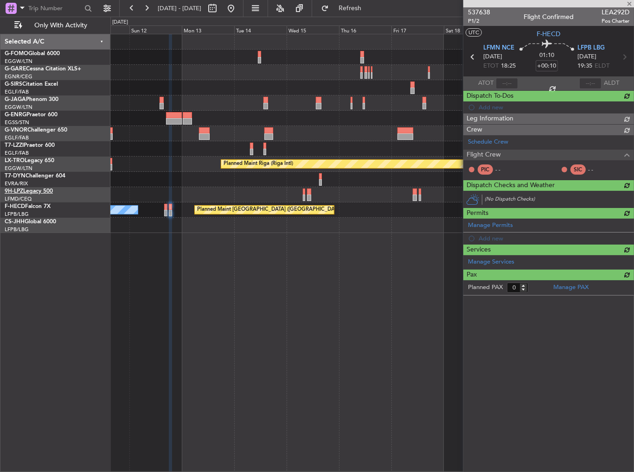
scroll to position [0, 0]
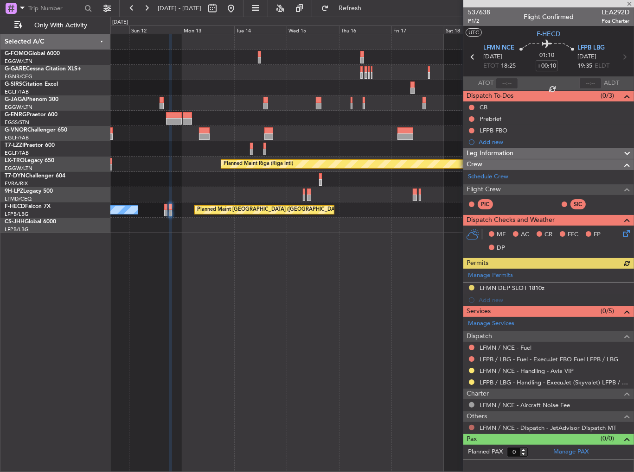
click at [470, 429] on button at bounding box center [472, 428] width 6 height 6
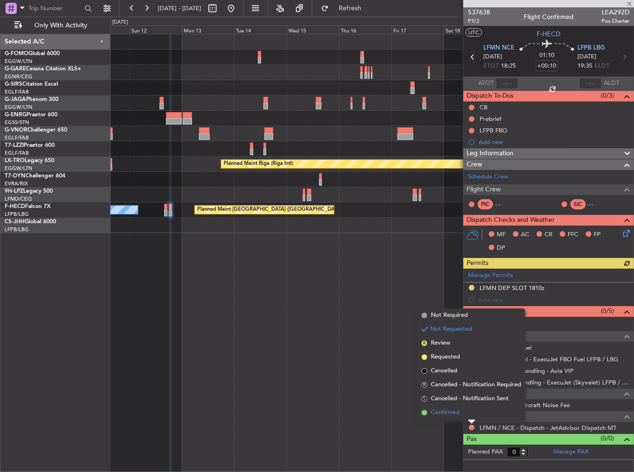
click at [460, 412] on li "Confirmed" at bounding box center [471, 413] width 107 height 14
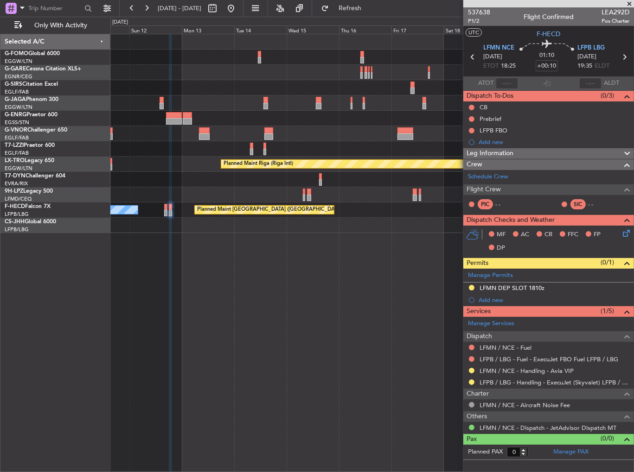
click at [406, 303] on div "Planned Maint Oxford (Kidlington) A/C Unavailable London (Luton) Planned Maint …" at bounding box center [372, 253] width 524 height 438
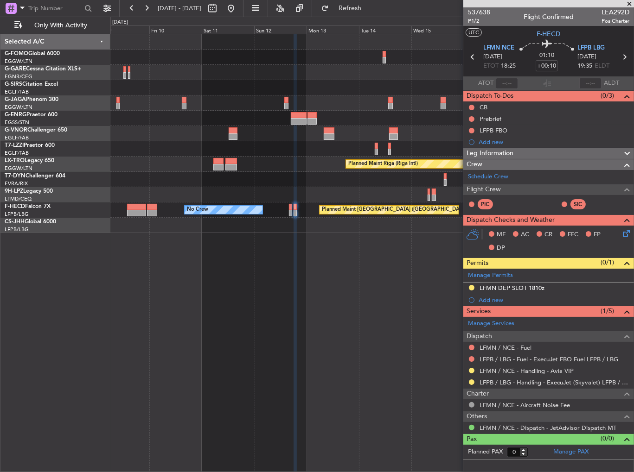
click at [349, 313] on div "Planned Maint Oxford (Kidlington) Planned Maint Riga (Riga Intl) A/C Unavailabl…" at bounding box center [372, 253] width 524 height 438
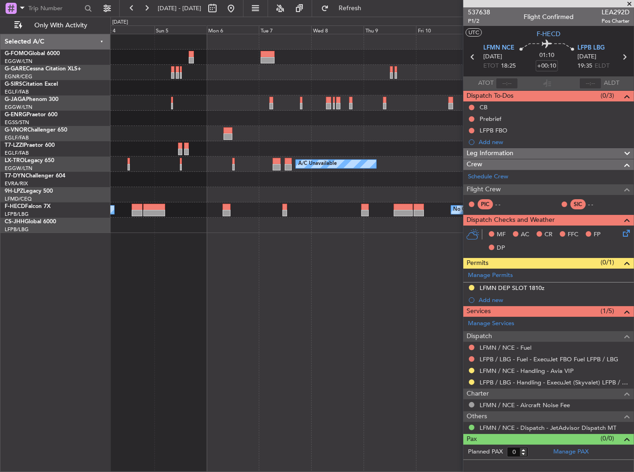
click at [441, 319] on div "Planned Maint London (Luton) Planned Maint Riga (Riga Intl) A/C Unavailable Pla…" at bounding box center [372, 253] width 524 height 438
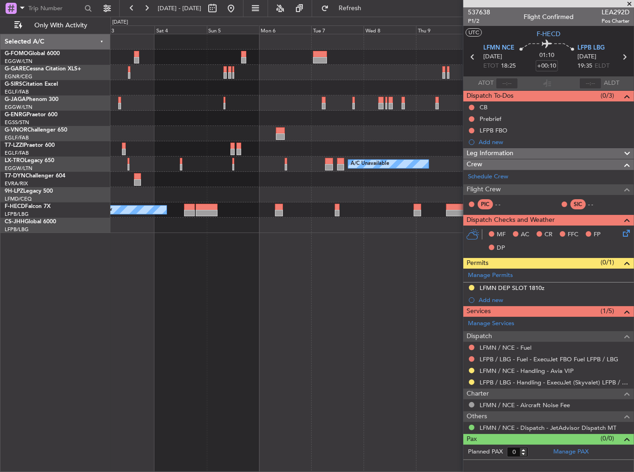
click at [368, 321] on div "Planned Maint London (Luton) A/C Unavailable Planned Maint Riga (Riga Intl) No …" at bounding box center [372, 253] width 524 height 438
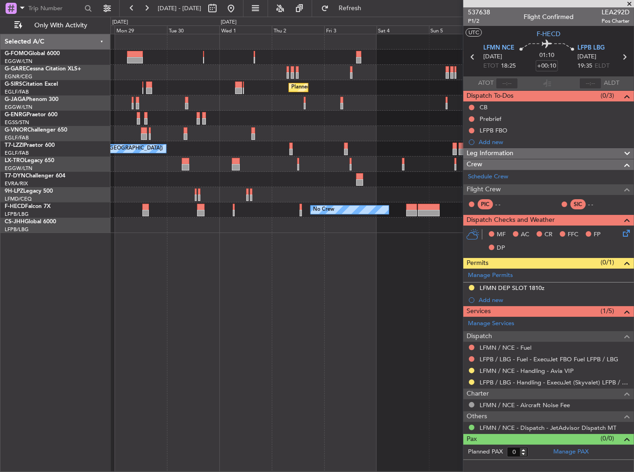
click at [393, 324] on div "Planned Maint London (Luton) Unplanned Maint London (Stansted) Planned Maint Lo…" at bounding box center [372, 253] width 524 height 438
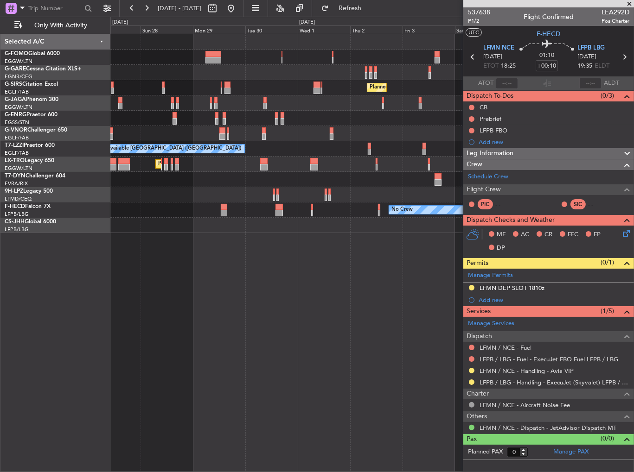
click at [322, 325] on div "Planned Maint London (Luton) Planned Maint London (Luton) Unplanned Maint Londo…" at bounding box center [372, 253] width 524 height 438
click at [425, 320] on div "Planned Maint London (Luton) Planned Maint London (Luton) Unplanned Maint Londo…" at bounding box center [372, 253] width 524 height 438
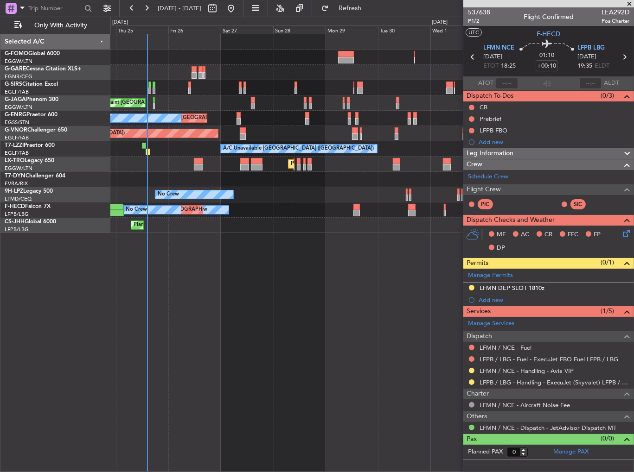
click at [272, 306] on div "Planned Maint London (Luton) Planned Maint London (Luton) Planned Maint London …" at bounding box center [372, 253] width 524 height 438
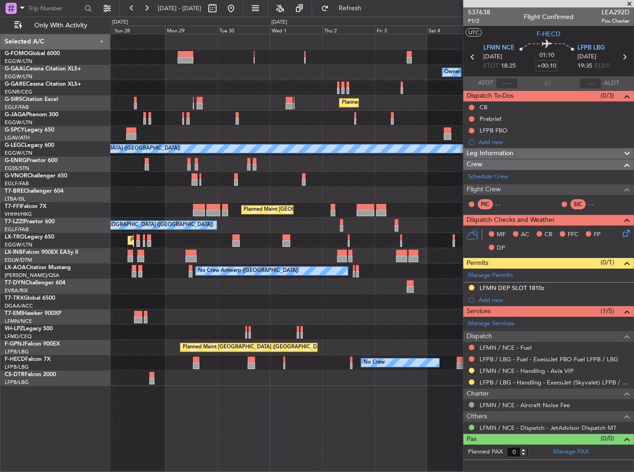
click at [168, 291] on div at bounding box center [371, 286] width 523 height 15
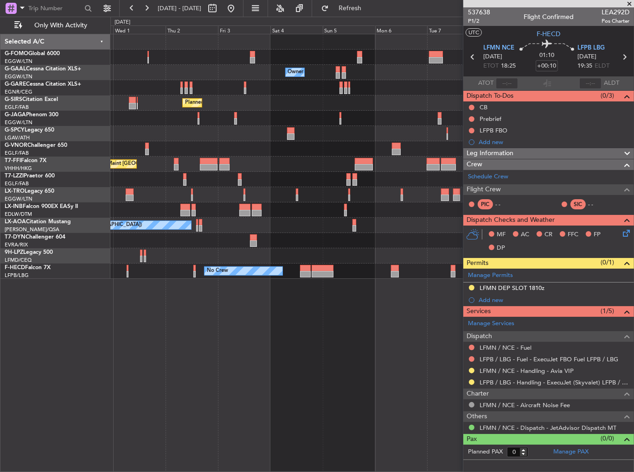
click at [76, 260] on div "Owner Owner Owner Planned Maint London (Luton) Planned Maint Beijing (Beijing C…" at bounding box center [317, 245] width 634 height 456
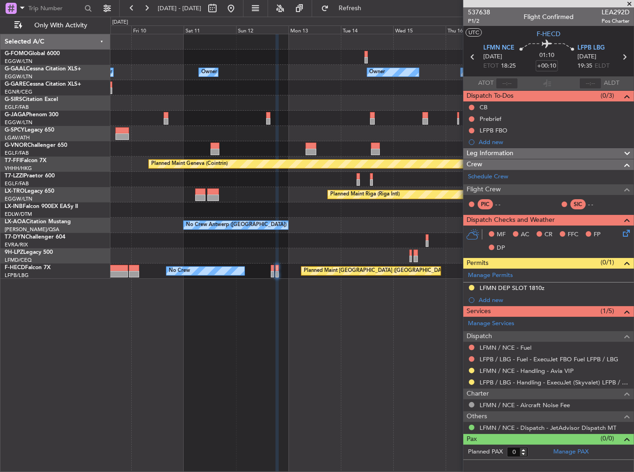
click at [104, 242] on div "Owner Owner Owner Owner No Crew Owner Planned Maint Oxford (Kidlington) Planned…" at bounding box center [317, 245] width 634 height 456
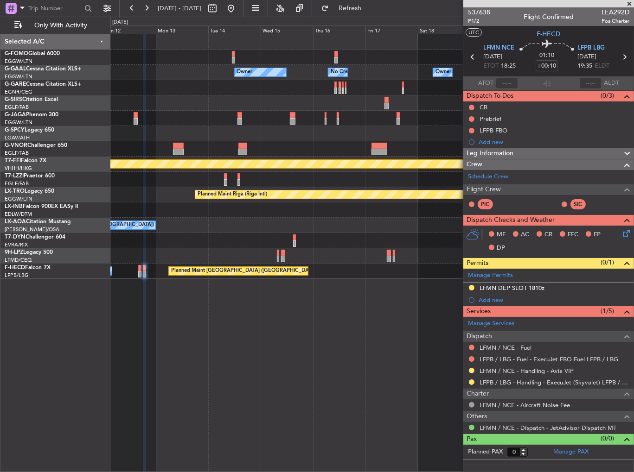
click at [174, 236] on div at bounding box center [371, 240] width 523 height 15
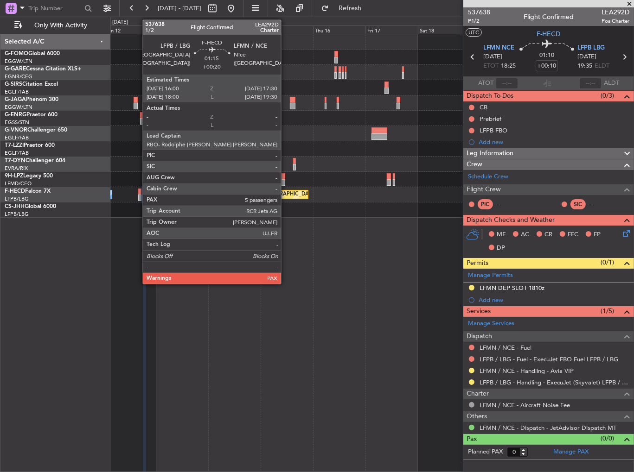
click at [138, 195] on div at bounding box center [140, 198] width 4 height 6
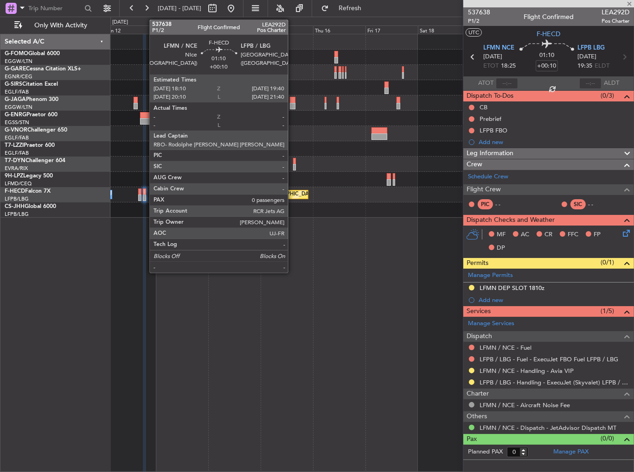
type input "+00:20"
type input "5"
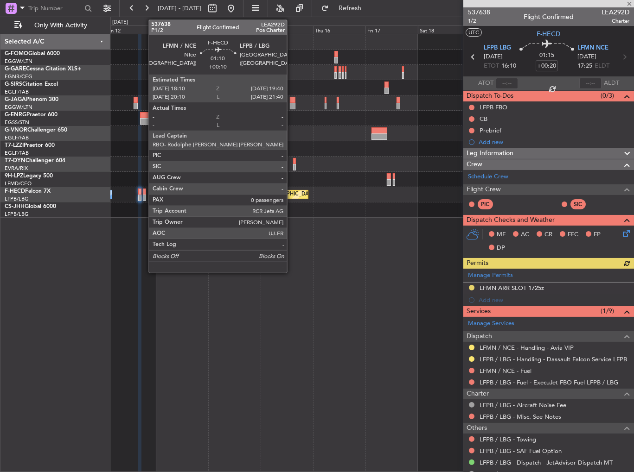
click at [144, 194] on div at bounding box center [145, 192] width 4 height 6
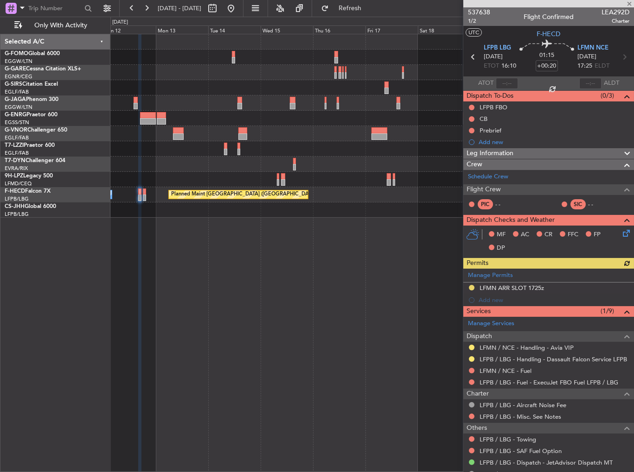
type input "+00:10"
type input "0"
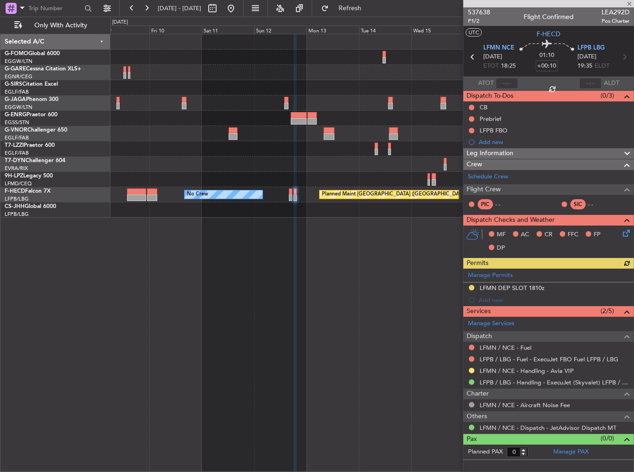
click at [316, 277] on div "Planned Maint Oxford (Kidlington) Planned Maint Paris (Le Bourget) No Crew" at bounding box center [372, 253] width 524 height 438
click at [423, 254] on div "Planned Maint Oxford (Kidlington) Planned Maint Paris (Le Bourget) No Crew" at bounding box center [372, 253] width 524 height 438
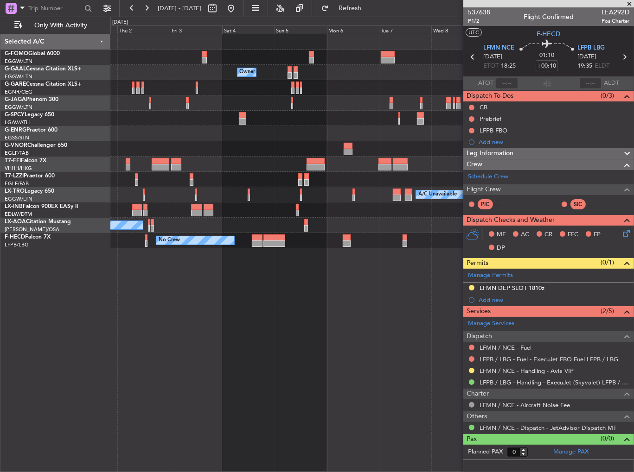
click at [347, 281] on div "Owner Owner Owner Planned Maint Geneva (Cointrin) Planned Maint Beijing (Beijin…" at bounding box center [372, 253] width 524 height 438
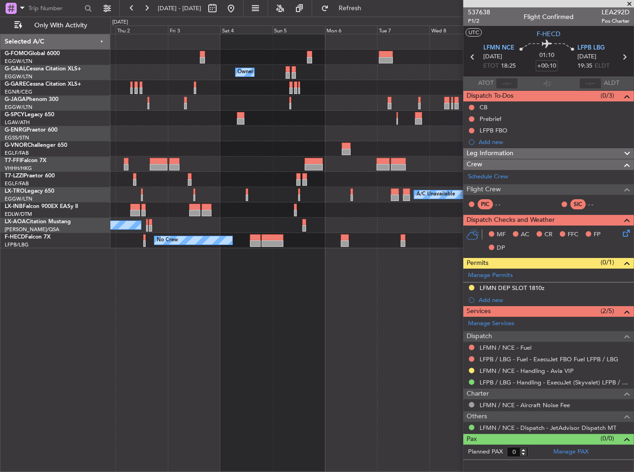
click at [411, 286] on div "Owner Owner Owner Planned Maint Geneva (Cointrin) Planned Maint Beijing (Beijin…" at bounding box center [372, 253] width 524 height 438
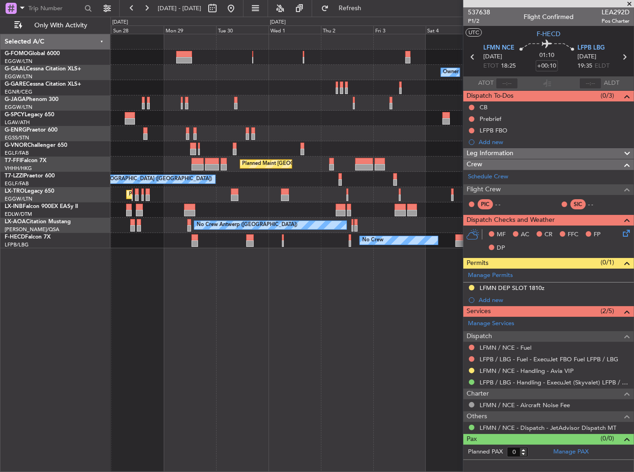
click at [386, 285] on div "Owner Owner Planned Maint Dusseldorf Planned Maint London (Luton) Unplanned Mai…" at bounding box center [372, 253] width 524 height 438
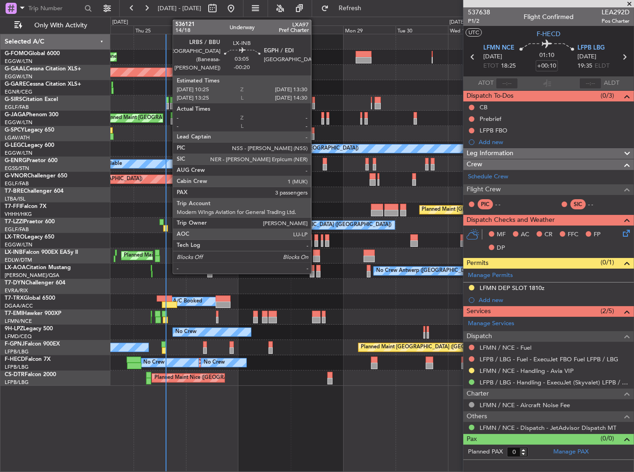
click at [315, 252] on div at bounding box center [316, 253] width 7 height 6
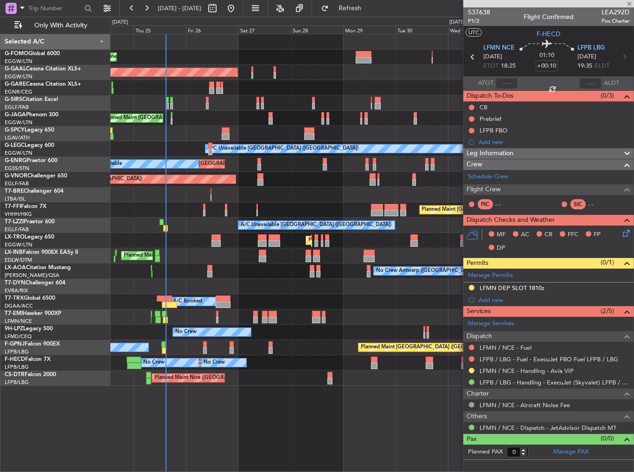
type input "-00:20"
type input "3"
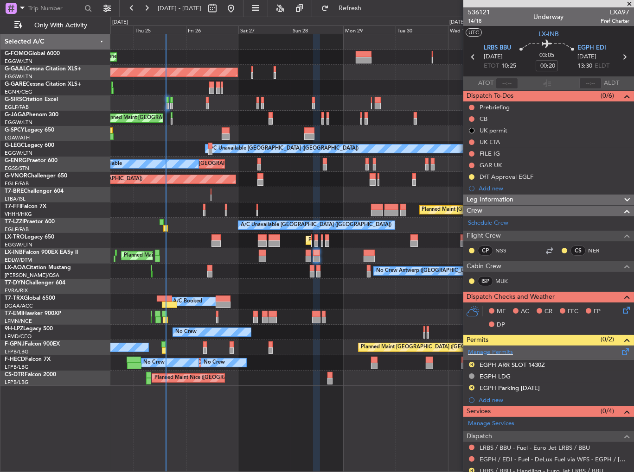
click at [621, 350] on span at bounding box center [625, 350] width 11 height 7
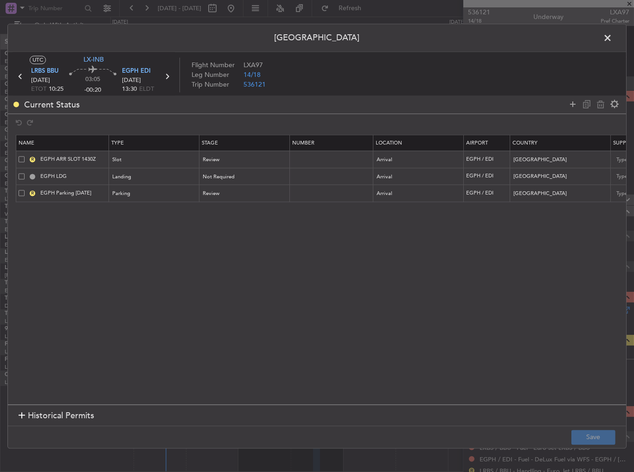
click at [18, 191] on td "R EGPH Parking 01OCT" at bounding box center [62, 193] width 93 height 17
click at [20, 191] on span at bounding box center [22, 193] width 6 height 6
click at [25, 190] on input "checkbox" at bounding box center [25, 190] width 0 height 0
click at [605, 101] on icon at bounding box center [600, 104] width 11 height 11
click at [574, 433] on button "Save" at bounding box center [593, 437] width 44 height 15
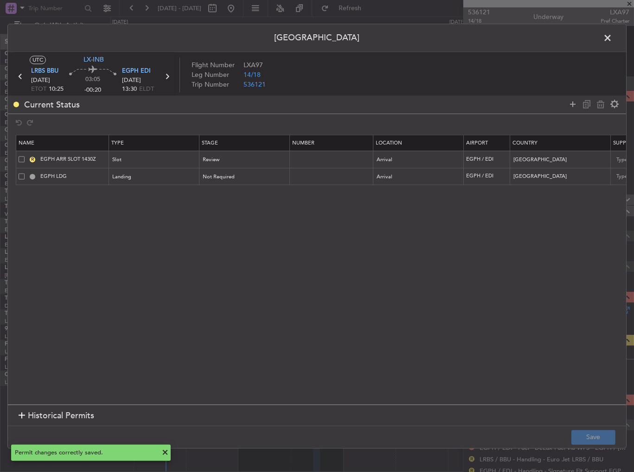
click at [612, 38] on span at bounding box center [612, 40] width 0 height 19
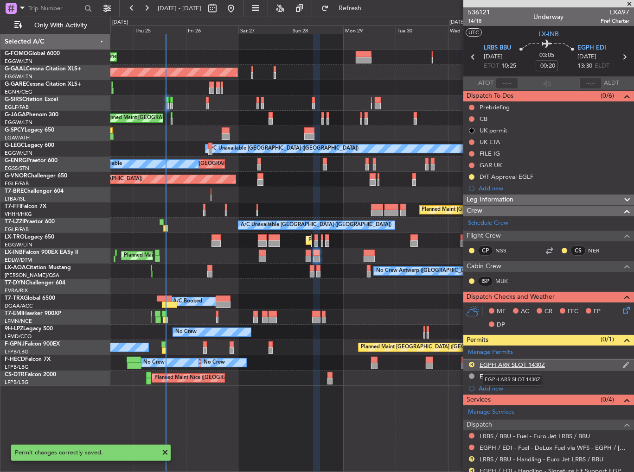
click at [530, 361] on div "EGPH ARR SLOT 1430Z" at bounding box center [511, 365] width 65 height 8
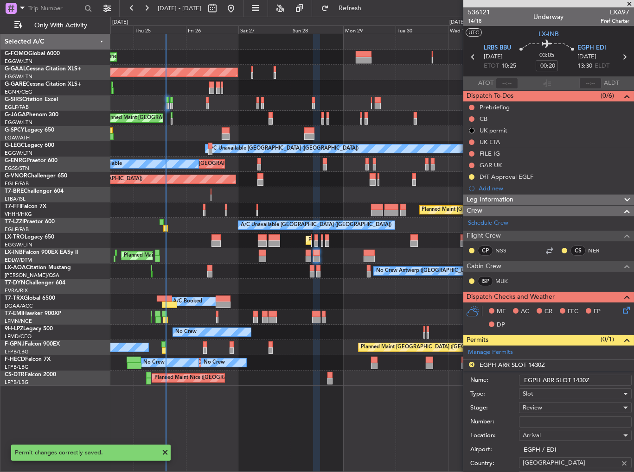
click at [580, 380] on input "EGPH ARR SLOT 1430Z" at bounding box center [575, 380] width 113 height 11
type input "EGPH ARR SLOT 1330Z"
click at [531, 405] on span "Review" at bounding box center [531, 408] width 19 height 8
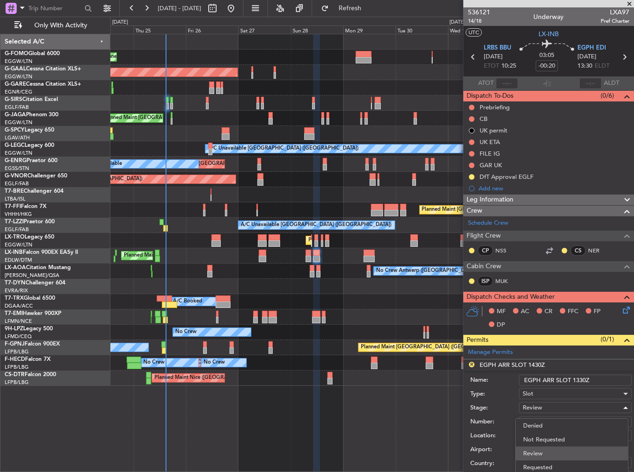
scroll to position [14, 0]
click at [539, 453] on span "Requested" at bounding box center [571, 453] width 97 height 14
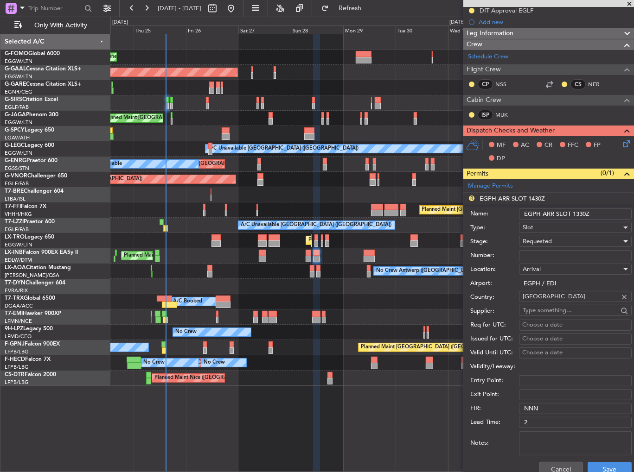
scroll to position [185, 0]
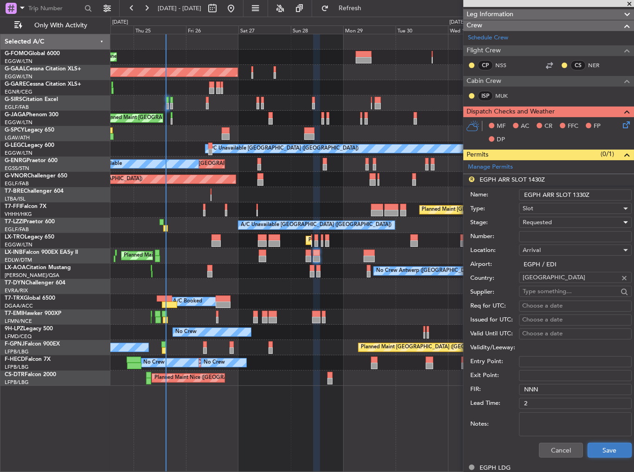
click at [594, 448] on button "Save" at bounding box center [609, 450] width 44 height 15
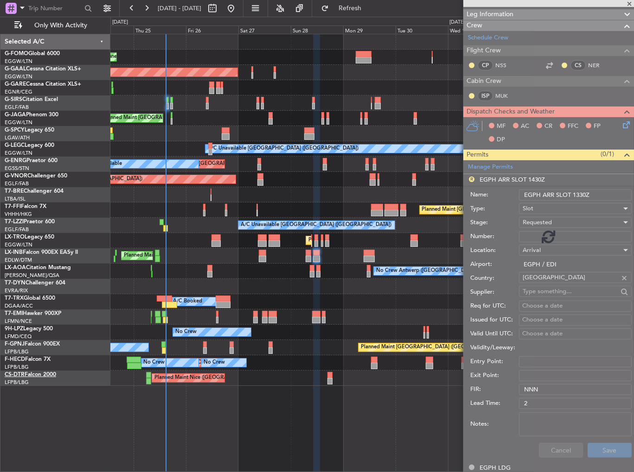
scroll to position [92, 0]
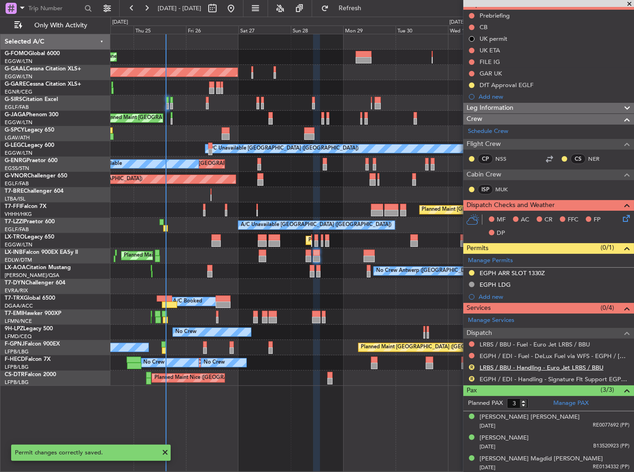
click at [495, 365] on link "LRBS / BBU - Handling - Euro Jet LRBS / BBU" at bounding box center [541, 368] width 124 height 8
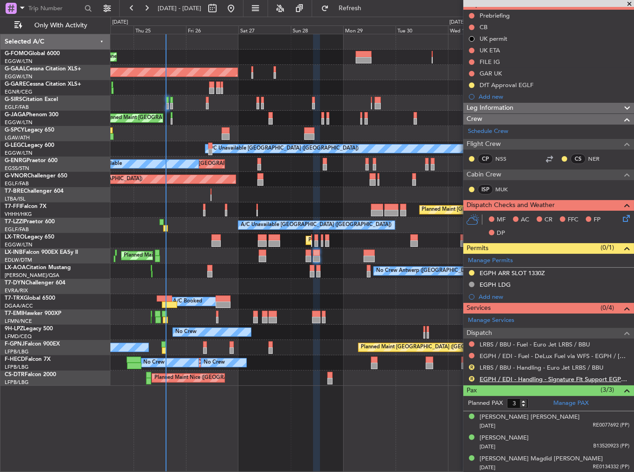
click at [493, 379] on link "EGPH / EDI - Handling - Signature Flt Support EGPH / EDI" at bounding box center [554, 379] width 150 height 8
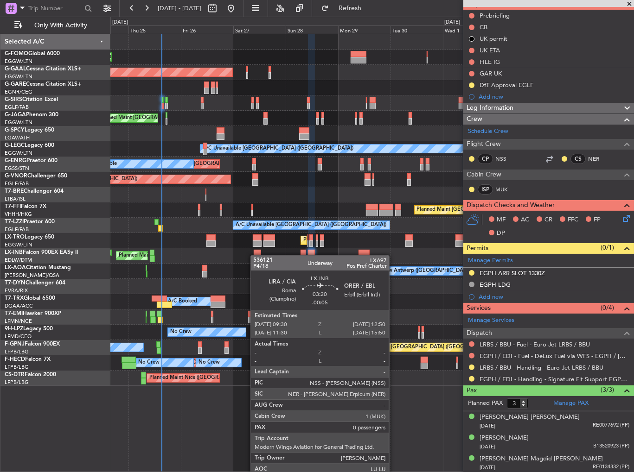
click at [243, 254] on div "Planned Maint [GEOGRAPHIC_DATA] ([GEOGRAPHIC_DATA])" at bounding box center [371, 255] width 523 height 15
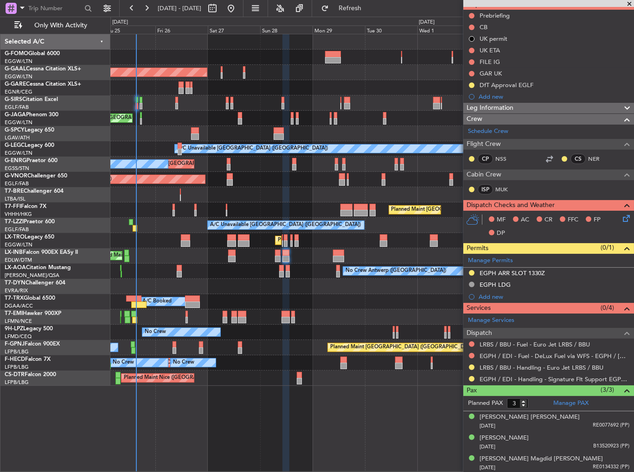
click at [138, 240] on div "Planned Maint [GEOGRAPHIC_DATA] ([GEOGRAPHIC_DATA])" at bounding box center [371, 240] width 523 height 15
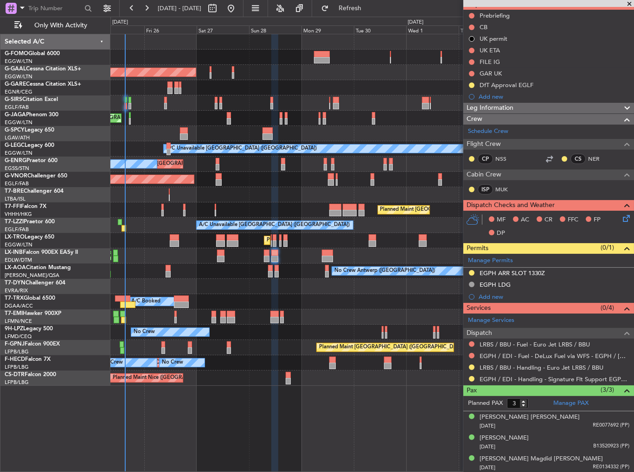
click at [156, 278] on div "No Crew Antwerp ([GEOGRAPHIC_DATA])" at bounding box center [371, 271] width 523 height 15
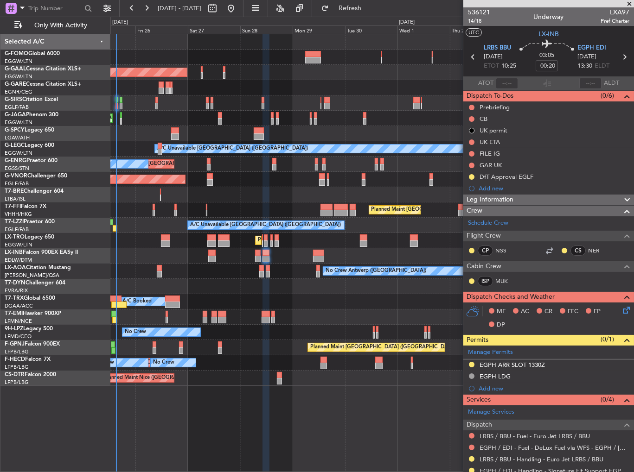
scroll to position [92, 0]
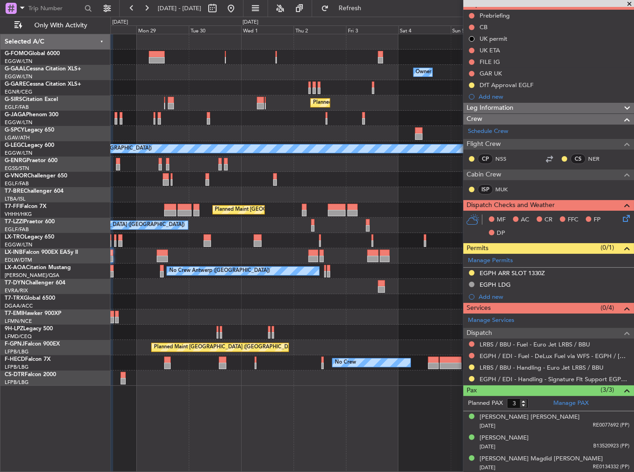
click at [178, 163] on div "Unplanned Maint London (Stansted) A/C Unavailable" at bounding box center [371, 164] width 523 height 15
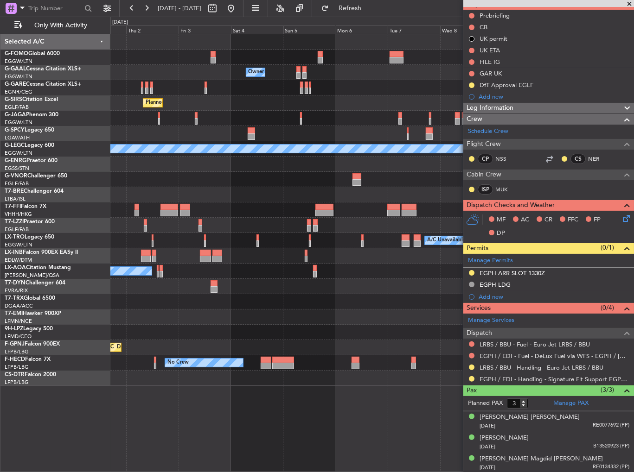
click at [118, 139] on div "Owner Owner Owner Planned Maint London (Luton) A/C Unavailable London (Luton) P…" at bounding box center [371, 210] width 523 height 352
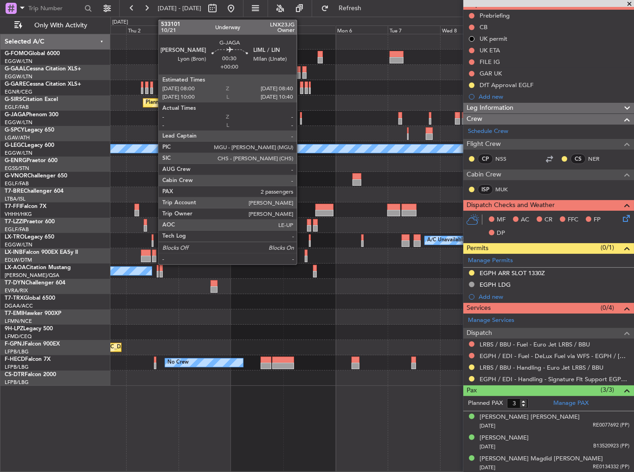
click at [134, 120] on div at bounding box center [371, 118] width 523 height 15
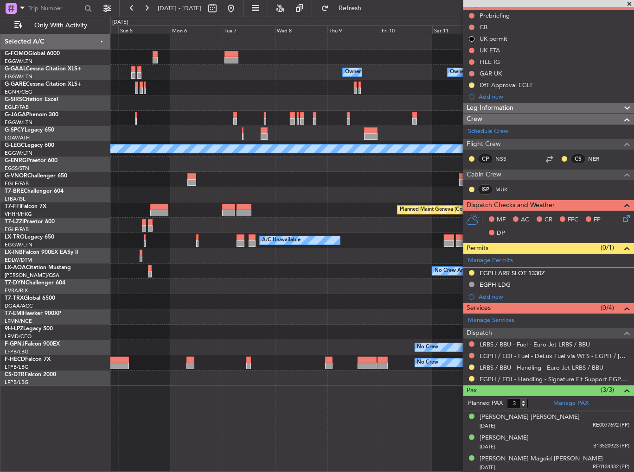
click at [73, 106] on div "Owner Owner Owner Owner Owner No Crew Planned Maint London (Luton) A/C Unavaila…" at bounding box center [317, 245] width 634 height 456
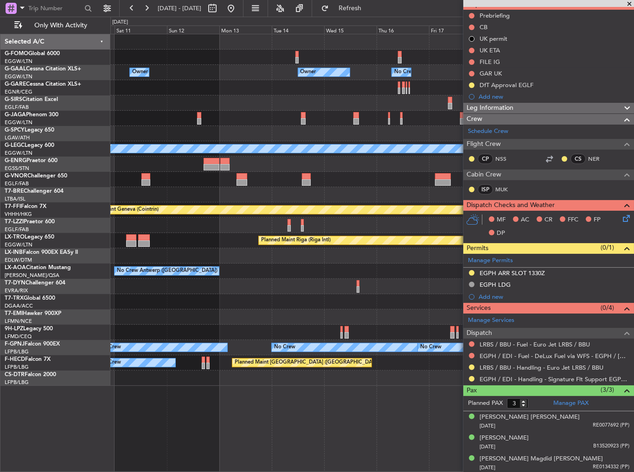
click at [194, 100] on div "Planned Maint Oxford (Kidlington)" at bounding box center [371, 102] width 523 height 15
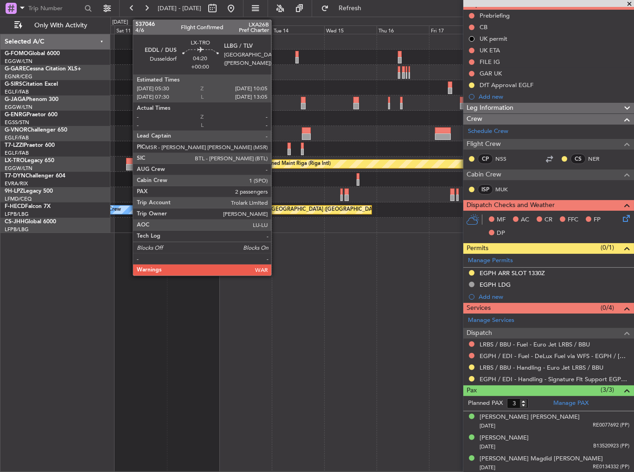
click at [128, 158] on div at bounding box center [131, 161] width 10 height 6
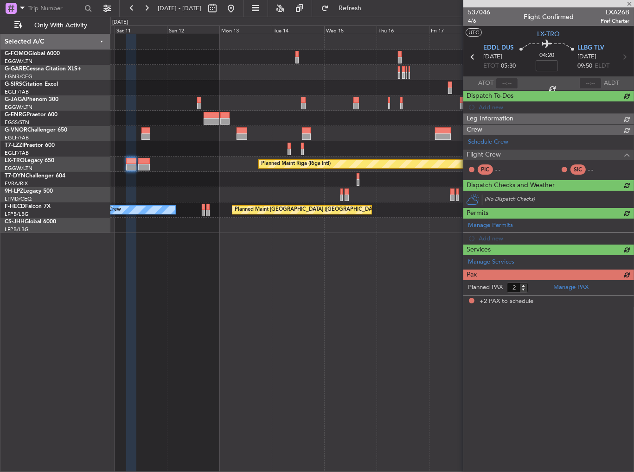
scroll to position [0, 0]
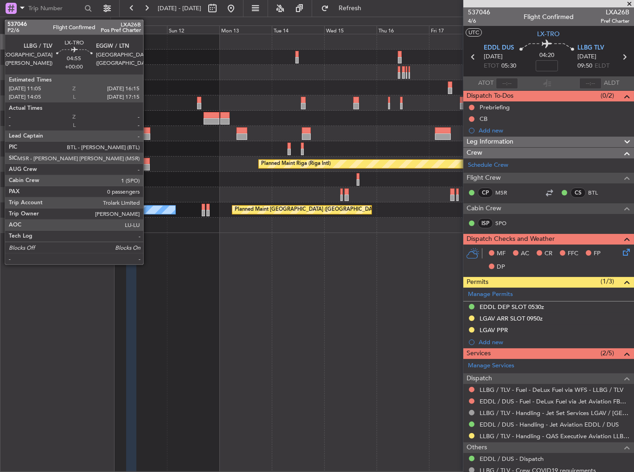
click at [147, 169] on div at bounding box center [144, 167] width 12 height 6
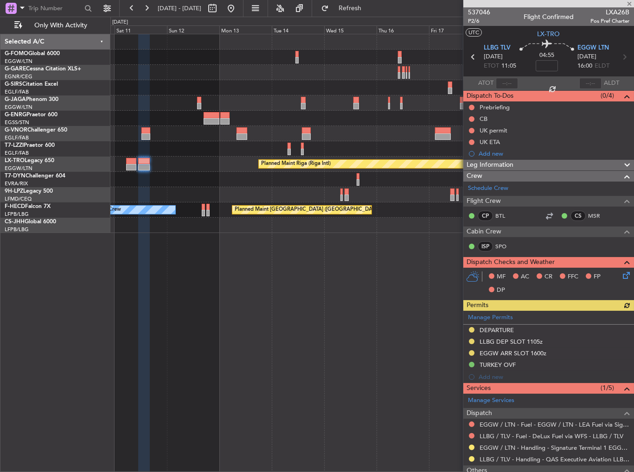
click at [120, 167] on div "Planned Maint Riga (Riga Intl) A/C Unavailable" at bounding box center [371, 164] width 523 height 15
click at [124, 162] on div "Planned Maint Riga (Riga Intl) A/C Unavailable" at bounding box center [371, 164] width 523 height 15
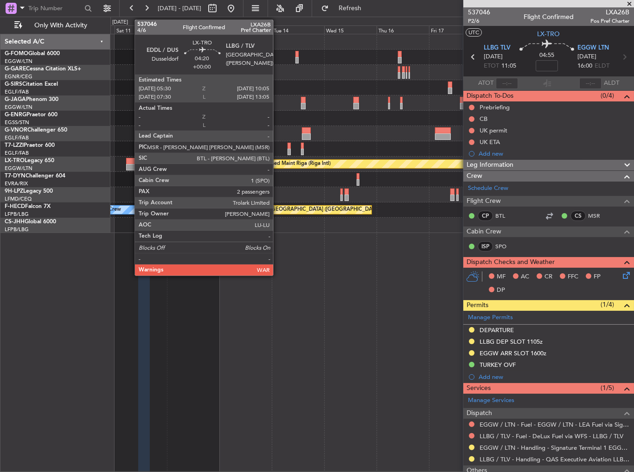
click at [130, 162] on div at bounding box center [131, 161] width 10 height 6
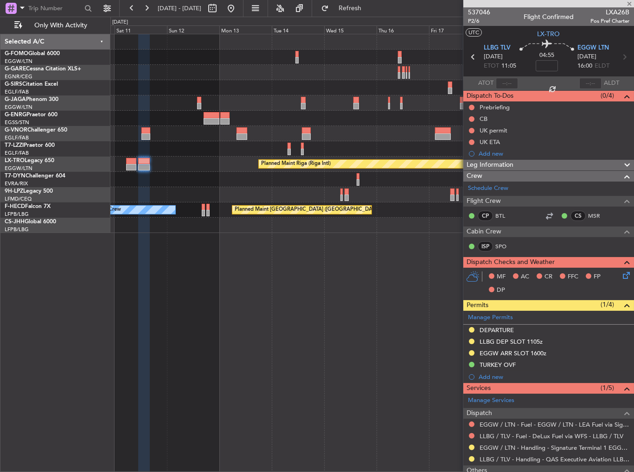
type input "2"
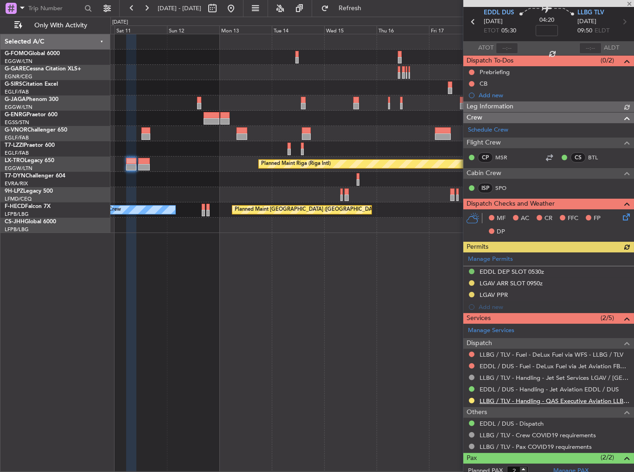
scroll to position [51, 0]
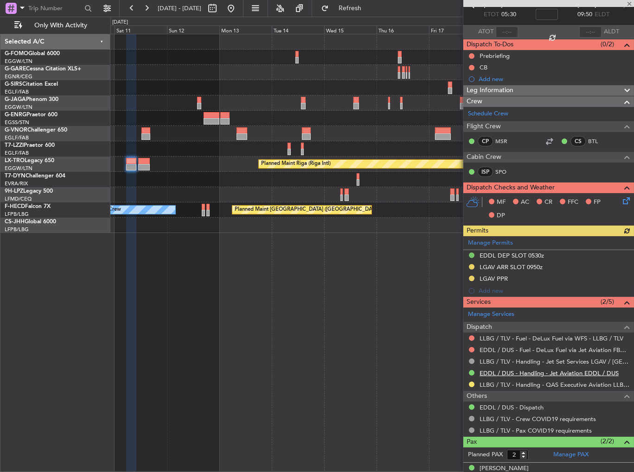
click at [516, 372] on link "EDDL / DUS - Handling - Jet Aviation EDDL / DUS" at bounding box center [548, 373] width 139 height 8
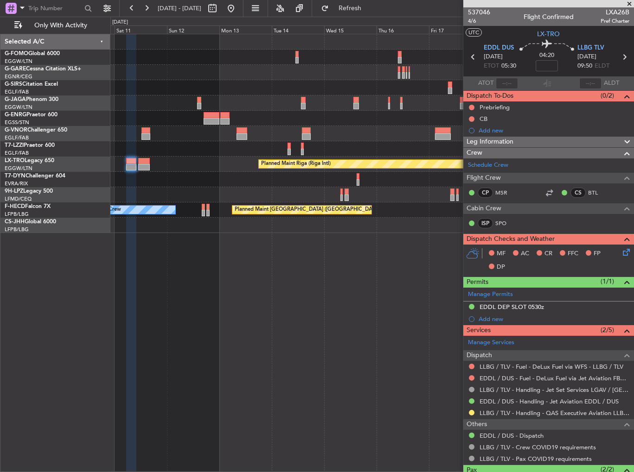
drag, startPoint x: 374, startPoint y: 5, endPoint x: 380, endPoint y: 18, distance: 13.9
click at [369, 5] on span "Refresh" at bounding box center [349, 8] width 39 height 6
